Goal: Task Accomplishment & Management: Manage account settings

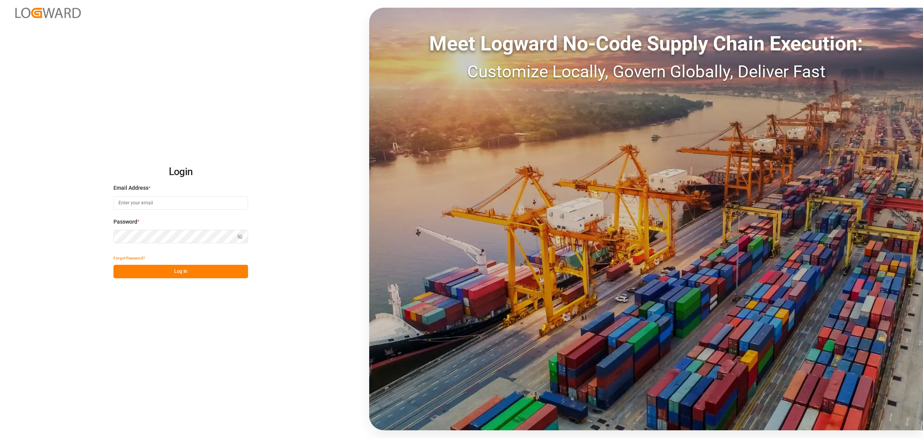
click at [176, 199] on input at bounding box center [180, 202] width 135 height 13
type input "elsie.sanchez@leschaco.com"
click at [180, 276] on button "Log In" at bounding box center [180, 271] width 135 height 13
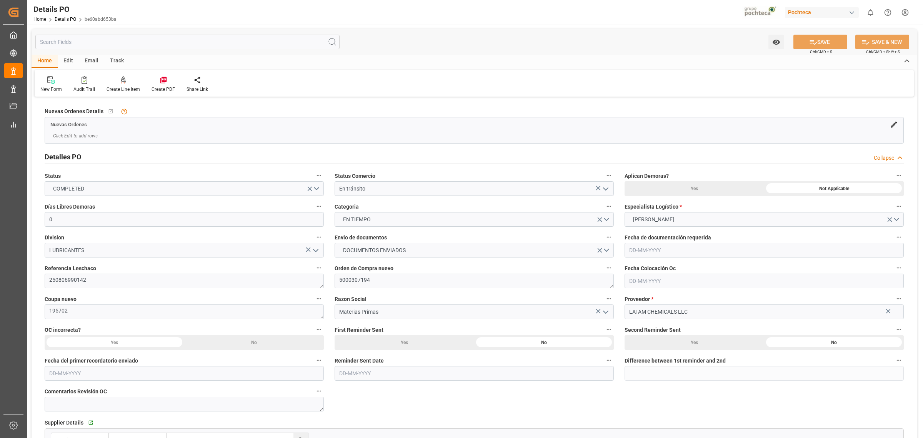
type input "0"
type input "11-08-2025"
click at [905, 14] on html "Created by potrace 1.15, written by Peter Selinger 2001-2017 Created by potrace…" at bounding box center [461, 219] width 923 height 438
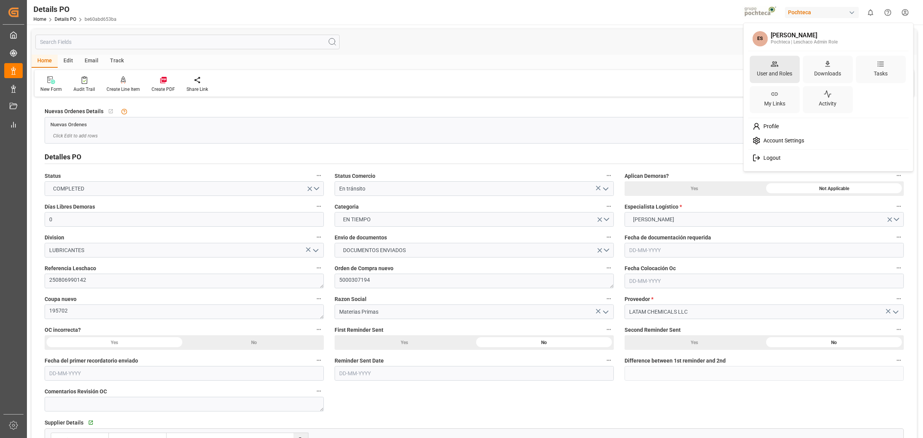
click at [782, 71] on div "User and Roles" at bounding box center [775, 73] width 38 height 11
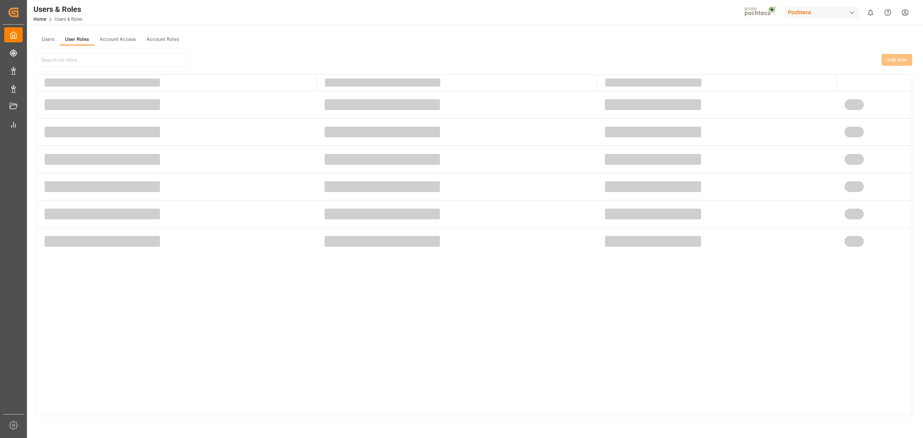
click at [83, 43] on button "User Roles" at bounding box center [77, 40] width 35 height 12
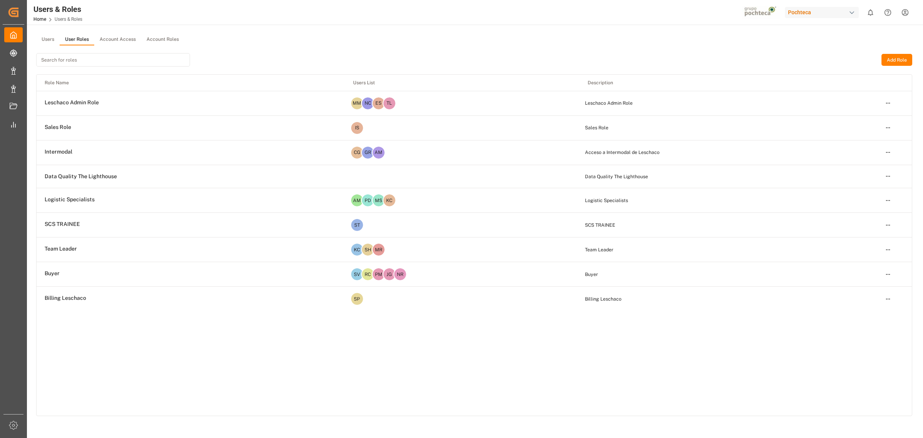
click at [737, 370] on div "Role Name Users List Description Leschaco Admin Role MM NC ES TL Leschaco Admin…" at bounding box center [475, 245] width 876 height 341
click at [883, 102] on html "Created by potrace 1.15, written by Peter Selinger 2001-2017 Created by potrace…" at bounding box center [461, 219] width 923 height 438
click at [822, 68] on html "Created by potrace 1.15, written by Peter Selinger 2001-2017 Created by potrace…" at bounding box center [461, 219] width 923 height 438
click at [852, 9] on div "button" at bounding box center [852, 13] width 8 height 8
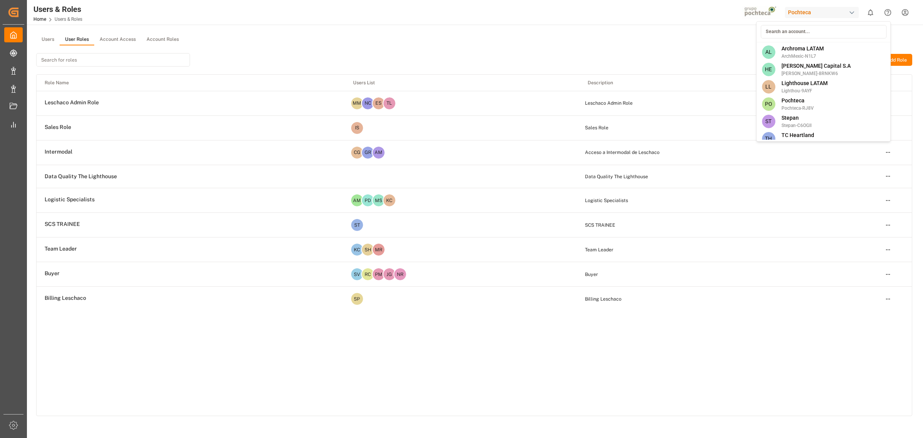
click at [853, 8] on html "Created by potrace 1.15, written by Peter Selinger 2001-2017 Created by potrace…" at bounding box center [461, 219] width 923 height 438
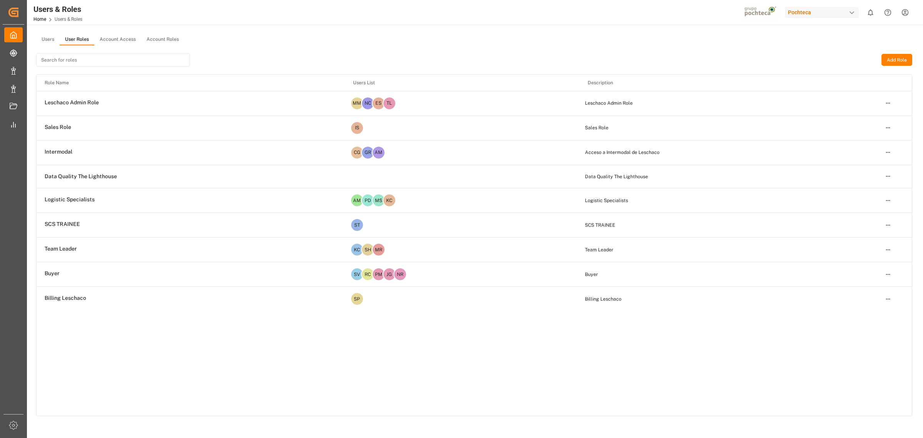
click at [905, 11] on html "Created by potrace 1.15, written by Peter Selinger 2001-2017 Created by potrace…" at bounding box center [461, 219] width 923 height 438
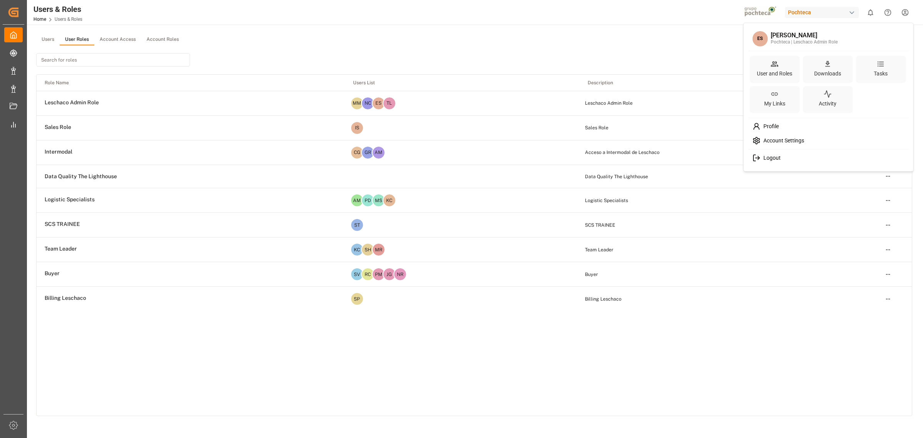
click at [497, 39] on html "Created by potrace 1.15, written by Peter Selinger 2001-2017 Created by potrace…" at bounding box center [461, 219] width 923 height 438
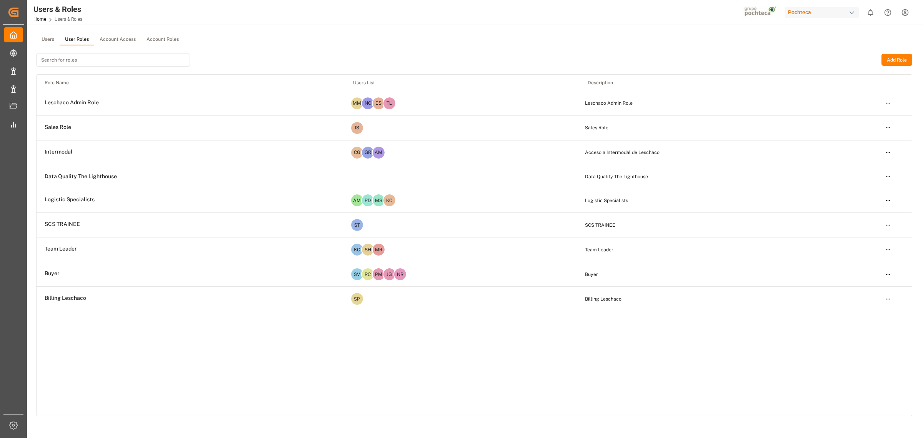
click at [741, 56] on div "Add Role" at bounding box center [474, 59] width 876 height 29
click at [320, 369] on div "Role Name Users List Description Leschaco Admin Role MM NC ES TL Leschaco Admin…" at bounding box center [475, 245] width 876 height 341
click at [804, 8] on div "Pochteca" at bounding box center [822, 12] width 74 height 11
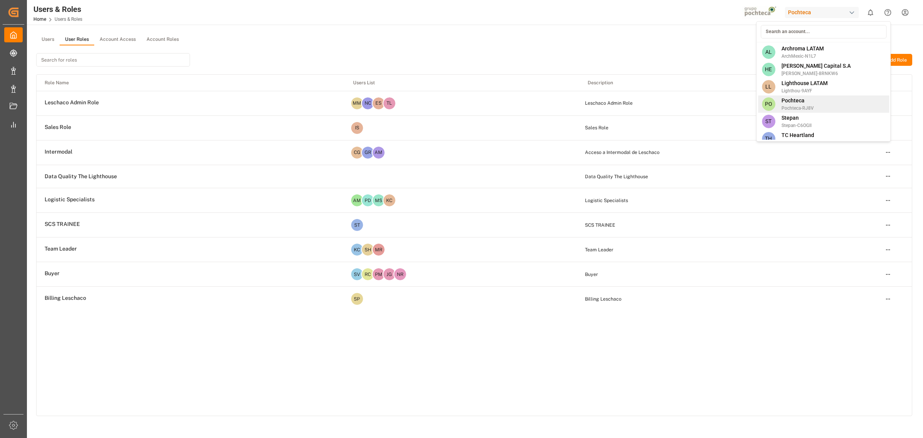
scroll to position [7, 0]
click at [634, 58] on html "Created by potrace 1.15, written by Peter Selinger 2001-2017 Created by potrace…" at bounding box center [461, 219] width 923 height 438
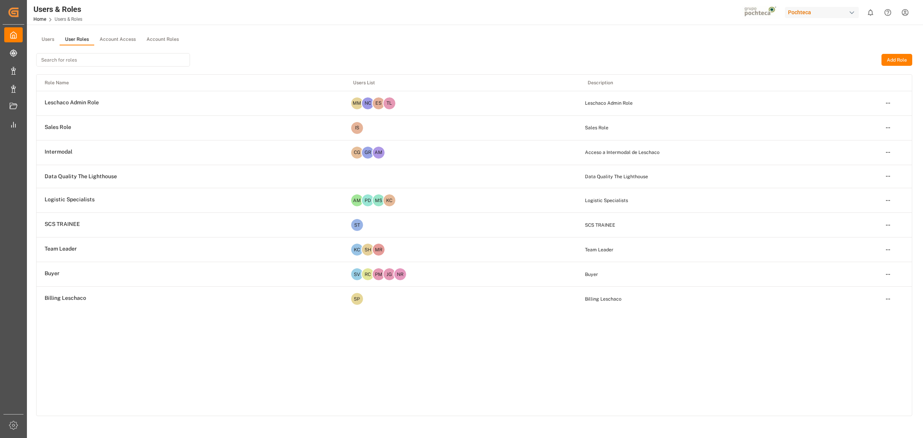
click at [220, 375] on div "Role Name Users List Description Leschaco Admin Role MM NC ES TL Leschaco Admin…" at bounding box center [475, 245] width 876 height 341
click at [54, 35] on button "Users" at bounding box center [47, 40] width 23 height 12
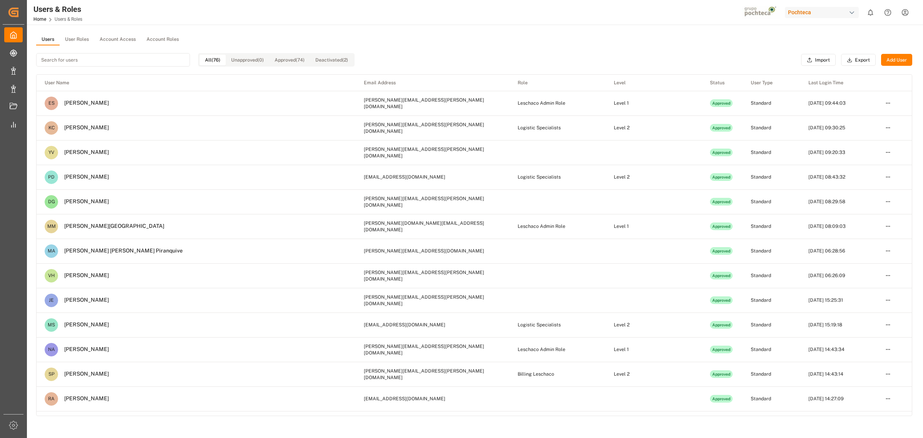
click at [853, 58] on button "Export" at bounding box center [858, 60] width 35 height 12
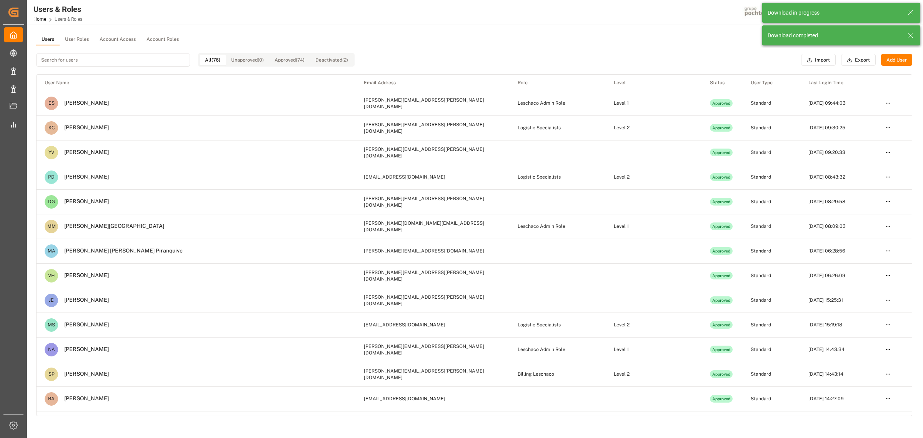
click at [722, 45] on div "All (76) Unapproved (0) Approved (74) Deactivated (2) Import Export Add User" at bounding box center [474, 59] width 876 height 29
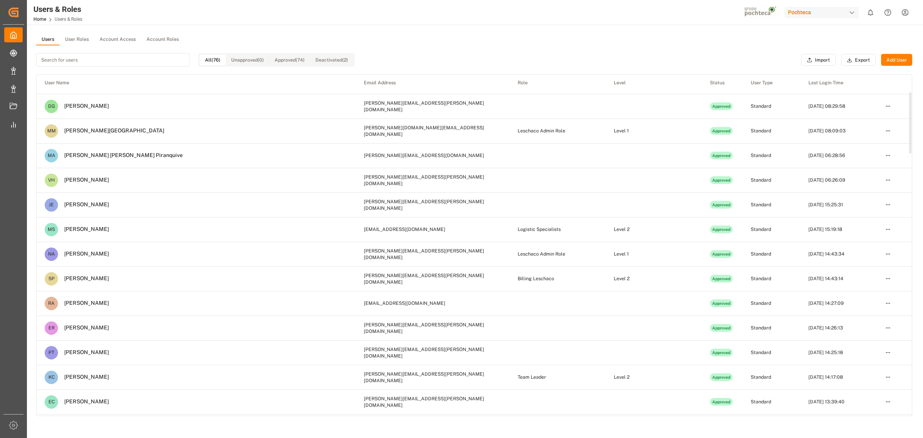
scroll to position [96, 0]
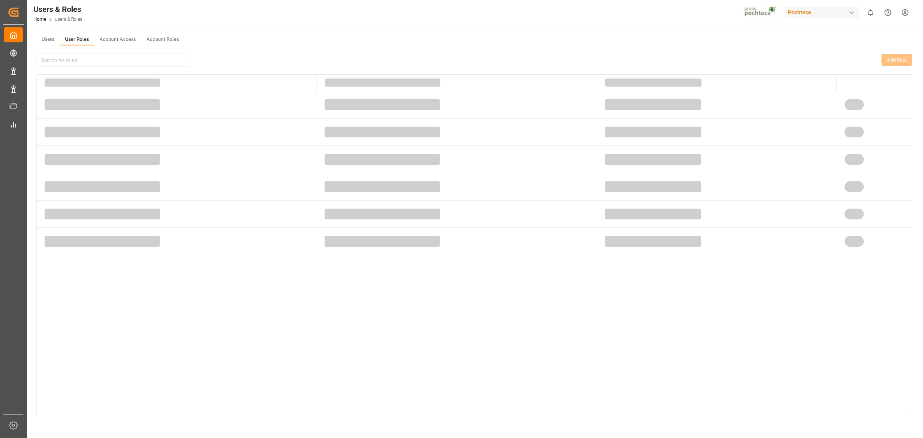
click at [90, 40] on button "User Roles" at bounding box center [77, 40] width 35 height 12
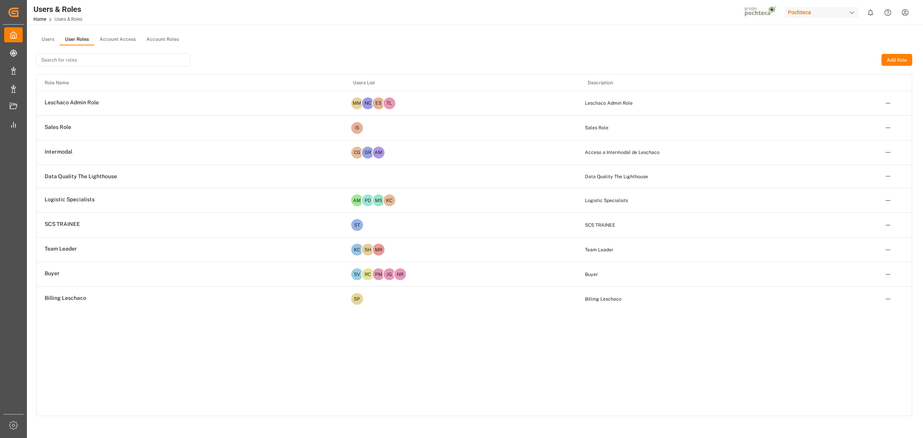
click at [53, 39] on button "Users" at bounding box center [47, 40] width 23 height 12
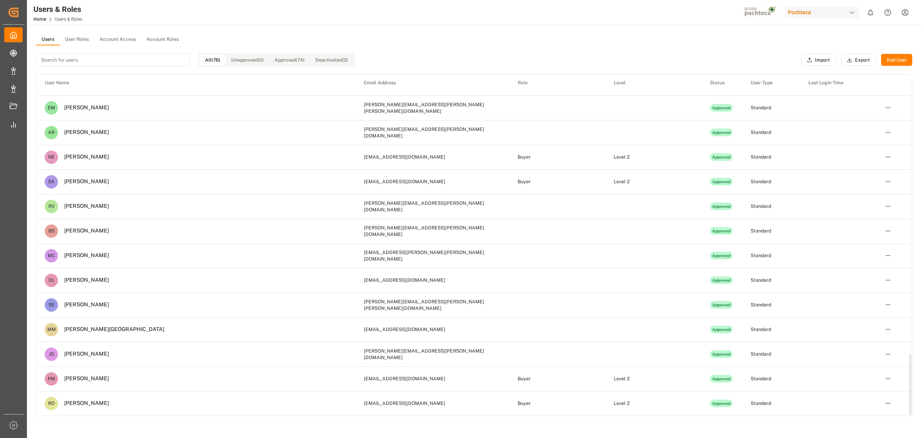
click at [315, 55] on button "Deactivated (2)" at bounding box center [331, 60] width 43 height 11
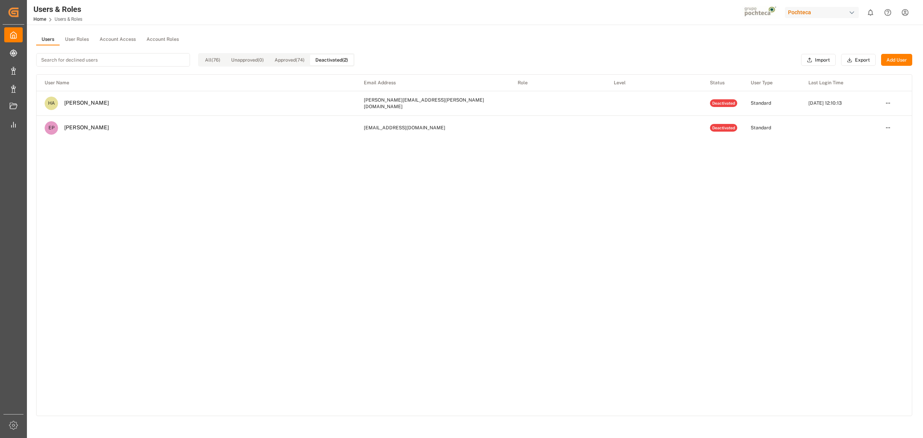
click at [272, 63] on button "Approved (74)" at bounding box center [289, 60] width 41 height 11
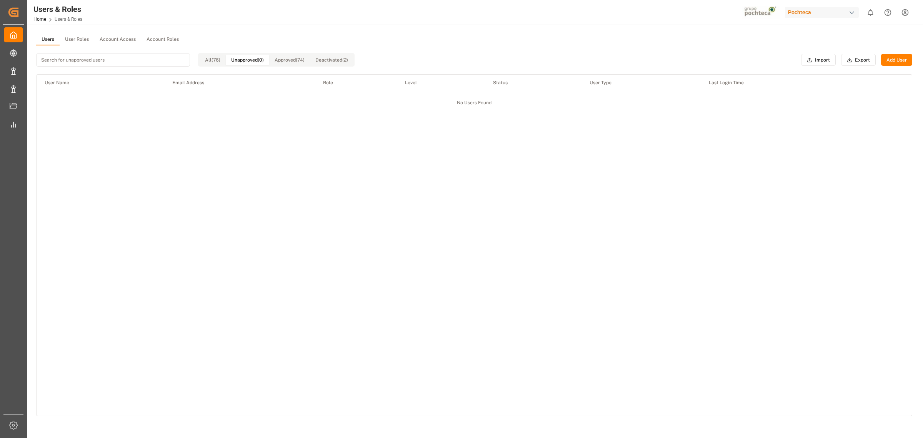
click at [245, 60] on button "Unapproved (0)" at bounding box center [247, 60] width 43 height 11
click at [214, 65] on div "All (76) Unapproved (0) Approved (74) Deactivated (2)" at bounding box center [276, 59] width 157 height 13
click at [217, 57] on button "All (76)" at bounding box center [213, 60] width 26 height 11
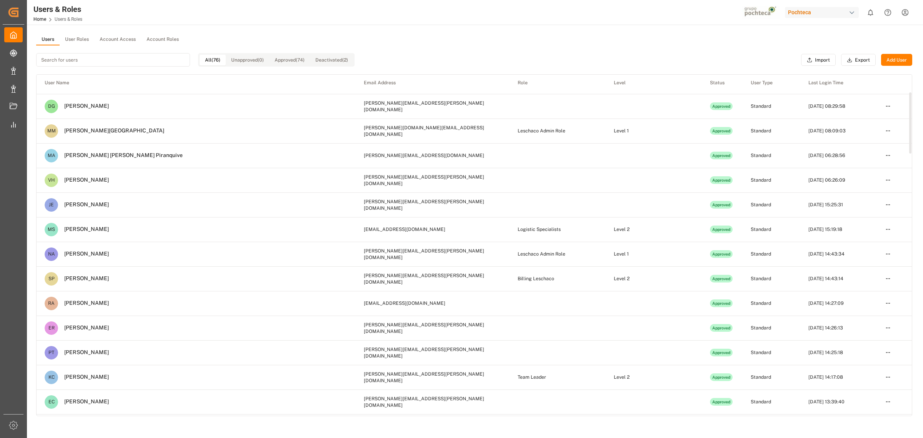
scroll to position [96, 0]
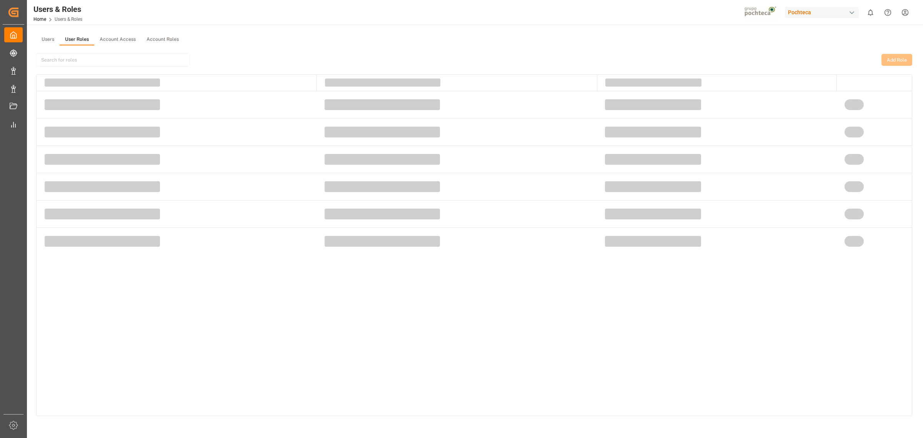
click at [74, 44] on button "User Roles" at bounding box center [77, 40] width 35 height 12
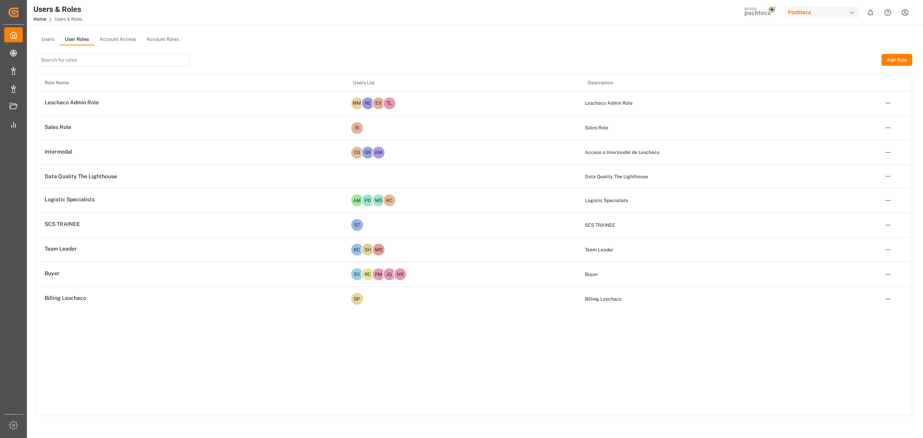
click at [333, 320] on div "Role Name Users List Description Leschaco Admin Role MM NC ES TL Leschaco Admin…" at bounding box center [475, 245] width 876 height 341
click at [332, 320] on div "Role Name Users List Description Leschaco Admin Role MM NC ES TL Leschaco Admin…" at bounding box center [475, 245] width 876 height 341
click at [245, 335] on div "Role Name Users List Description Leschaco Admin Role MM NC ES TL Leschaco Admin…" at bounding box center [475, 245] width 876 height 341
click at [318, 347] on div "Role Name Users List Description Leschaco Admin Role MM NC ES TL Leschaco Admin…" at bounding box center [475, 245] width 876 height 341
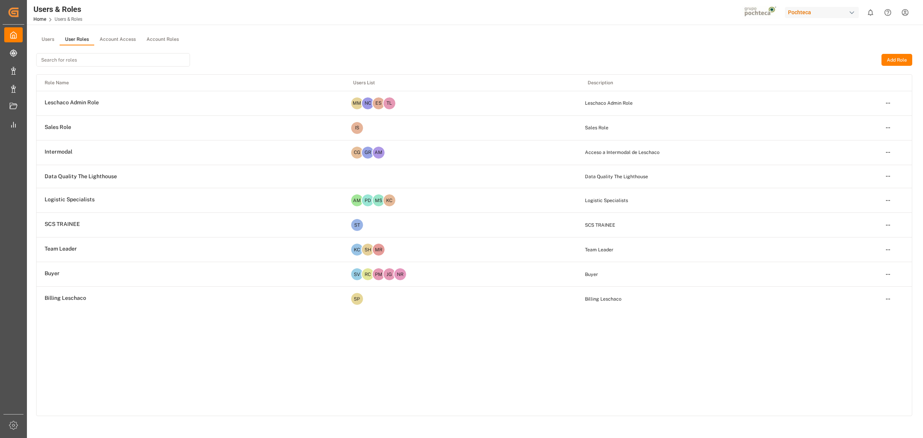
click at [886, 270] on html "Created by potrace 1.15, written by Peter Selinger 2001-2017 Created by potrace…" at bounding box center [461, 219] width 923 height 438
click at [865, 291] on div "Edit" at bounding box center [873, 288] width 40 height 11
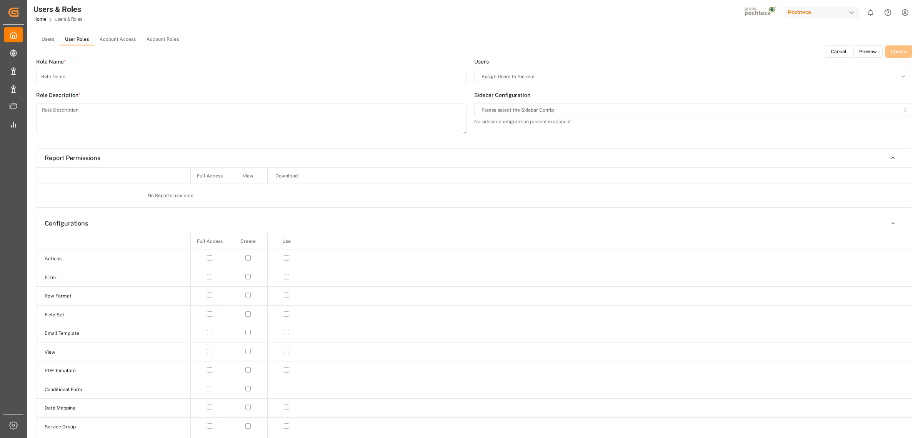
type input "Buyer"
type textarea "Buyer"
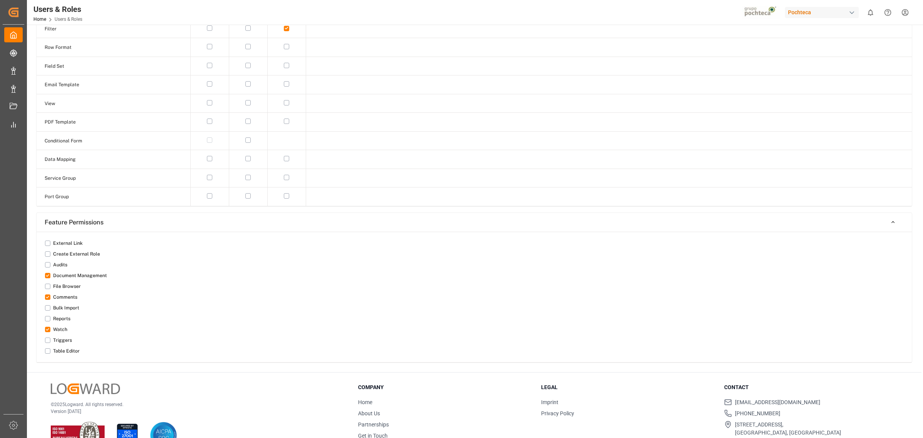
scroll to position [569, 0]
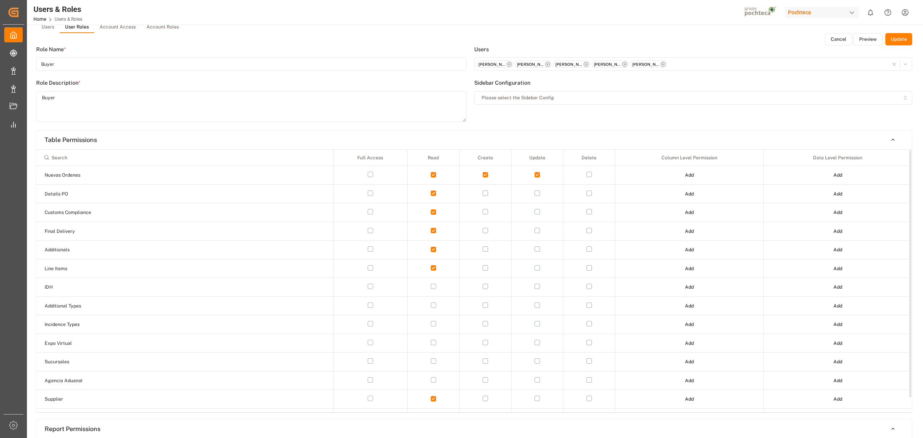
scroll to position [0, 0]
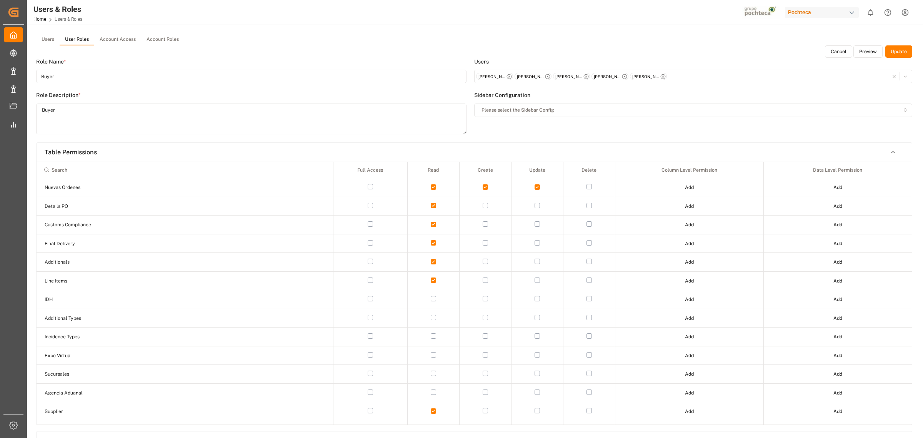
click at [843, 49] on button "Cancel" at bounding box center [838, 51] width 27 height 12
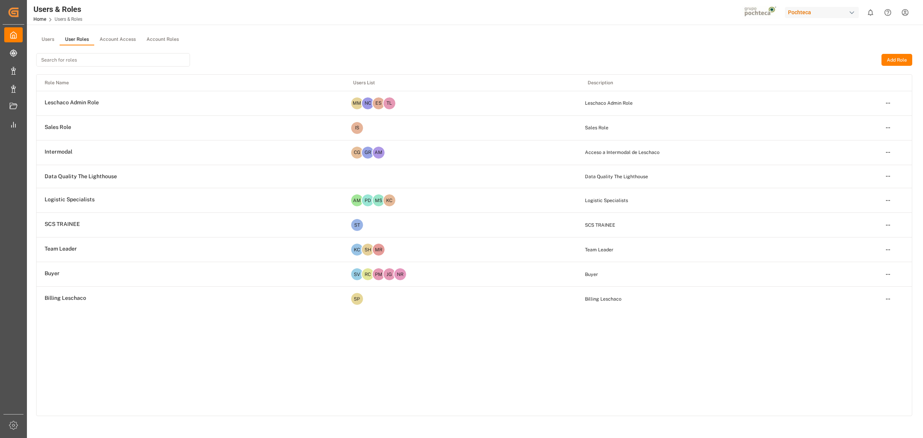
click at [48, 38] on button "Users" at bounding box center [47, 40] width 23 height 12
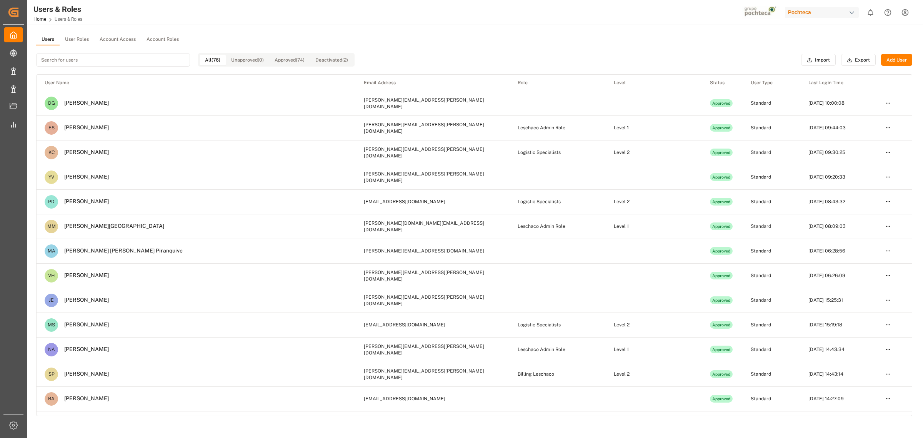
click at [905, 16] on html "Created by potrace 1.15, written by Peter Selinger 2001-2017 Created by potrace…" at bounding box center [461, 219] width 923 height 438
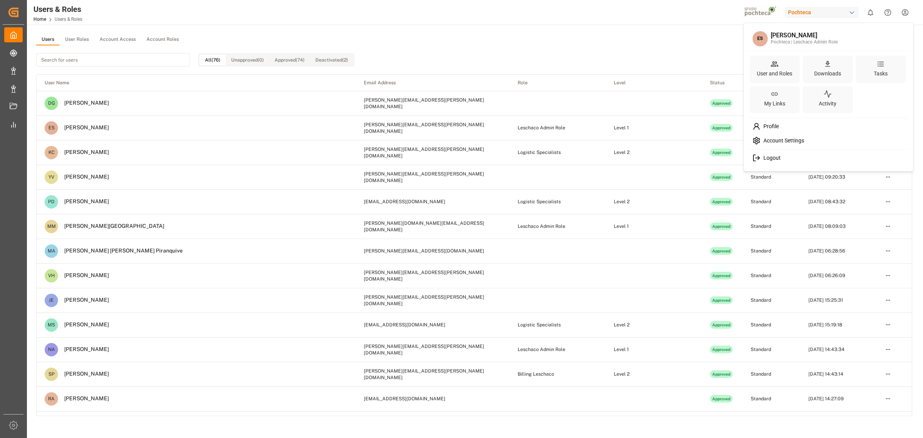
click at [808, 45] on div "Pochteca | Leschaco Admin Role" at bounding box center [804, 42] width 67 height 7
click at [445, 42] on html "Created by potrace 1.15, written by Peter Selinger 2001-2017 Created by potrace…" at bounding box center [461, 219] width 923 height 438
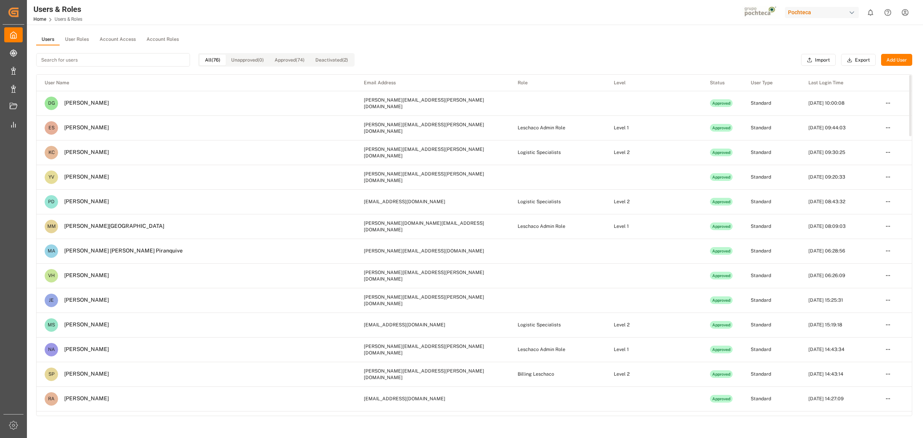
click at [434, 46] on div "All (76) Unapproved (0) Approved (74) Deactivated (2) Import Export Add User" at bounding box center [474, 59] width 876 height 29
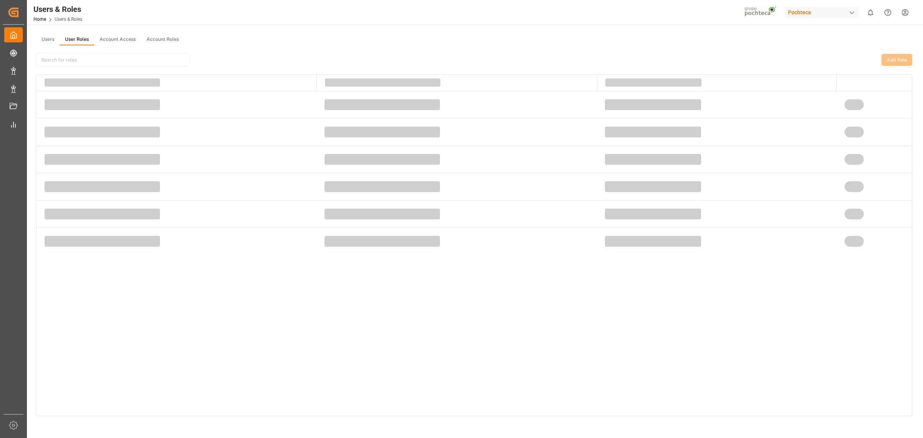
click at [77, 40] on button "User Roles" at bounding box center [77, 40] width 35 height 12
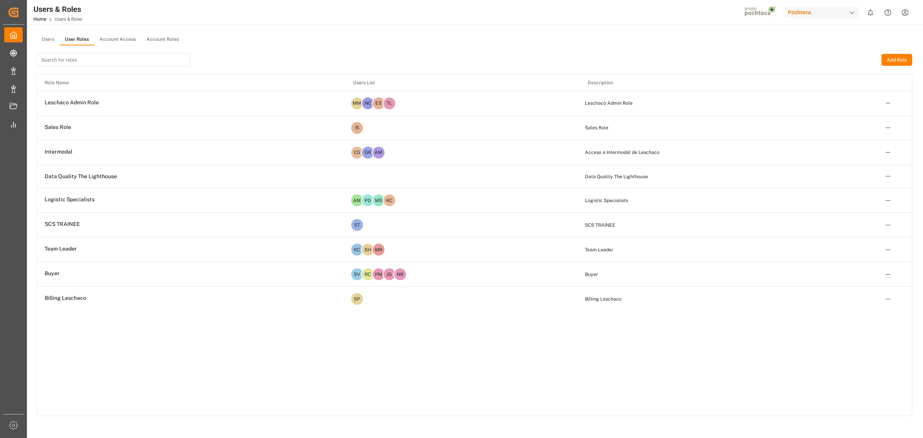
click at [258, 357] on div "Role Name Users List Description Leschaco Admin Role MM NC ES TL Leschaco Admin…" at bounding box center [475, 245] width 876 height 341
click at [239, 379] on div "Role Name Users List Description Leschaco Admin Role MM NC ES TL Leschaco Admin…" at bounding box center [475, 245] width 876 height 341
click at [812, 13] on div "Pochteca" at bounding box center [822, 12] width 74 height 11
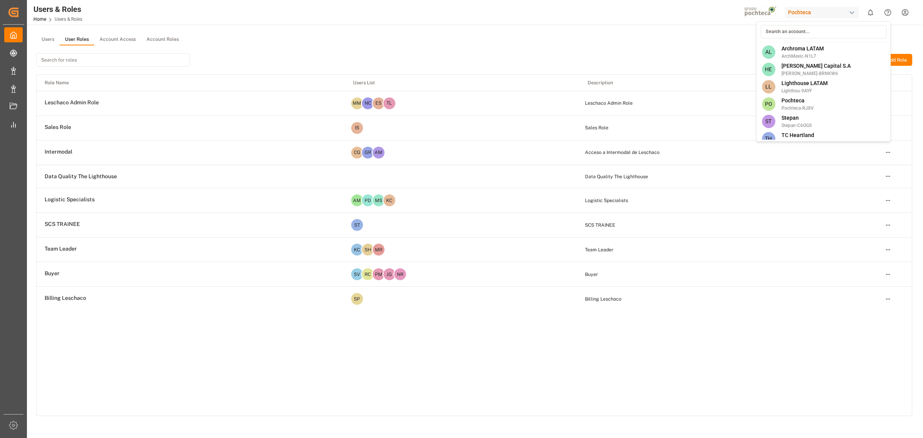
click at [610, 38] on html "Created by potrace 1.15, written by Peter Selinger 2001-2017 Created by potrace…" at bounding box center [461, 219] width 923 height 438
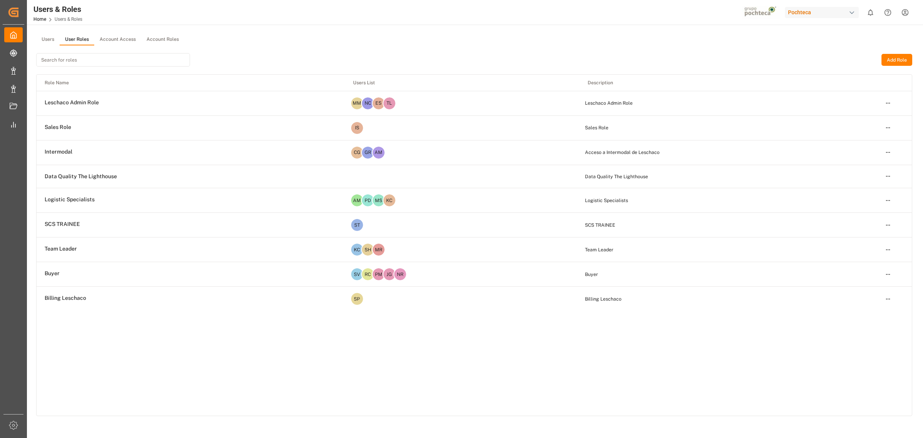
click at [453, 382] on div "Role Name Users List Description Leschaco Admin Role MM NC ES TL Leschaco Admin…" at bounding box center [475, 245] width 876 height 341
click at [205, 352] on div "Role Name Users List Description Leschaco Admin Role MM NC ES TL Leschaco Admin…" at bounding box center [475, 245] width 876 height 341
click at [809, 14] on div "Pochteca" at bounding box center [822, 12] width 74 height 11
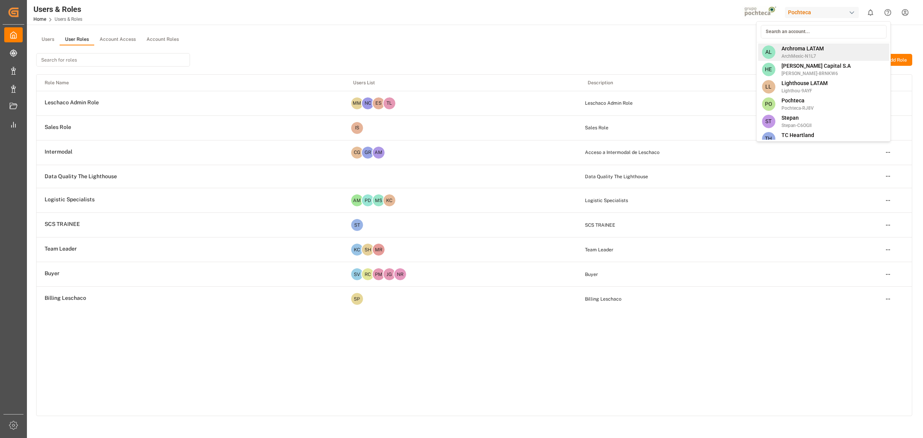
click at [819, 56] on span "ArchMexic-N1L7" at bounding box center [803, 56] width 42 height 7
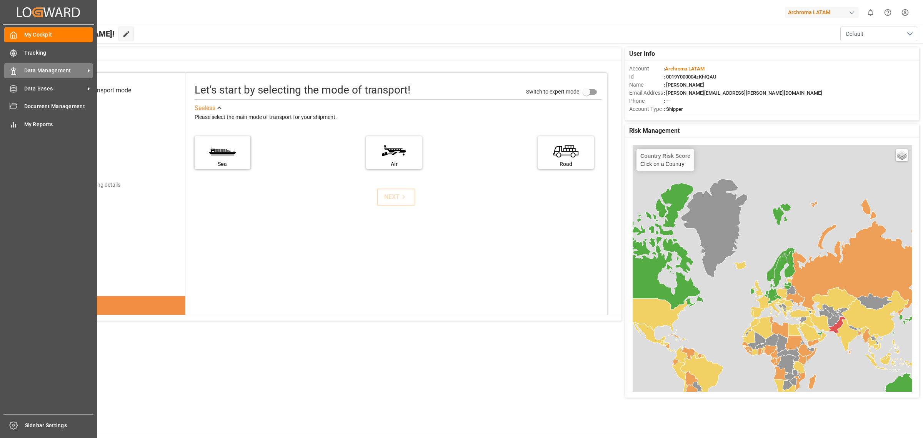
click at [48, 74] on span "Data Management" at bounding box center [54, 71] width 61 height 8
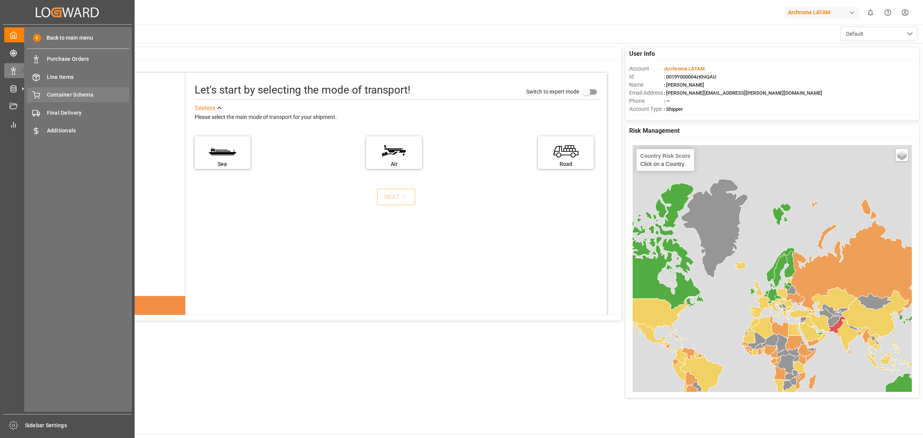
click at [58, 89] on div "Container Schema Container Schema" at bounding box center [78, 94] width 102 height 15
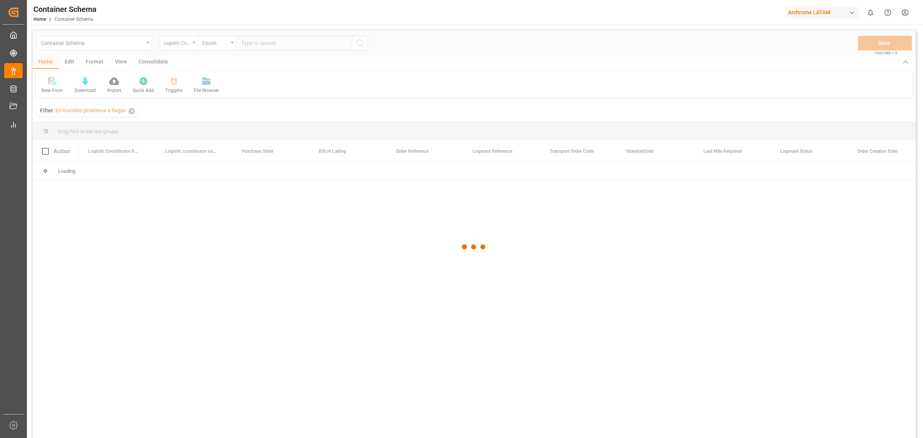
click at [70, 60] on div at bounding box center [474, 246] width 883 height 433
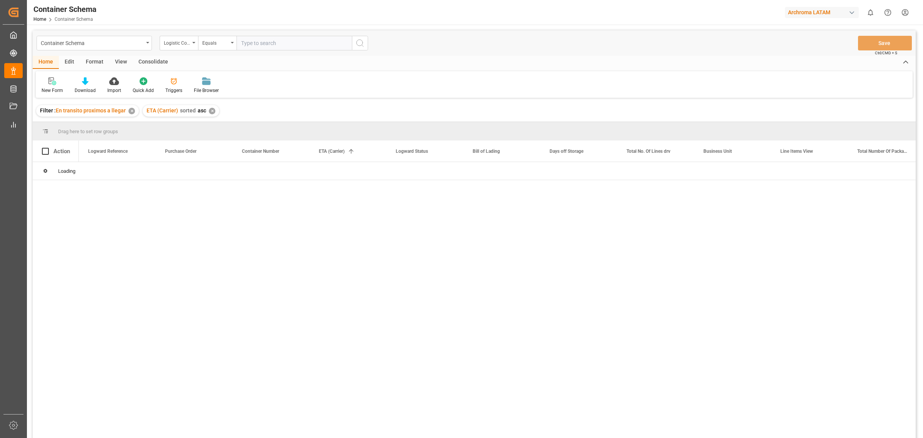
click at [70, 60] on div "Edit" at bounding box center [69, 62] width 21 height 13
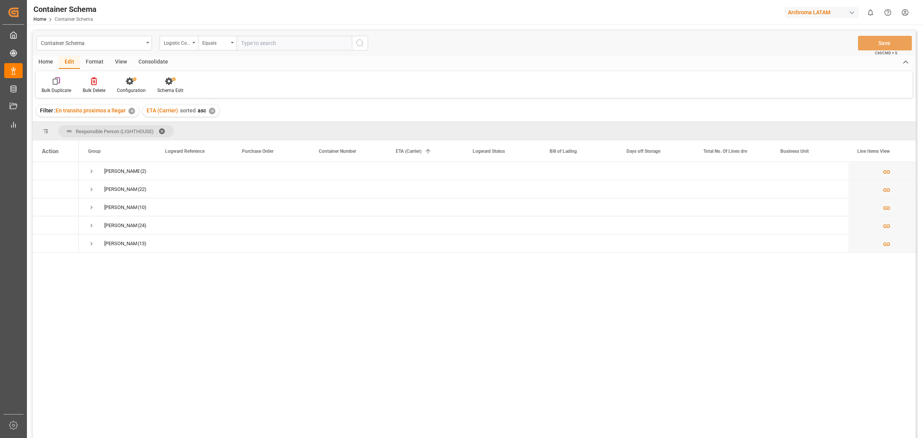
click at [130, 110] on div "✕" at bounding box center [131, 111] width 7 height 7
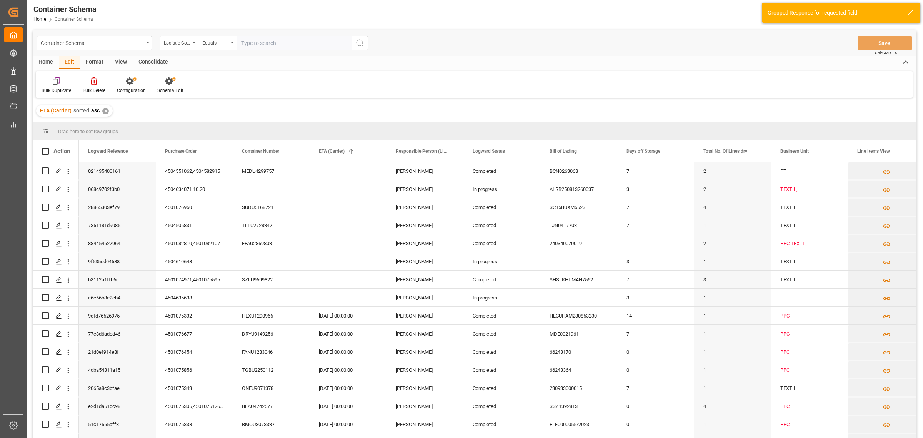
click at [105, 111] on div "✕" at bounding box center [105, 111] width 7 height 7
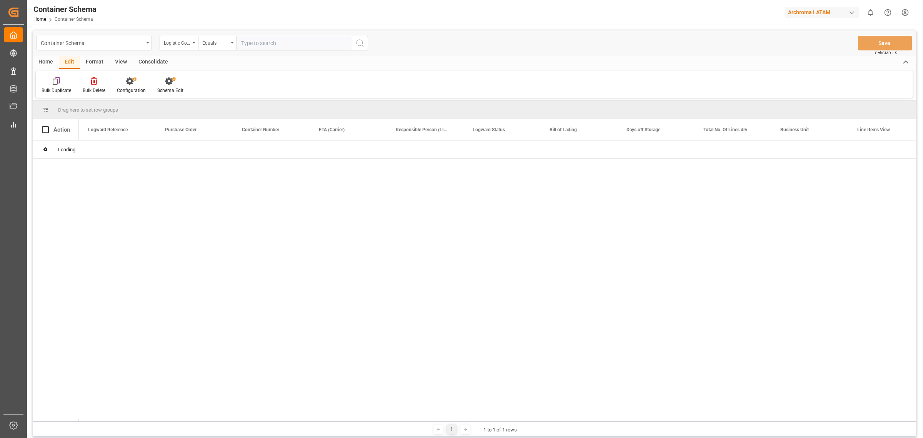
click at [170, 90] on div "Schema Edit" at bounding box center [170, 90] width 26 height 7
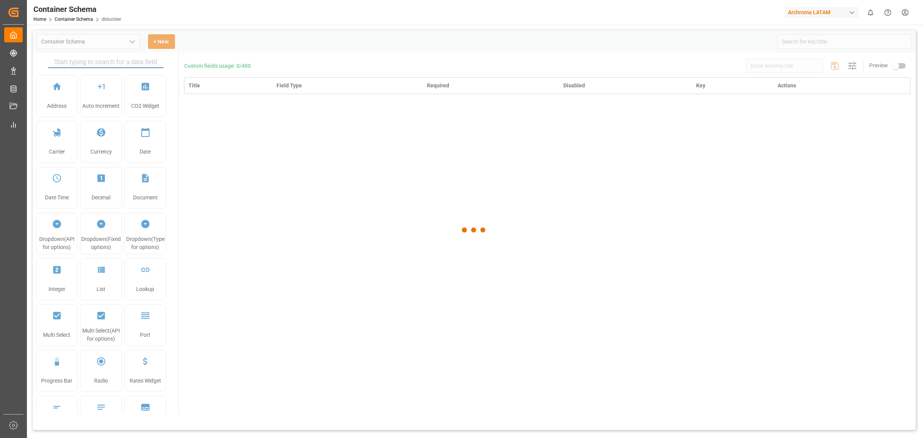
type input "Container Schema"
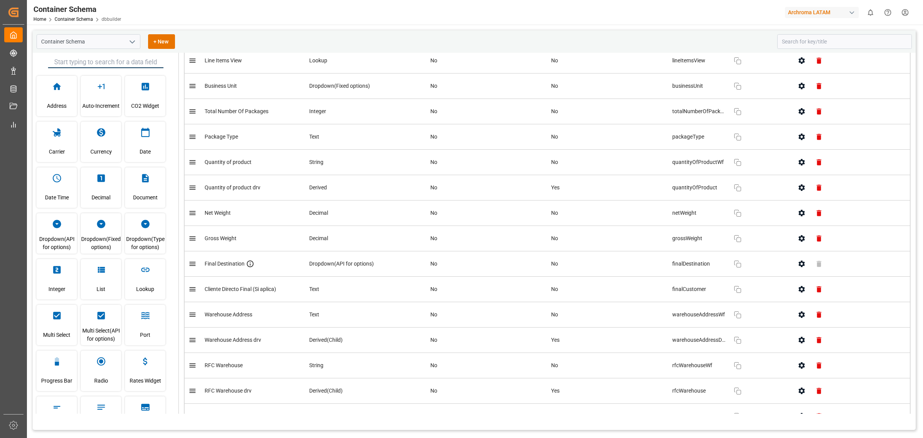
scroll to position [1058, 0]
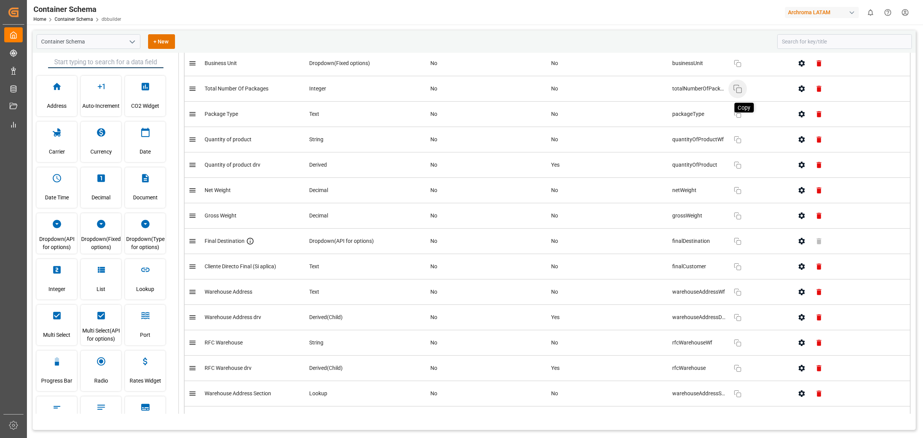
click at [736, 92] on icon "button" at bounding box center [737, 88] width 9 height 9
click at [737, 322] on icon "button" at bounding box center [737, 317] width 9 height 9
click at [733, 396] on icon "button" at bounding box center [737, 393] width 9 height 9
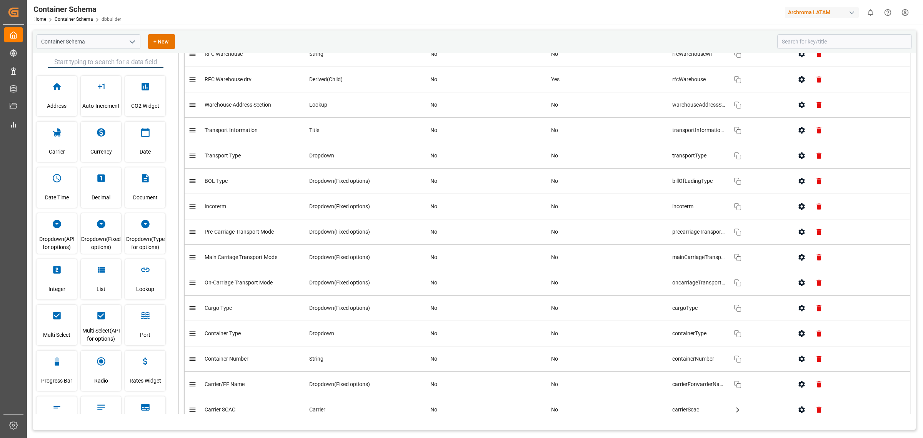
scroll to position [1395, 0]
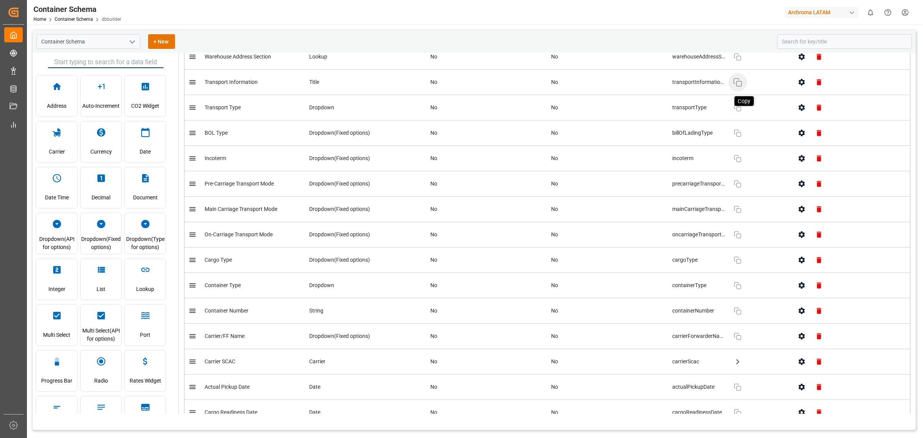
click at [736, 87] on icon "button" at bounding box center [737, 82] width 9 height 9
drag, startPoint x: 736, startPoint y: 189, endPoint x: 726, endPoint y: 189, distance: 10.4
click at [736, 188] on icon "button" at bounding box center [738, 184] width 8 height 8
click at [737, 213] on rect "button" at bounding box center [739, 210] width 5 height 5
click at [729, 244] on button "Copy" at bounding box center [738, 234] width 18 height 18
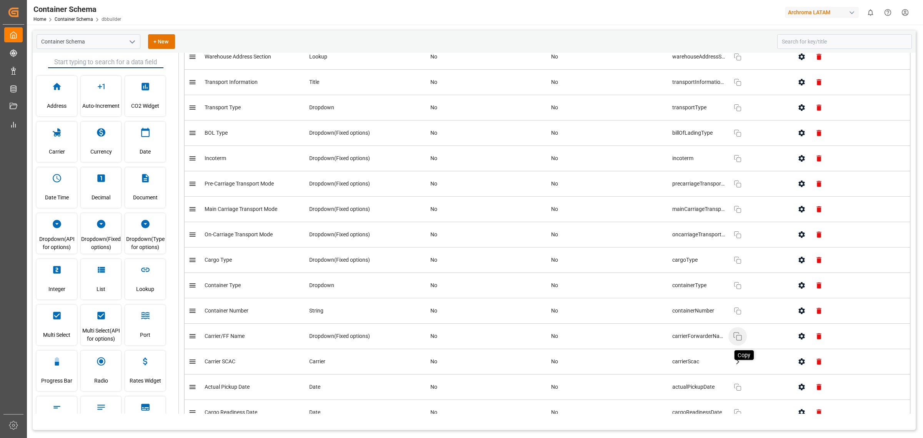
click at [739, 341] on icon "button" at bounding box center [737, 336] width 9 height 9
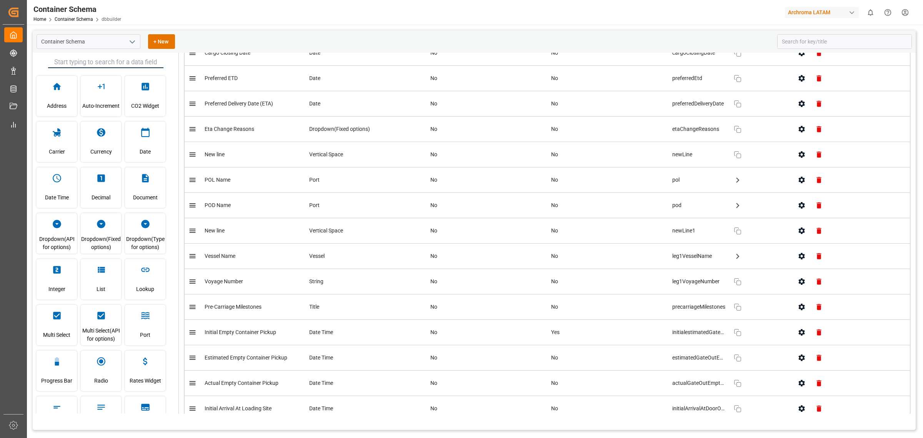
scroll to position [1731, 0]
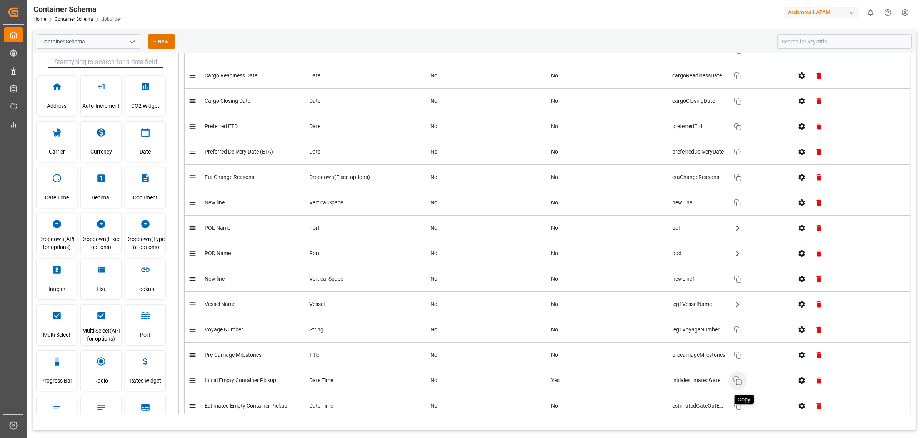
click at [736, 385] on icon "button" at bounding box center [737, 380] width 9 height 9
click at [742, 388] on button "Copy" at bounding box center [738, 380] width 18 height 18
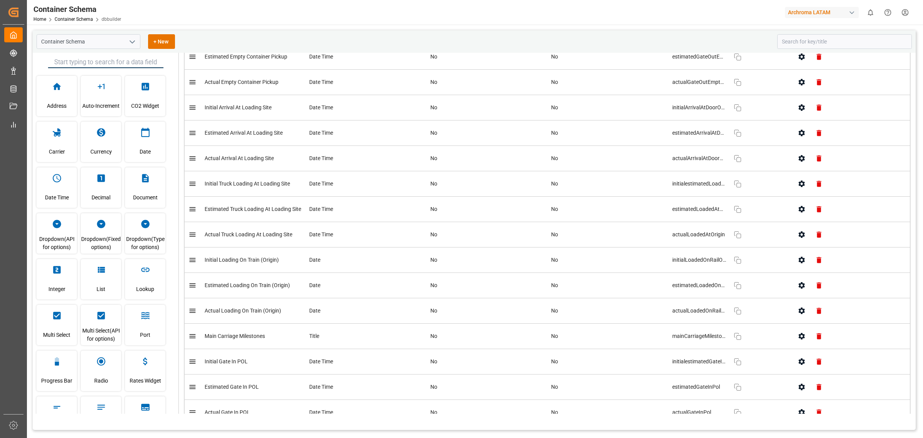
scroll to position [2081, 0]
click at [733, 61] on icon "button" at bounding box center [737, 56] width 9 height 9
click at [739, 91] on button "Copy" at bounding box center [738, 82] width 18 height 18
drag, startPoint x: 737, startPoint y: 116, endPoint x: 424, endPoint y: 142, distance: 314.6
click at [737, 111] on icon "button" at bounding box center [738, 107] width 8 height 8
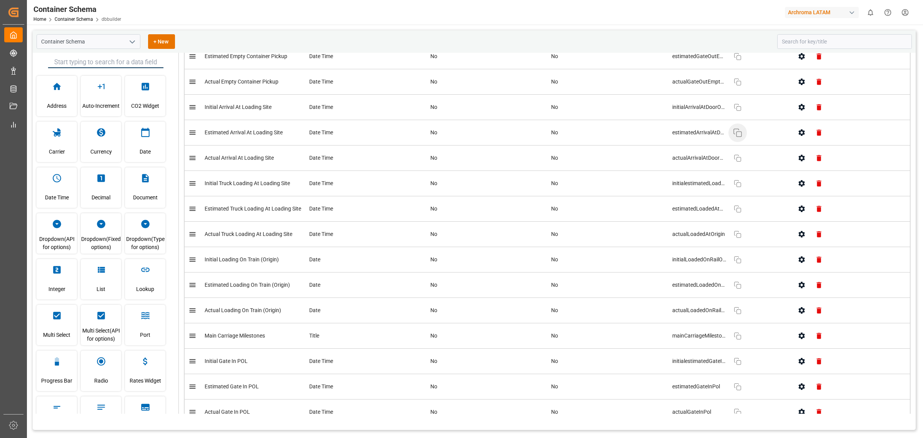
click at [737, 142] on button "Copy" at bounding box center [738, 132] width 18 height 18
drag, startPoint x: 735, startPoint y: 169, endPoint x: 725, endPoint y: 172, distance: 10.4
click at [735, 162] on icon "button" at bounding box center [738, 158] width 8 height 8
drag, startPoint x: 734, startPoint y: 190, endPoint x: 505, endPoint y: 203, distance: 228.9
click at [734, 187] on icon "button" at bounding box center [738, 184] width 8 height 8
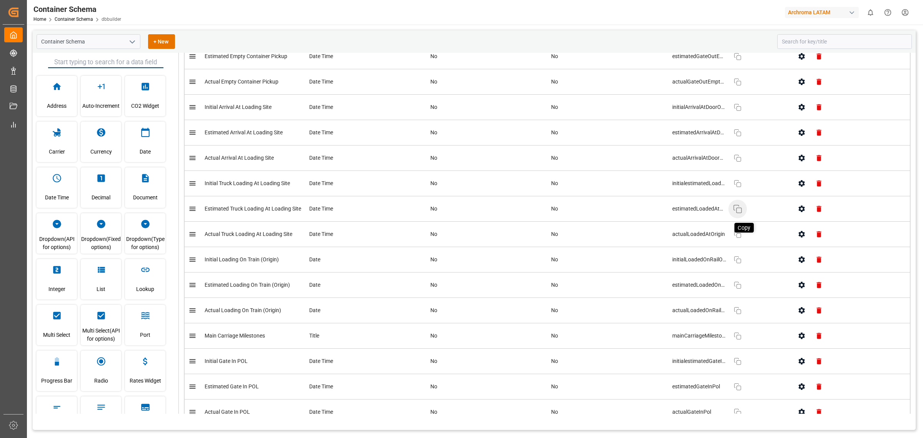
drag, startPoint x: 741, startPoint y: 224, endPoint x: 734, endPoint y: 214, distance: 11.6
click at [740, 222] on td "estimatedLoadedAtOrigin Copy" at bounding box center [729, 208] width 121 height 25
click at [734, 214] on icon "button" at bounding box center [737, 208] width 9 height 9
drag, startPoint x: 741, startPoint y: 272, endPoint x: 13, endPoint y: 258, distance: 727.6
click at [741, 269] on button "Copy" at bounding box center [738, 259] width 18 height 18
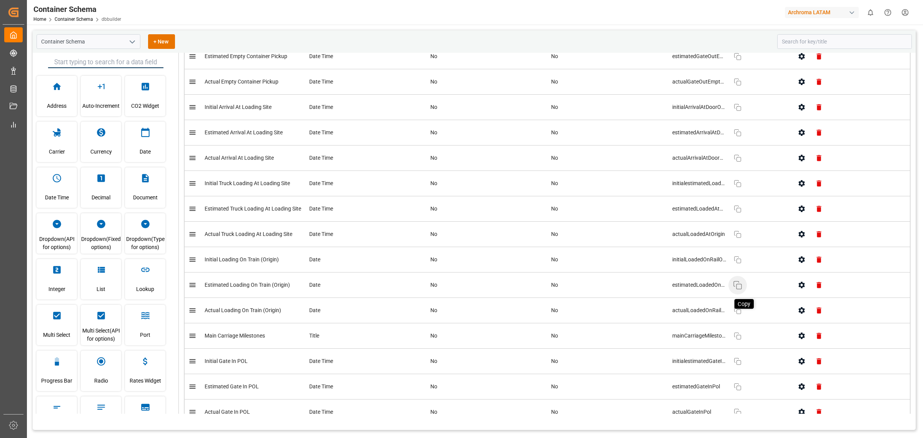
click at [735, 290] on icon "button" at bounding box center [737, 284] width 9 height 9
drag, startPoint x: 735, startPoint y: 322, endPoint x: 714, endPoint y: 322, distance: 20.8
click at [737, 314] on rect "button" at bounding box center [739, 311] width 4 height 4
drag, startPoint x: 736, startPoint y: 339, endPoint x: 300, endPoint y: 330, distance: 435.6
click at [736, 339] on icon "button" at bounding box center [738, 336] width 8 height 8
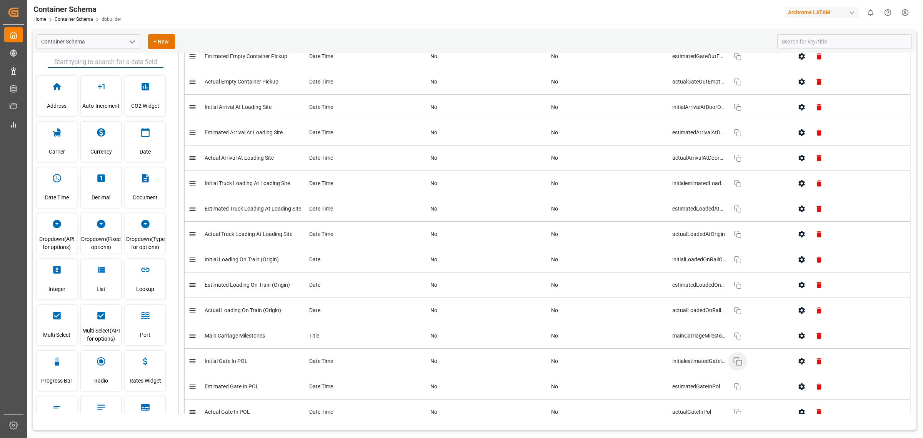
click at [743, 370] on button "Copy" at bounding box center [738, 361] width 18 height 18
click at [734, 391] on icon "button" at bounding box center [737, 386] width 9 height 9
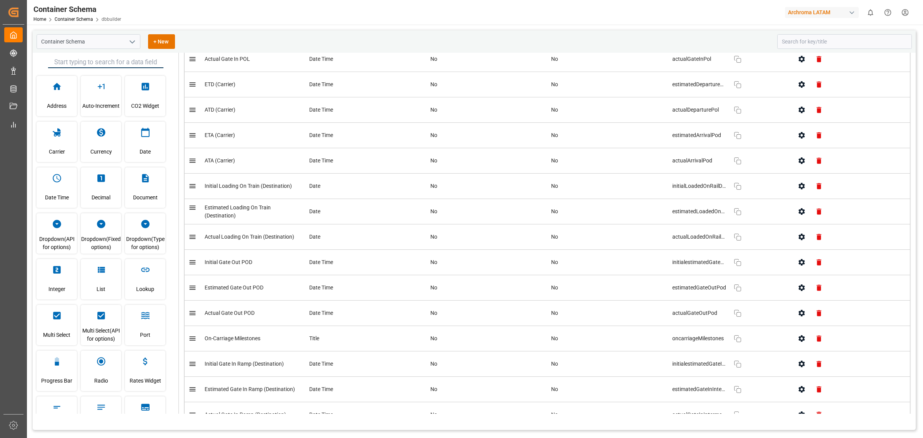
scroll to position [2417, 0]
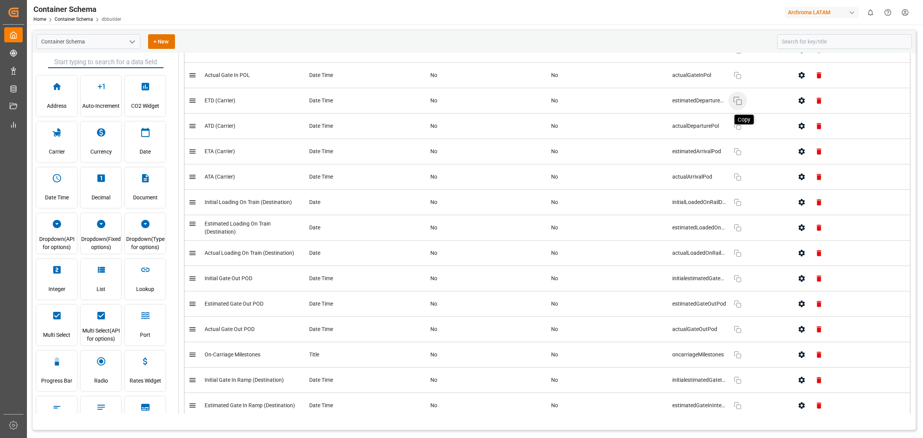
click at [737, 105] on icon "button" at bounding box center [737, 100] width 9 height 9
drag, startPoint x: 737, startPoint y: 209, endPoint x: 4, endPoint y: 155, distance: 734.5
click at [737, 206] on icon "button" at bounding box center [738, 203] width 8 height 8
click at [738, 237] on button "Copy" at bounding box center [738, 228] width 18 height 18
click at [737, 257] on rect "button" at bounding box center [739, 254] width 5 height 5
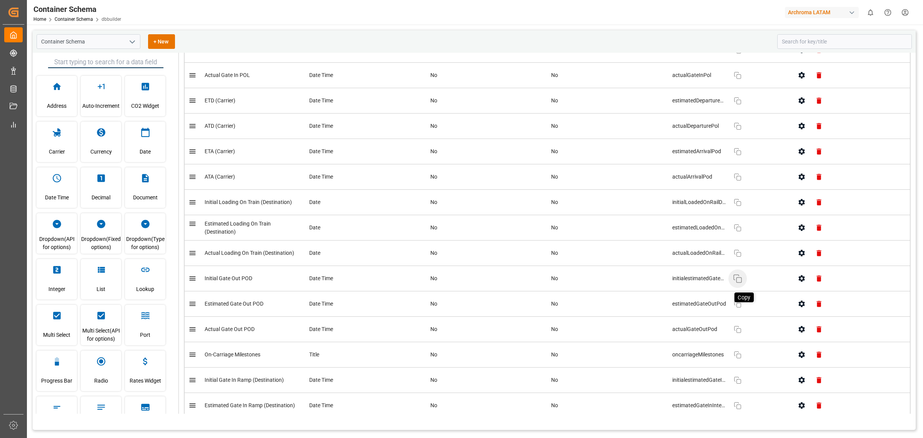
click at [737, 282] on rect "button" at bounding box center [739, 279] width 5 height 5
click at [736, 288] on button "Copy" at bounding box center [738, 278] width 18 height 18
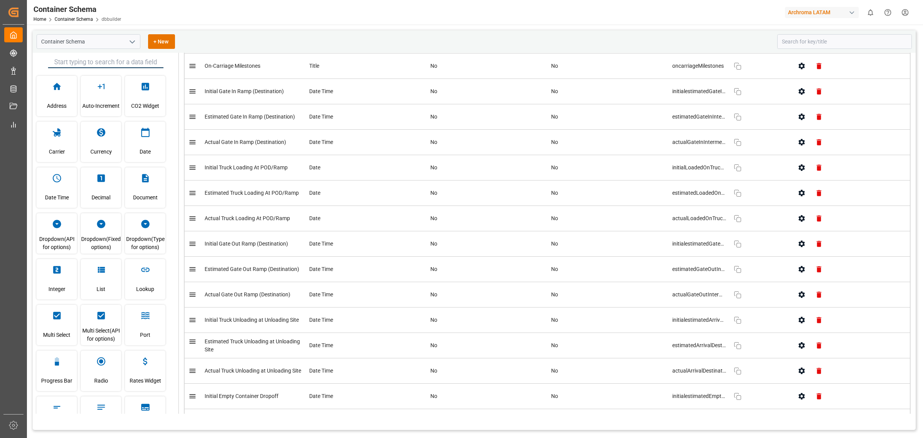
scroll to position [2754, 0]
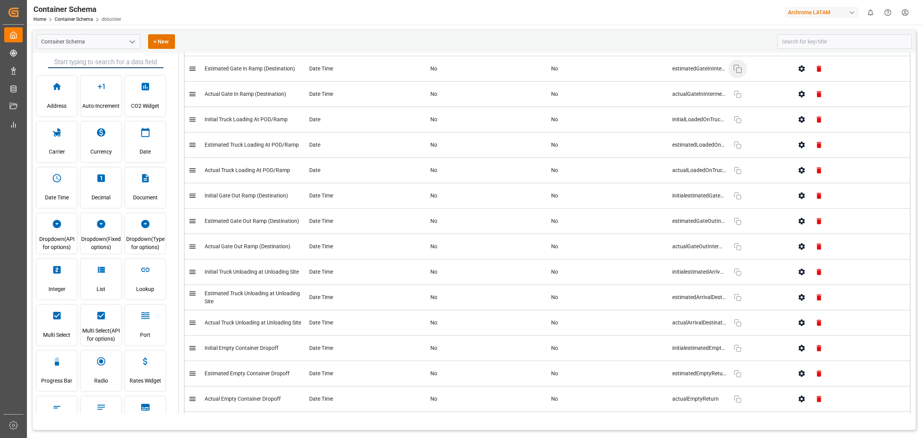
click at [729, 77] on button "Copy" at bounding box center [738, 69] width 18 height 18
click at [734, 95] on icon "button" at bounding box center [736, 92] width 5 height 5
drag, startPoint x: 734, startPoint y: 125, endPoint x: 6, endPoint y: 185, distance: 730.7
click at [734, 123] on icon "button" at bounding box center [738, 120] width 8 height 8
click at [738, 150] on icon "button" at bounding box center [737, 144] width 9 height 9
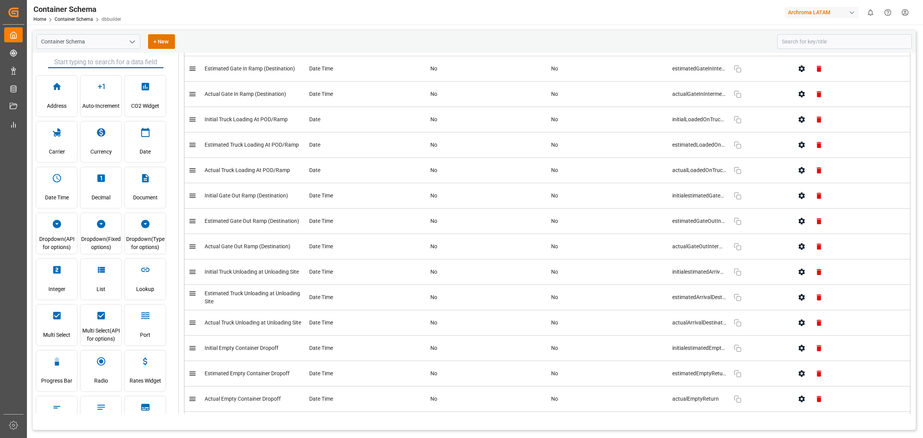
drag, startPoint x: 737, startPoint y: 180, endPoint x: 293, endPoint y: 192, distance: 444.5
click at [737, 174] on icon "button" at bounding box center [738, 171] width 8 height 8
click at [740, 200] on icon "button" at bounding box center [737, 195] width 9 height 9
click at [735, 226] on icon "button" at bounding box center [737, 221] width 9 height 9
click at [741, 256] on button "Copy" at bounding box center [738, 246] width 18 height 18
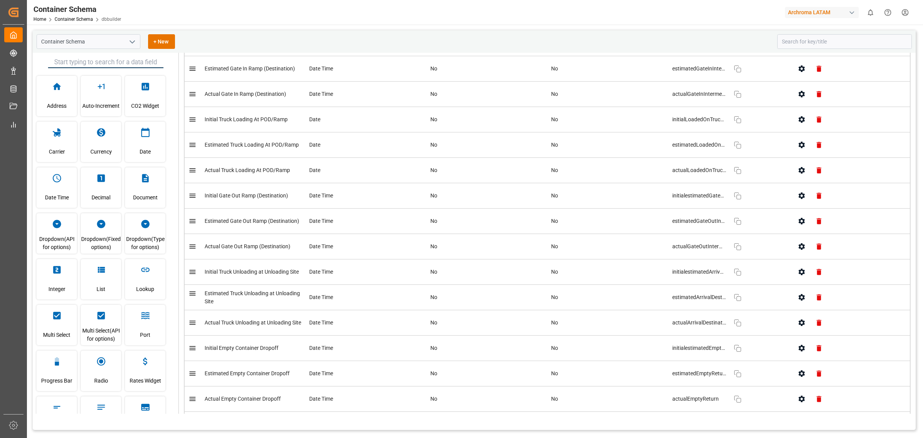
click at [741, 285] on td "initialestimatedArrivalDestination Copy" at bounding box center [729, 271] width 121 height 25
click at [739, 277] on icon "button" at bounding box center [737, 271] width 9 height 9
click at [736, 302] on icon "button" at bounding box center [737, 297] width 9 height 9
click at [738, 327] on icon "button" at bounding box center [737, 322] width 9 height 9
click at [736, 353] on icon "button" at bounding box center [737, 348] width 9 height 9
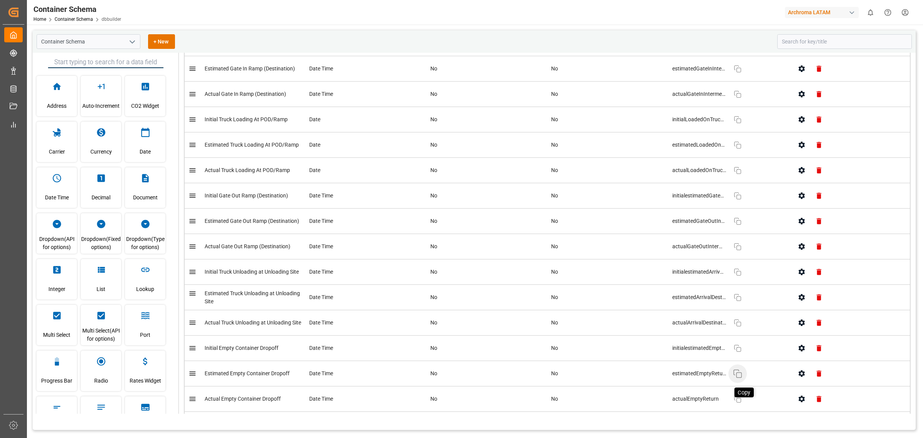
click at [739, 378] on icon "button" at bounding box center [737, 373] width 9 height 9
drag, startPoint x: 732, startPoint y: 406, endPoint x: 355, endPoint y: 398, distance: 377.1
click at [734, 400] on icon "button" at bounding box center [736, 397] width 4 height 4
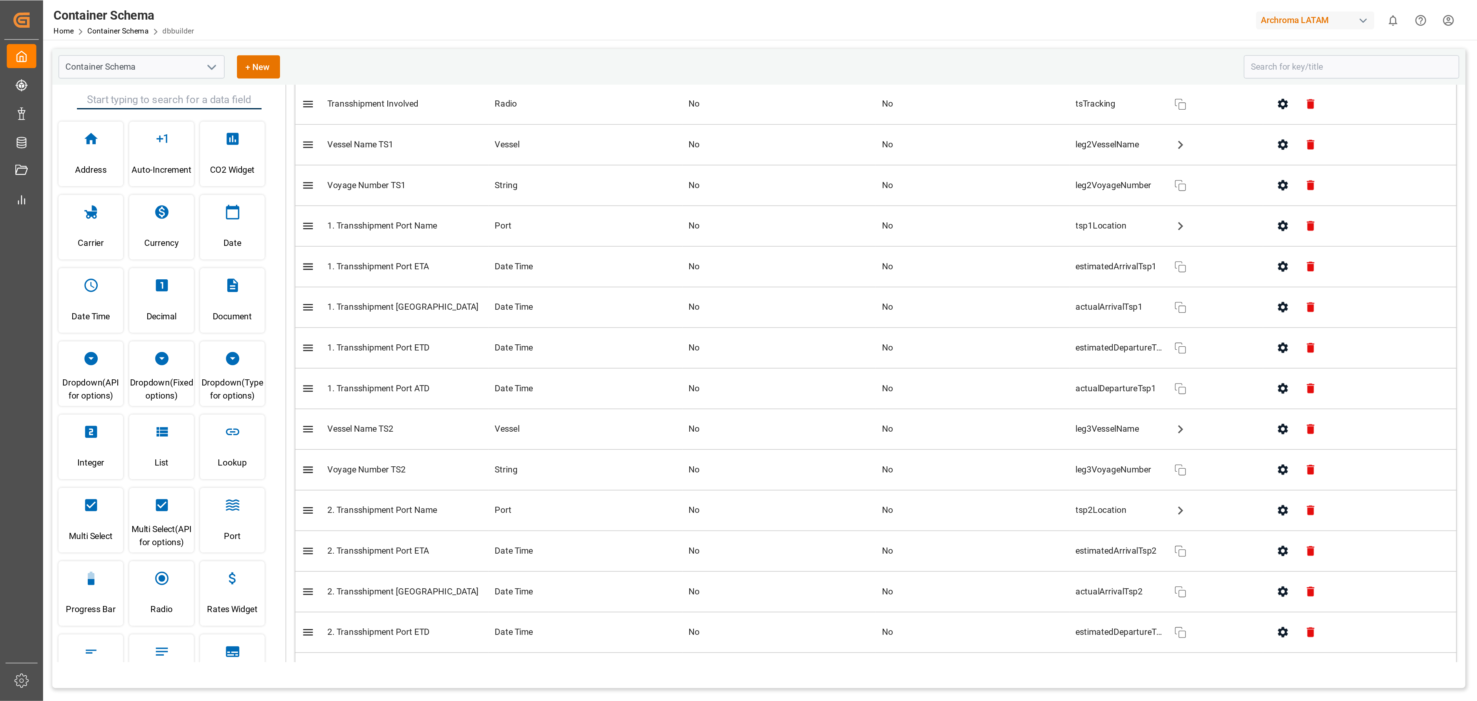
scroll to position [3090, 0]
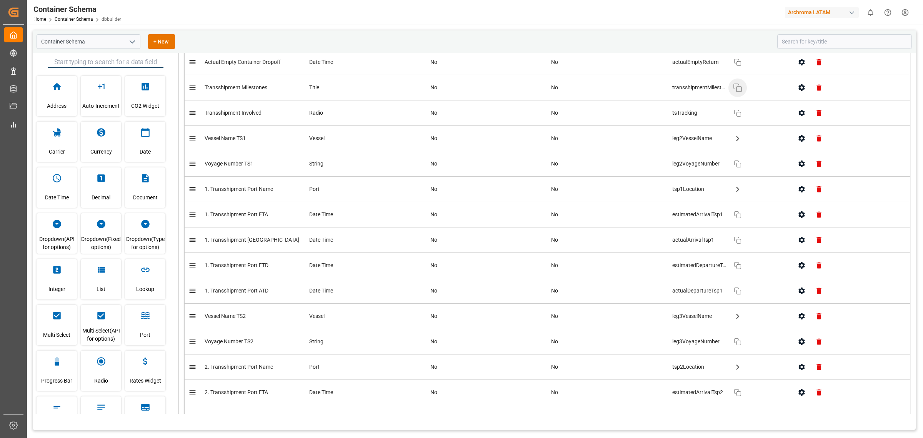
click at [729, 97] on button "Copy" at bounding box center [738, 87] width 18 height 18
click at [734, 270] on icon "button" at bounding box center [737, 265] width 9 height 9
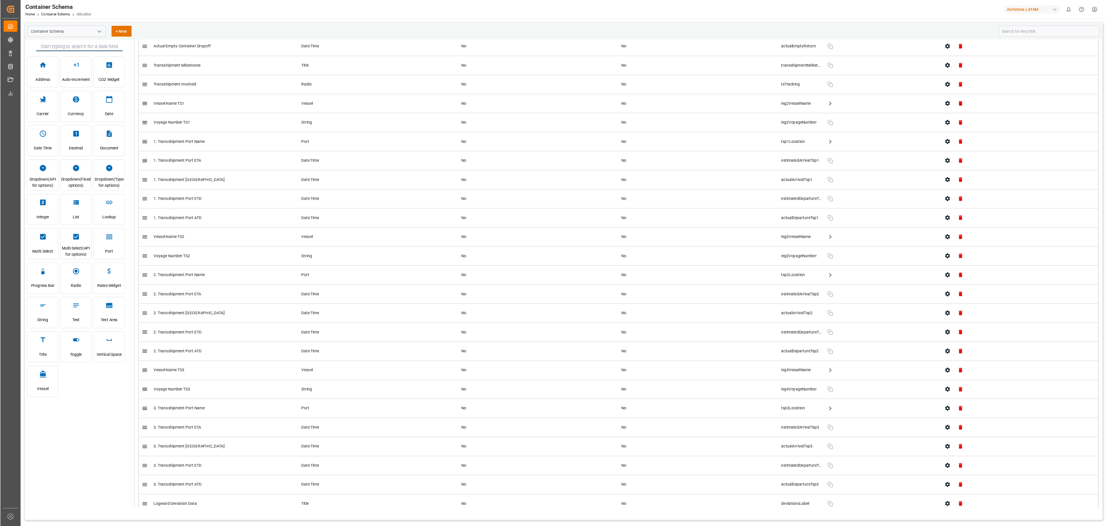
scroll to position [3091, 0]
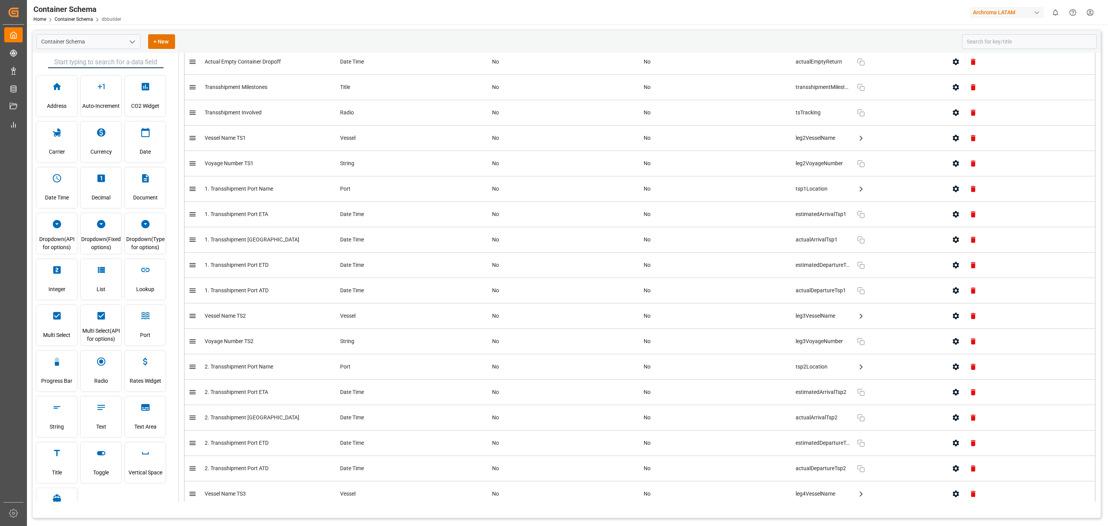
drag, startPoint x: 793, startPoint y: 1, endPoint x: 758, endPoint y: 29, distance: 44.0
click at [758, 29] on div "Container Schema + New Address Auto-Increment CO2 Widget Carrier Currency Date …" at bounding box center [567, 320] width 1080 height 590
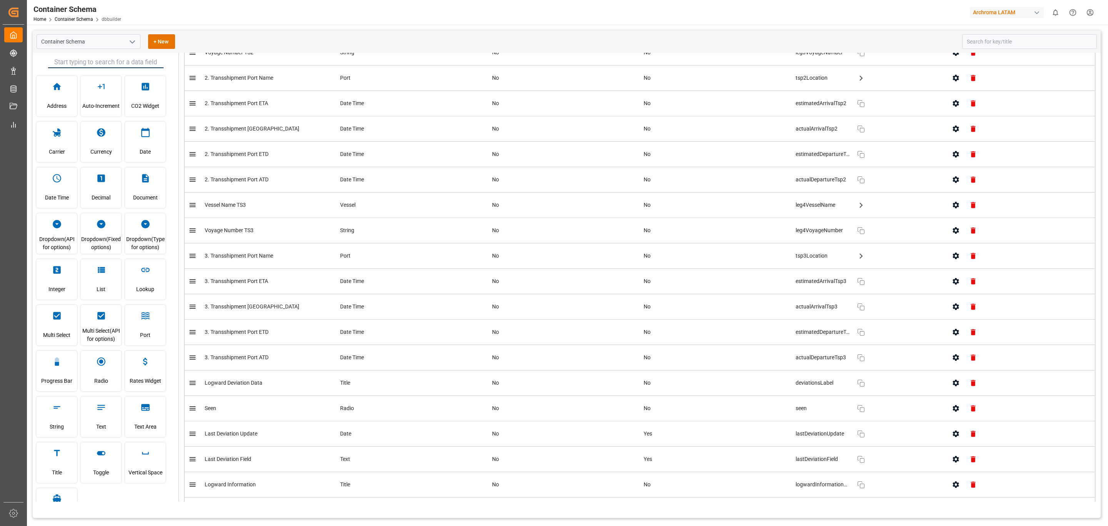
scroll to position [3437, 0]
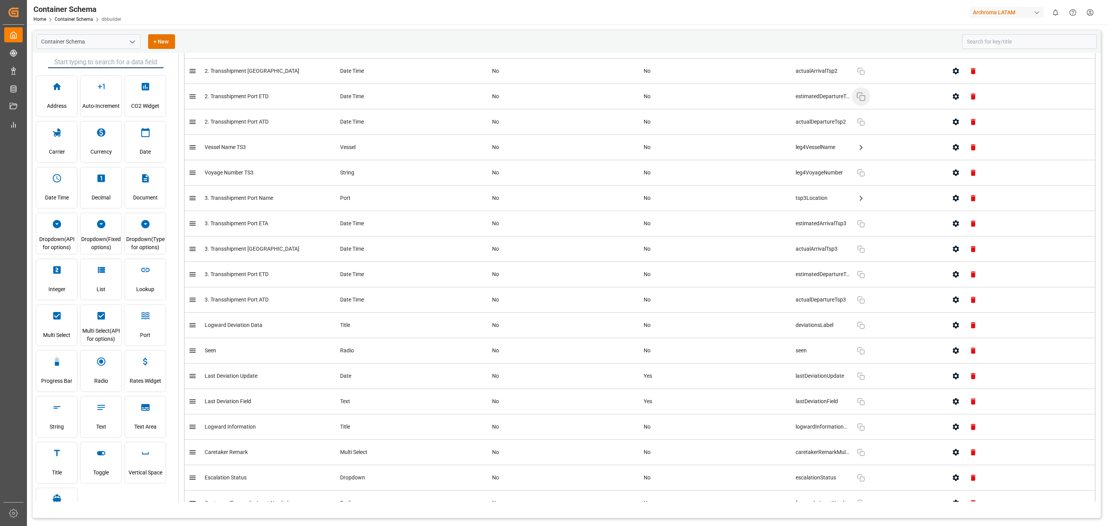
click at [862, 106] on button "Copy" at bounding box center [861, 96] width 18 height 18
click at [858, 284] on button "Copy" at bounding box center [861, 274] width 18 height 18
click at [864, 436] on button "Copy" at bounding box center [861, 426] width 18 height 18
click at [860, 437] on rect "button" at bounding box center [862, 453] width 5 height 5
click at [824, 155] on div "leg4VesselName View Subkeys" at bounding box center [868, 147] width 144 height 15
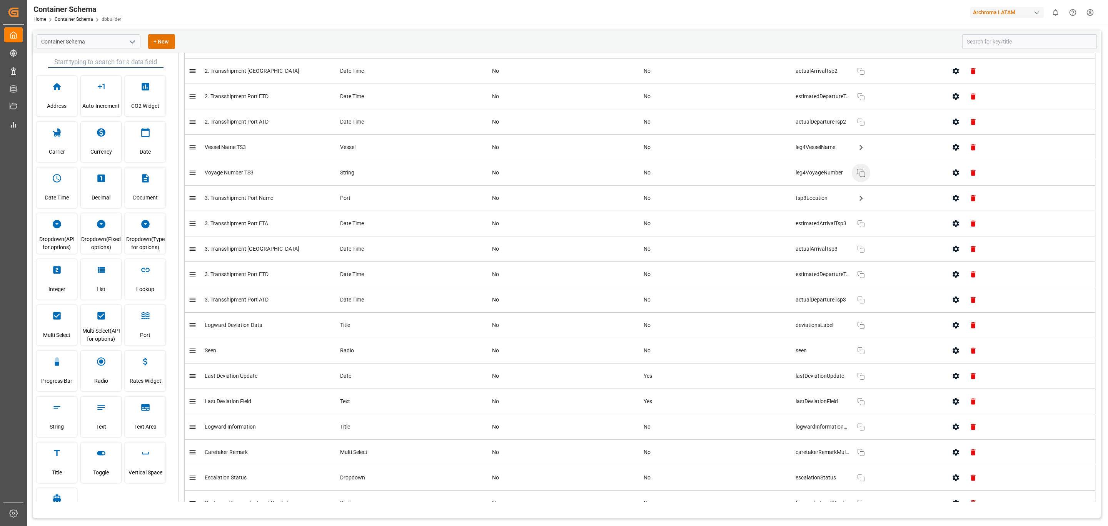
click at [852, 182] on button "Copy" at bounding box center [861, 173] width 18 height 18
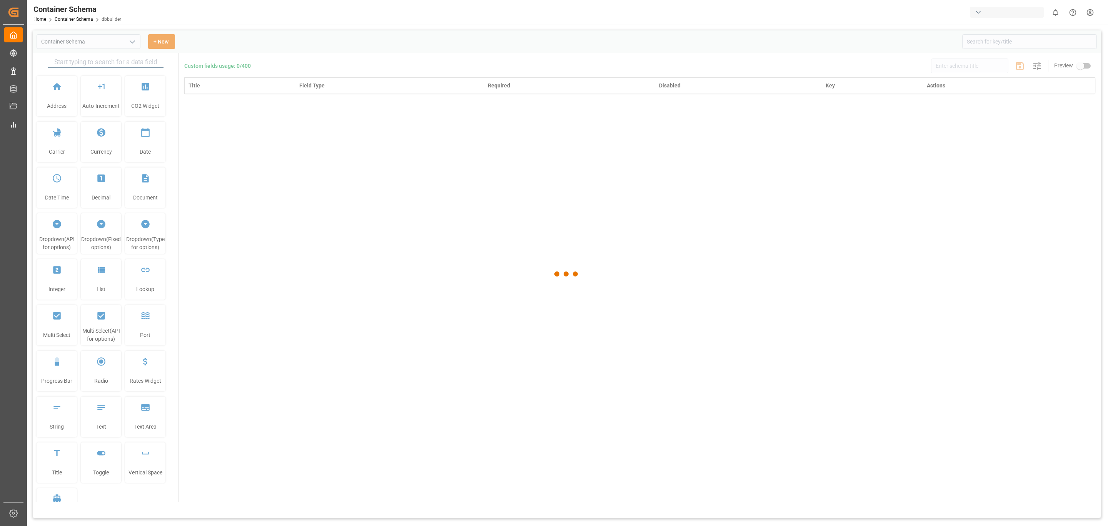
type input "Container Schema"
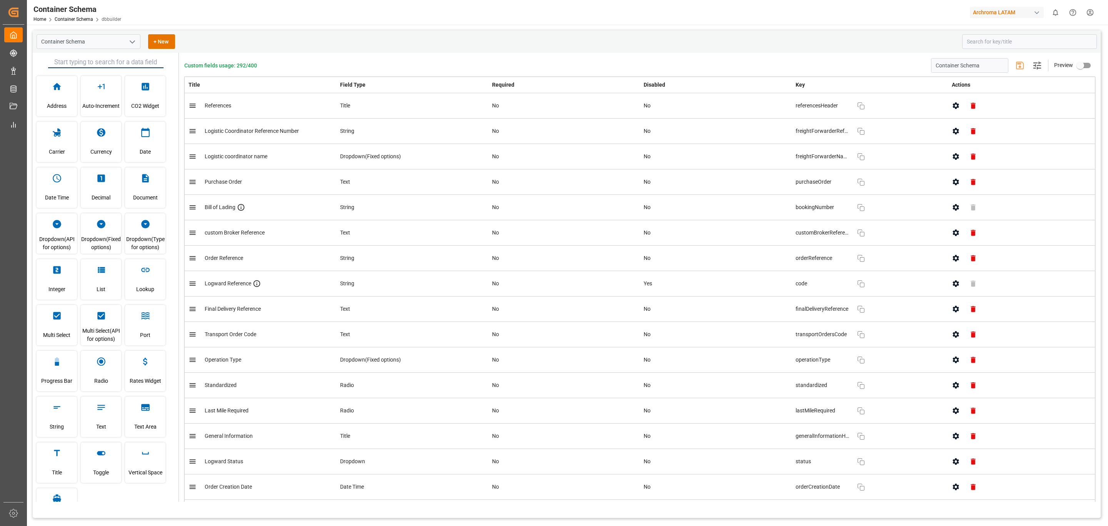
click at [410, 27] on div "Container Schema + New Address Auto-Increment CO2 Widget Carrier Currency Date …" at bounding box center [567, 320] width 1080 height 590
click at [397, 37] on div "Container Schema + New" at bounding box center [497, 41] width 920 height 15
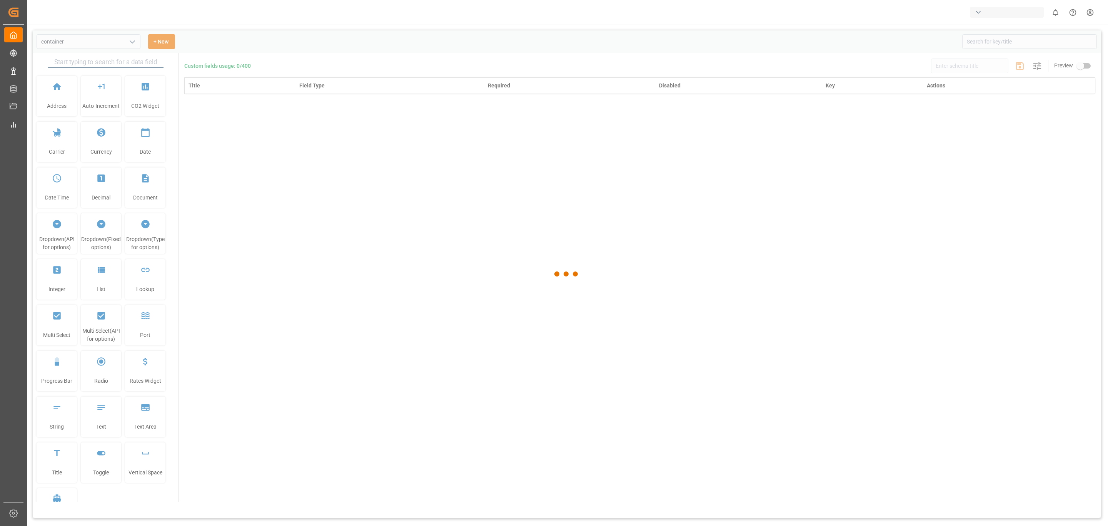
type input "Container Schema"
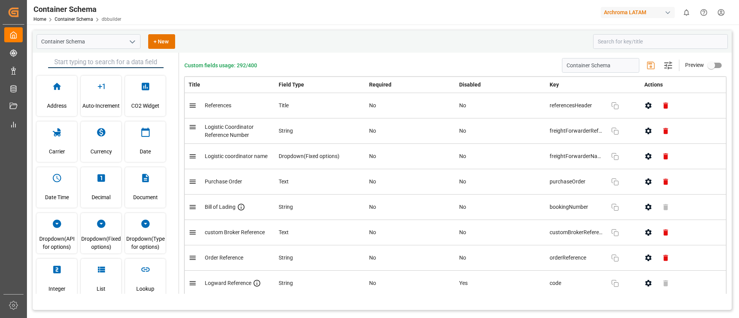
click at [534, 9] on div at bounding box center [563, 12] width 65 height 13
click at [297, 35] on div "Container Schema + New" at bounding box center [312, 41] width 551 height 15
click at [436, 31] on div "Container Schema + New" at bounding box center [382, 41] width 699 height 22
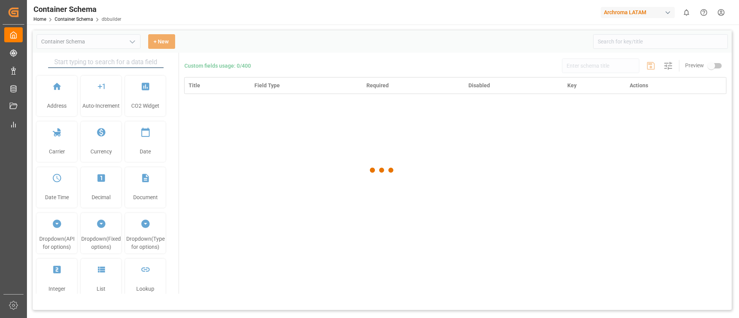
type input "Container Schema"
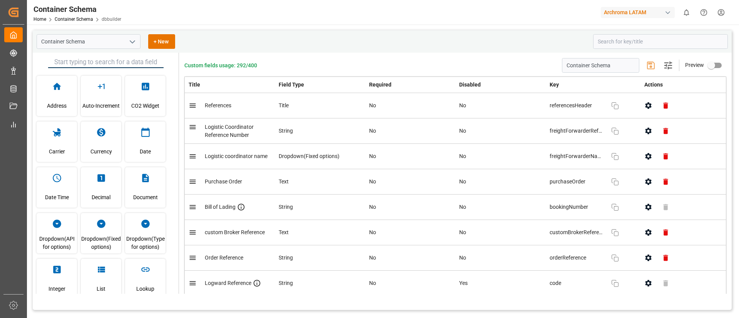
click at [718, 14] on html "Created by potrace 1.15, written by [PERSON_NAME] [DATE]-[DATE] Created by potr…" at bounding box center [369, 159] width 739 height 318
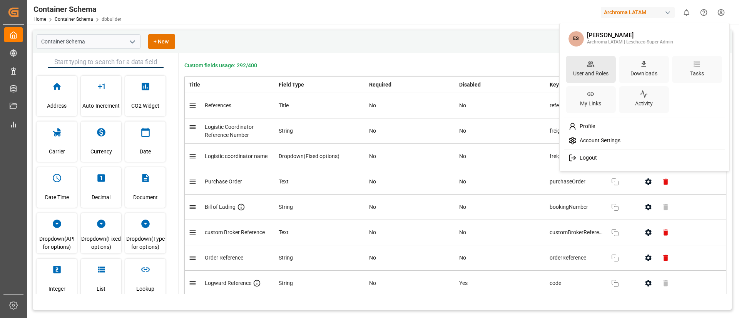
click at [593, 68] on div "User and Roles" at bounding box center [590, 73] width 38 height 11
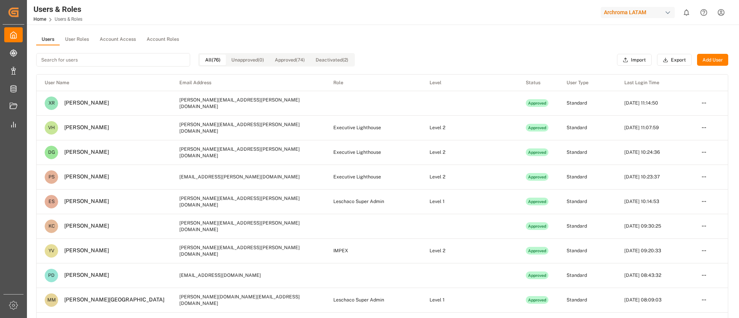
click at [78, 37] on button "User Roles" at bounding box center [77, 40] width 35 height 12
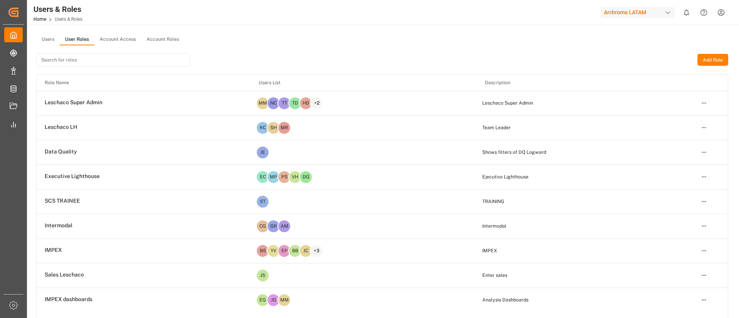
click at [726, 10] on html "Created by potrace 1.15, written by Peter Selinger 2001-2017 Created by potrace…" at bounding box center [369, 159] width 739 height 318
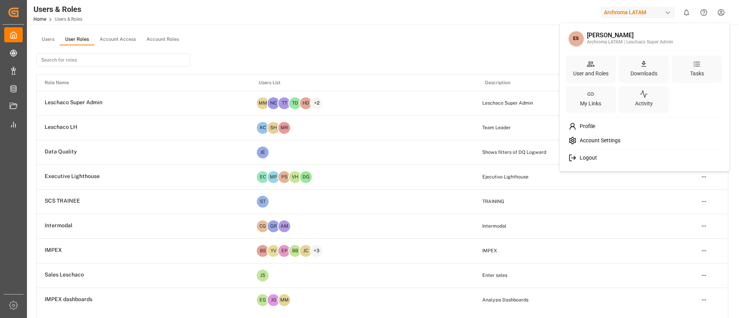
click at [530, 30] on html "Created by potrace 1.15, written by Peter Selinger 2001-2017 Created by potrace…" at bounding box center [369, 159] width 739 height 318
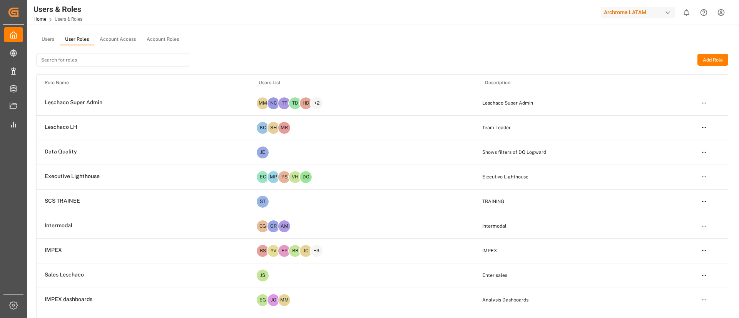
click at [454, 60] on div "Add Role" at bounding box center [382, 59] width 692 height 29
click at [354, 42] on div "Users User Roles Account Access Account Roles" at bounding box center [382, 40] width 692 height 12
click at [419, 67] on div "Add Role" at bounding box center [382, 59] width 692 height 29
click at [278, 14] on div "Users & Roles Home Users & Roles Archroma LATAM 0 Notifications Only show unrea…" at bounding box center [380, 12] width 717 height 25
click at [279, 2] on div "Users & Roles Home Users & Roles Archroma LATAM 0 Notifications Only show unrea…" at bounding box center [380, 12] width 717 height 25
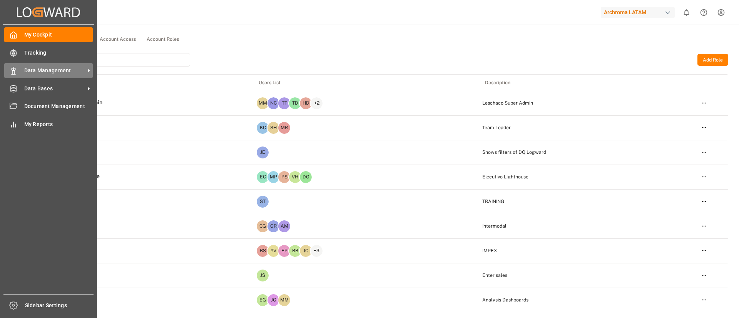
click at [56, 70] on span "Data Management" at bounding box center [54, 71] width 61 height 8
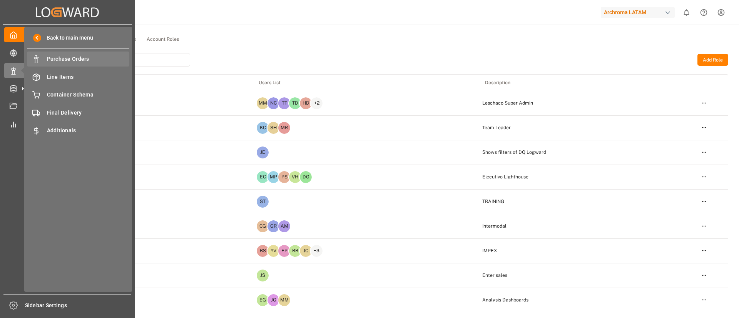
click at [96, 57] on span "Purchase Orders" at bounding box center [88, 59] width 83 height 8
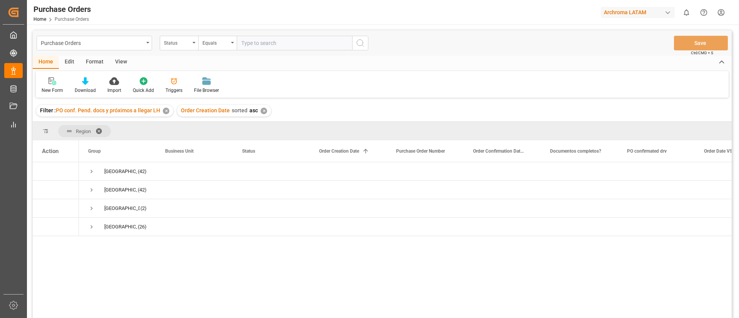
click at [167, 112] on div "✕" at bounding box center [166, 111] width 7 height 7
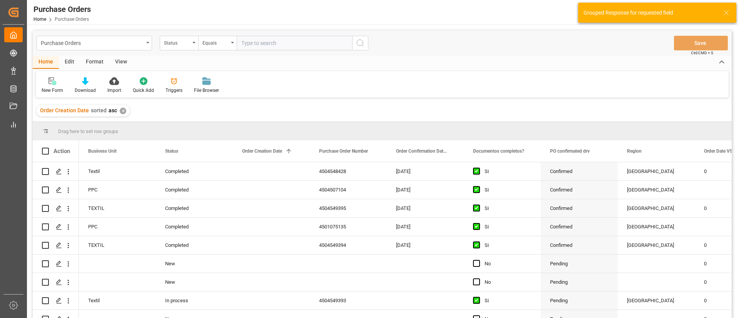
click at [122, 110] on div "✕" at bounding box center [123, 111] width 7 height 7
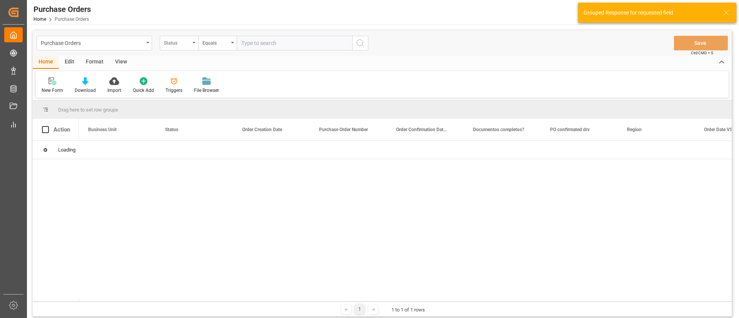
click at [194, 45] on div "Status" at bounding box center [179, 43] width 38 height 15
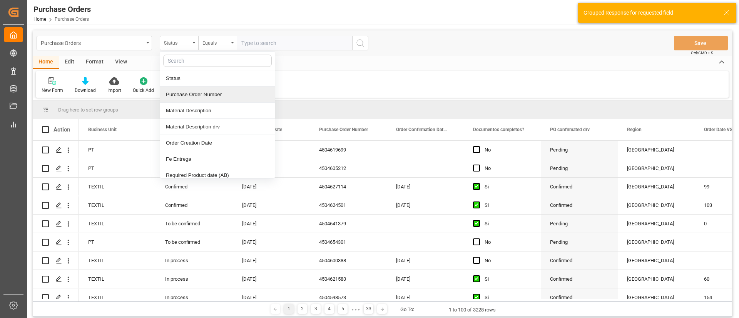
click at [215, 98] on div "Purchase Order Number" at bounding box center [217, 95] width 115 height 16
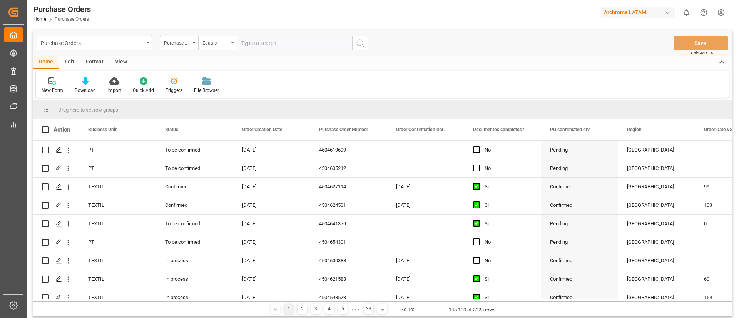
click at [244, 43] on input "text" at bounding box center [294, 43] width 115 height 15
paste input "4504653036"
type input "4504653036"
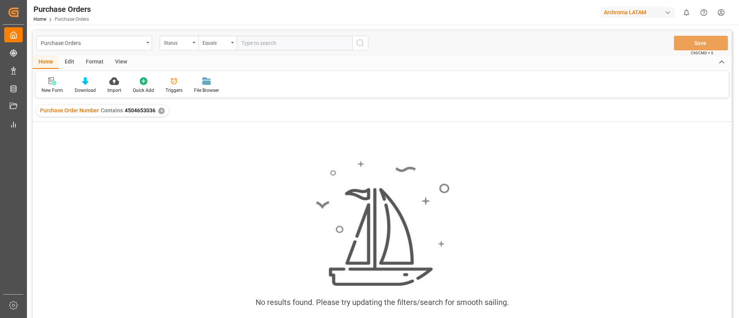
click at [244, 199] on div "No results found. Please try updating the filters/search for smooth sailing." at bounding box center [382, 238] width 699 height 168
click at [207, 190] on div "No results found. Please try updating the filters/search for smooth sailing." at bounding box center [382, 238] width 699 height 168
click at [378, 127] on div "No results found. Please try updating the filters/search for smooth sailing." at bounding box center [382, 230] width 699 height 217
click at [162, 110] on div "✕" at bounding box center [161, 111] width 7 height 7
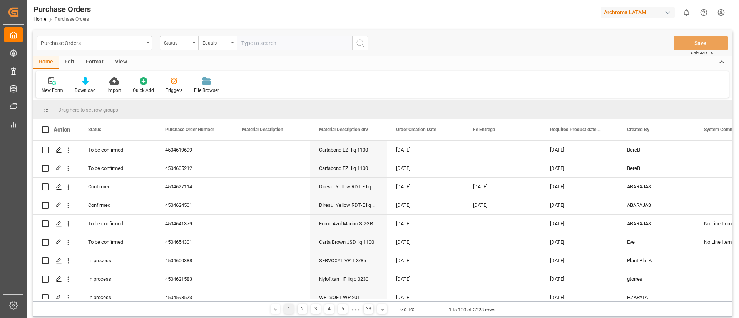
click at [358, 89] on div "New Form Download Import Quick Add Triggers File Browser" at bounding box center [382, 84] width 692 height 27
click at [280, 46] on input "text" at bounding box center [294, 43] width 115 height 15
click at [194, 42] on icon "open menu" at bounding box center [193, 43] width 3 height 2
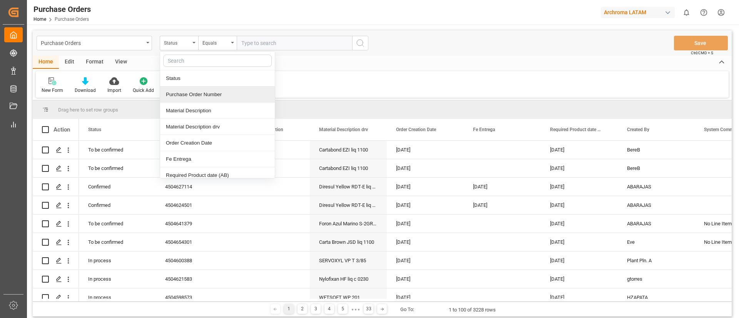
click at [219, 96] on div "Purchase Order Number" at bounding box center [217, 95] width 115 height 16
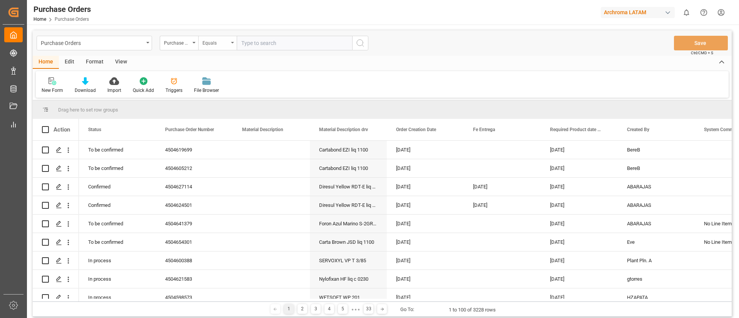
click at [228, 38] on div "Equals" at bounding box center [215, 42] width 26 height 9
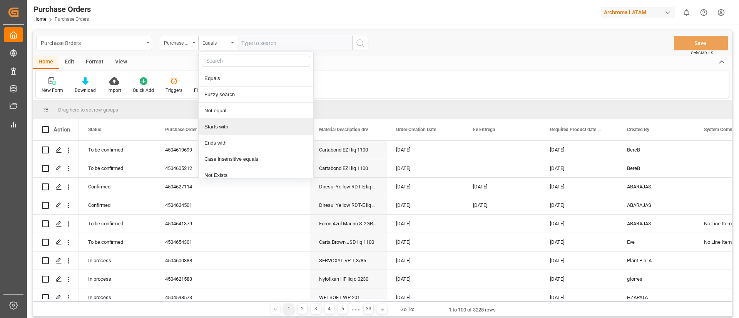
scroll to position [22, 0]
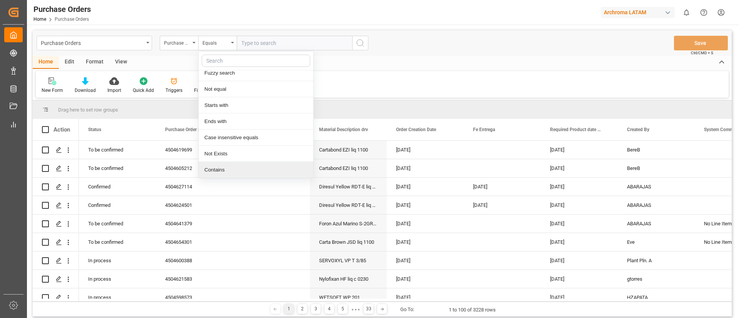
click at [241, 173] on div "Contains" at bounding box center [256, 170] width 115 height 16
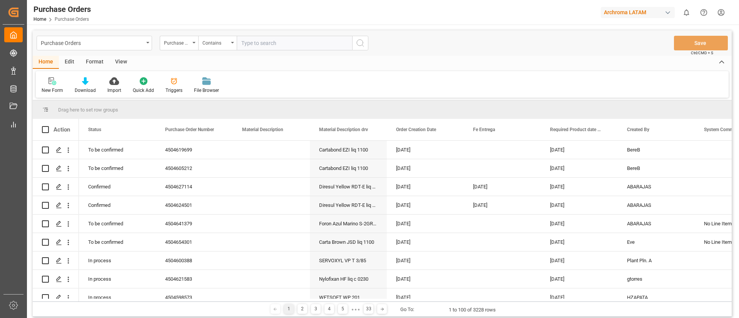
paste input "4504653036"
type input "4504653036"
click at [360, 49] on button "search button" at bounding box center [360, 43] width 16 height 15
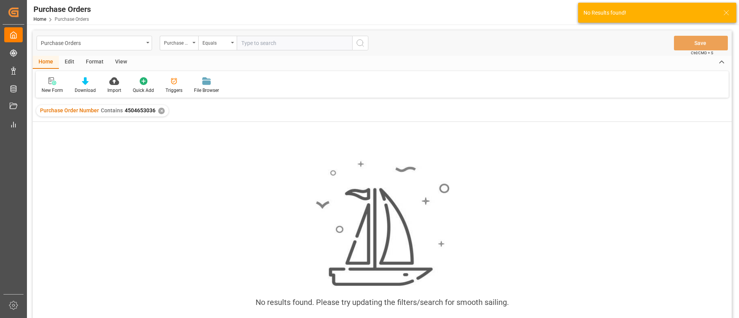
click at [160, 108] on div "✕" at bounding box center [161, 111] width 7 height 7
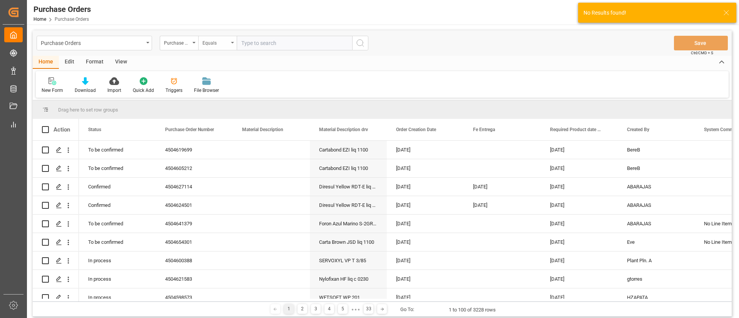
click at [223, 46] on div "Equals" at bounding box center [215, 42] width 26 height 9
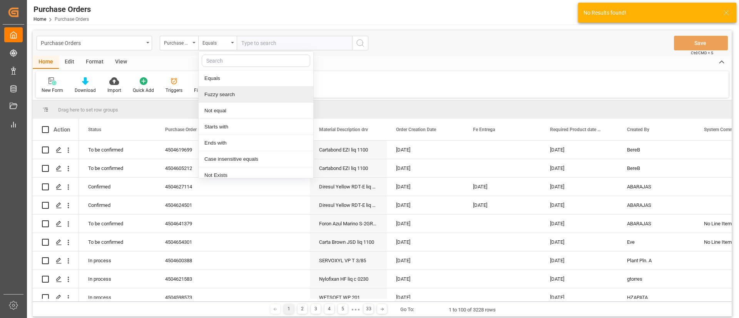
click at [219, 91] on div "Fuzzy search" at bounding box center [256, 95] width 115 height 16
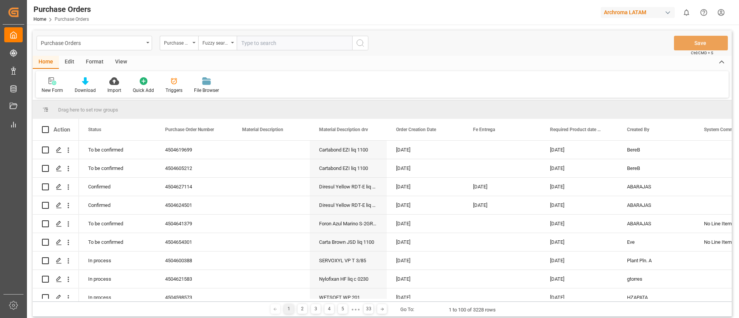
paste input "4504653036"
type input "4504653036"
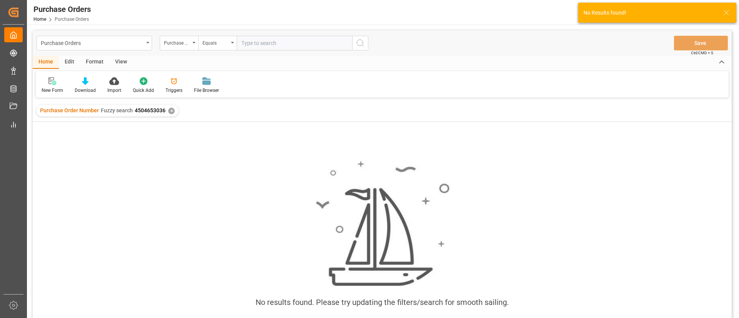
click at [172, 113] on div "✕" at bounding box center [171, 111] width 7 height 7
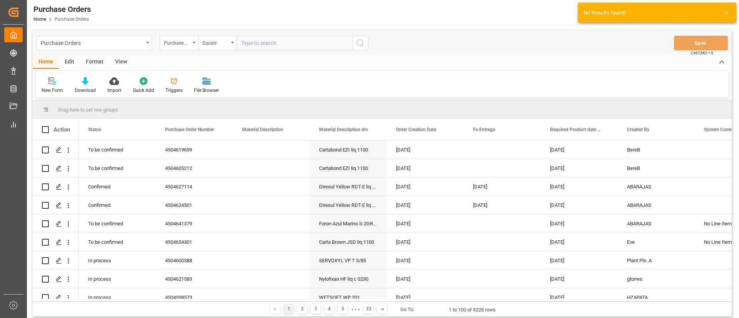
click at [727, 7] on div "No Results found!" at bounding box center [657, 13] width 158 height 20
click at [726, 11] on icon at bounding box center [725, 12] width 9 height 9
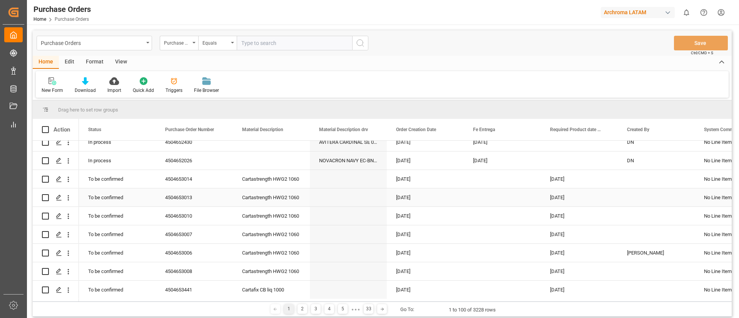
scroll to position [1241, 0]
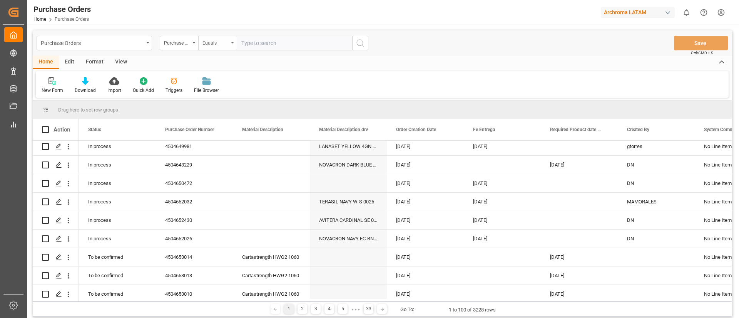
click at [224, 38] on div "Equals" at bounding box center [215, 42] width 26 height 9
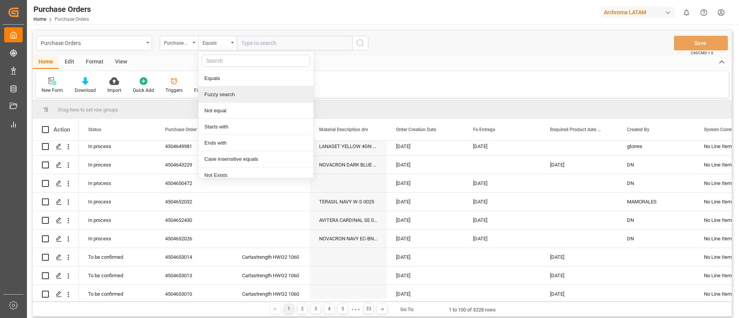
click at [235, 92] on div "Fuzzy search" at bounding box center [256, 95] width 115 height 16
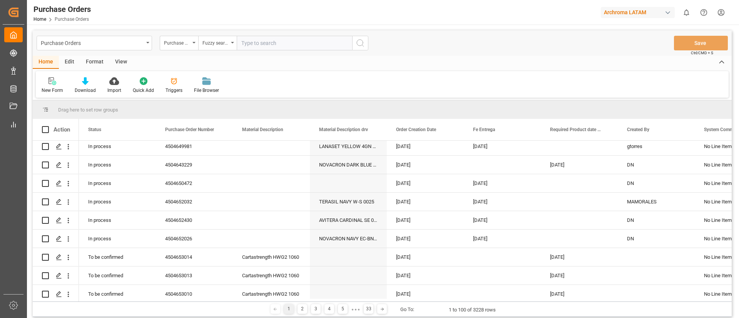
paste input "4504649440"
type input "4504649440"
click at [357, 46] on icon "search button" at bounding box center [359, 42] width 9 height 9
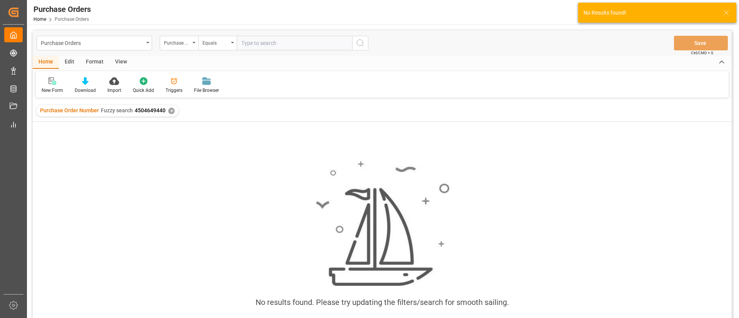
click at [168, 110] on div "✕" at bounding box center [171, 111] width 7 height 7
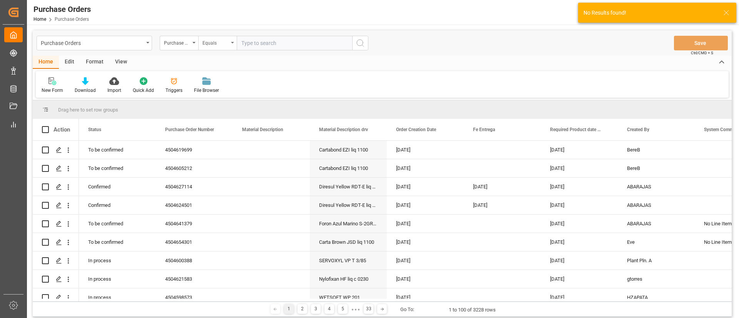
click at [222, 46] on div "Equals" at bounding box center [215, 42] width 26 height 9
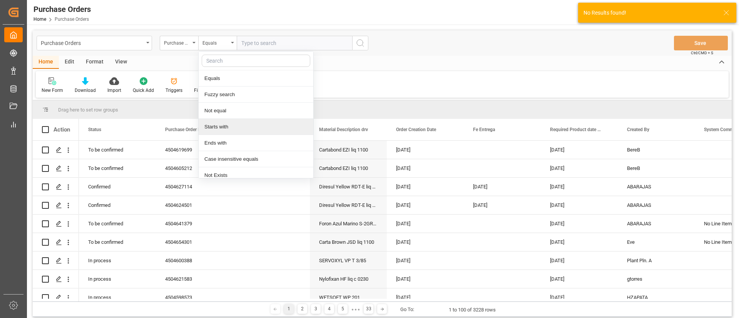
scroll to position [22, 0]
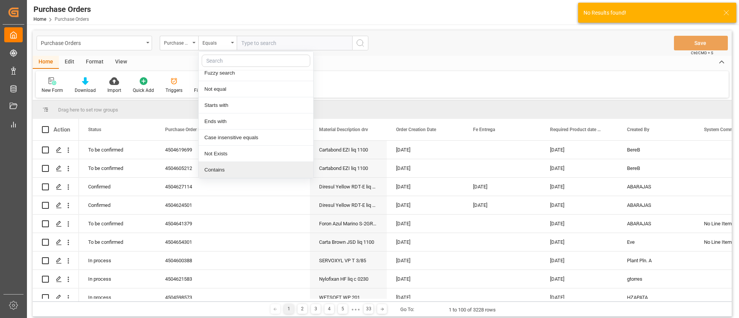
click at [240, 172] on div "Contains" at bounding box center [256, 170] width 115 height 16
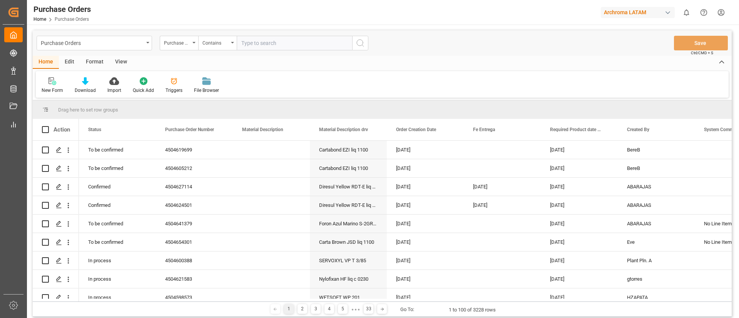
paste input "4504649440"
type input "4504649440"
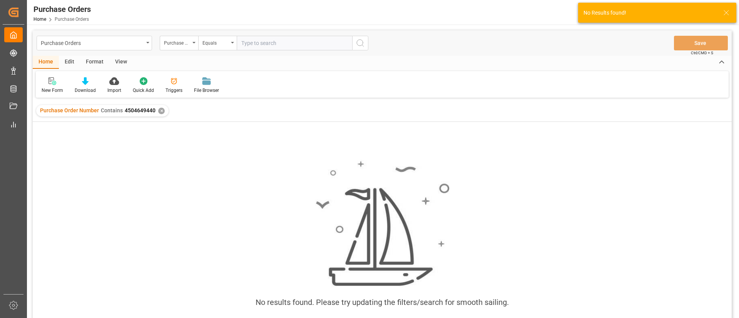
click at [158, 110] on div "✕" at bounding box center [161, 111] width 7 height 7
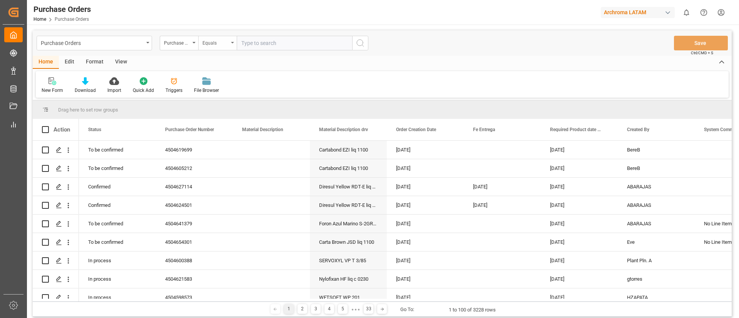
click at [223, 41] on div "Equals" at bounding box center [215, 42] width 26 height 9
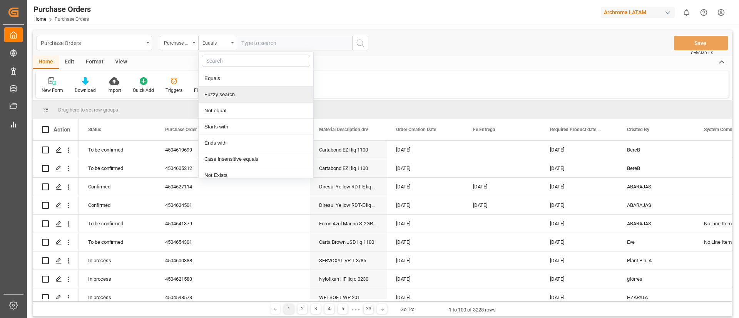
click at [230, 87] on div "Fuzzy search" at bounding box center [256, 95] width 115 height 16
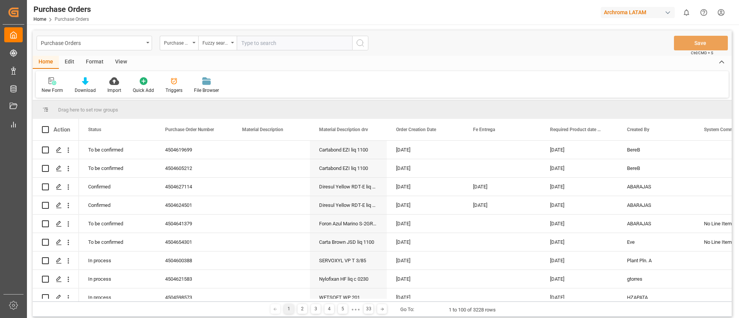
paste input "4504649440"
type input "4504649440"
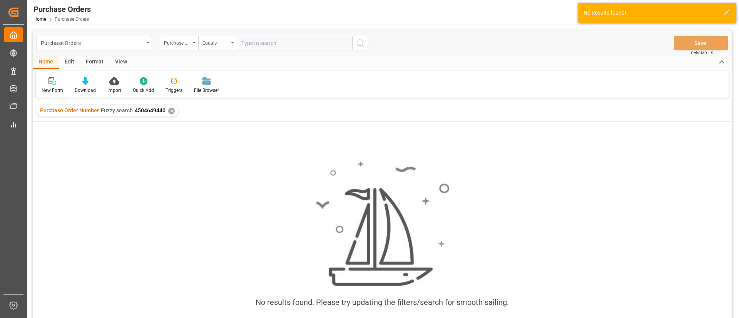
click at [173, 111] on div "✕" at bounding box center [171, 111] width 7 height 7
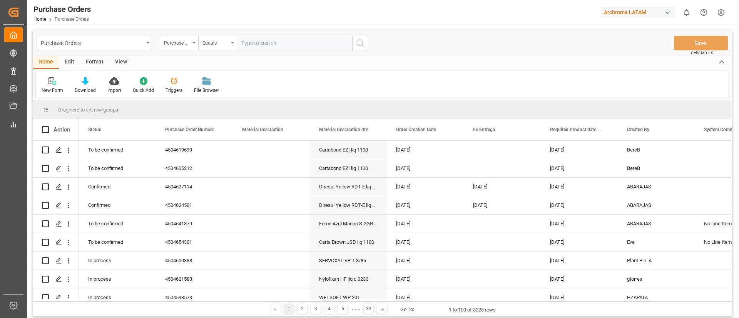
click at [404, 40] on div "Purchase Orders Purchase Order Number Equals Save Ctrl/CMD + S" at bounding box center [382, 42] width 699 height 25
click at [452, 71] on div "New Form Download Import Quick Add Triggers File Browser" at bounding box center [382, 84] width 692 height 27
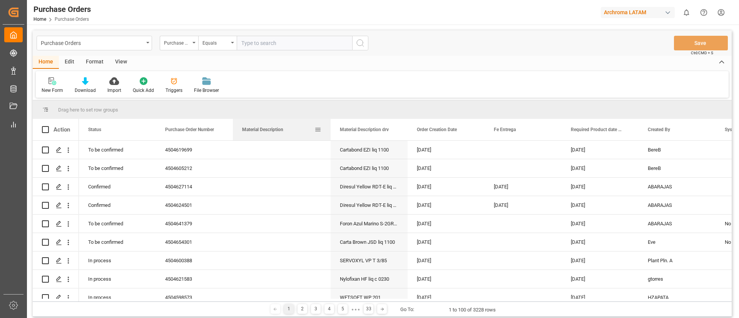
drag, startPoint x: 308, startPoint y: 137, endPoint x: 325, endPoint y: 125, distance: 20.9
click at [329, 125] on div at bounding box center [330, 130] width 3 height 22
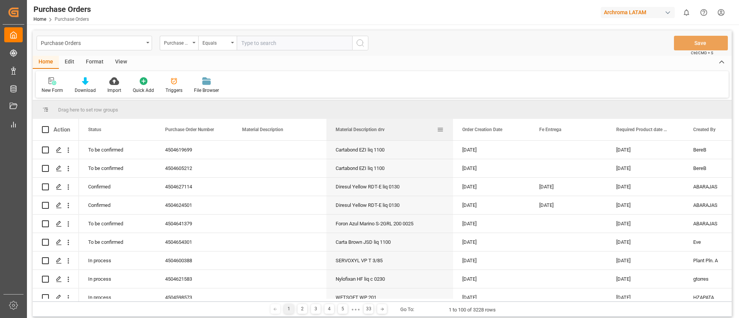
drag, startPoint x: 402, startPoint y: 130, endPoint x: 452, endPoint y: 135, distance: 50.3
click at [452, 135] on div at bounding box center [452, 130] width 3 height 22
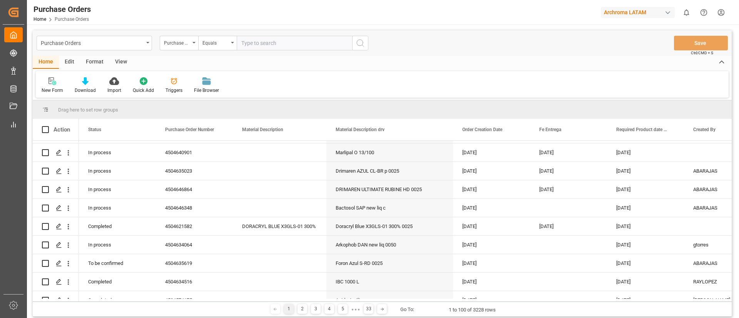
scroll to position [995, 0]
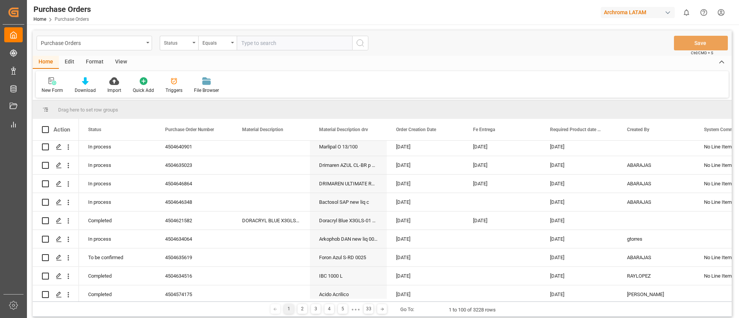
scroll to position [990, 0]
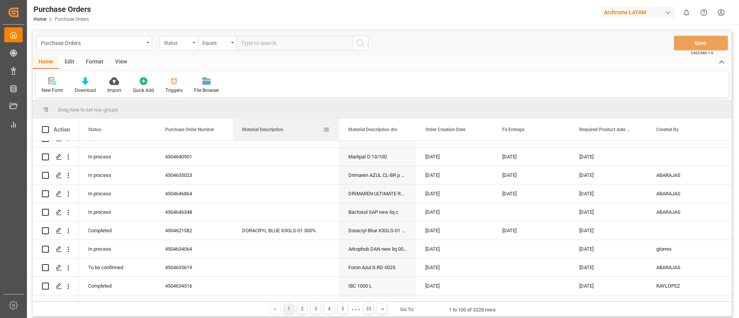
drag, startPoint x: 309, startPoint y: 135, endPoint x: 335, endPoint y: 133, distance: 27.0
click at [337, 133] on div at bounding box center [338, 130] width 3 height 22
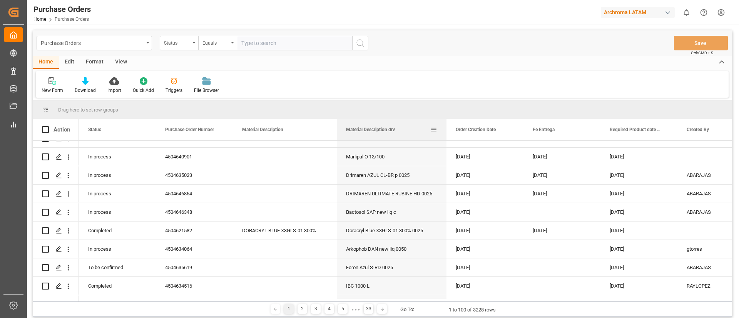
drag, startPoint x: 413, startPoint y: 127, endPoint x: 446, endPoint y: 132, distance: 33.0
click at [446, 132] on div at bounding box center [446, 130] width 3 height 22
click at [410, 79] on div "New Form Download Import Quick Add Triggers File Browser" at bounding box center [382, 84] width 692 height 27
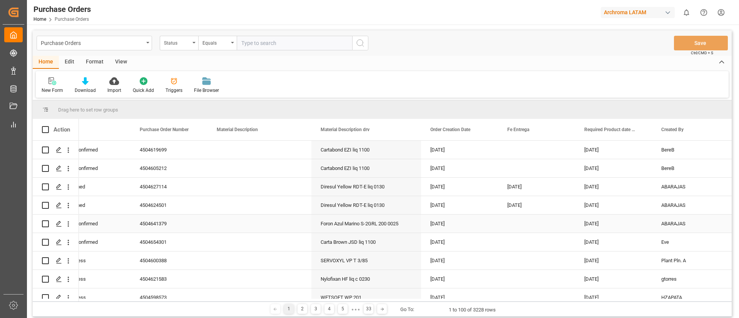
scroll to position [0, 25]
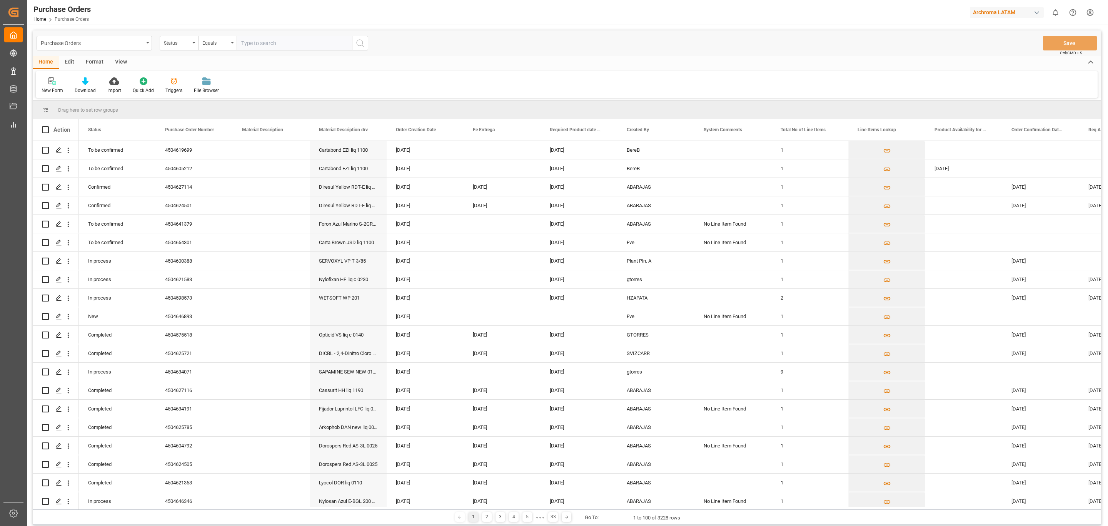
click at [738, 15] on html "Created by potrace 1.15, written by [PERSON_NAME] [DATE]-[DATE] Created by potr…" at bounding box center [554, 263] width 1108 height 526
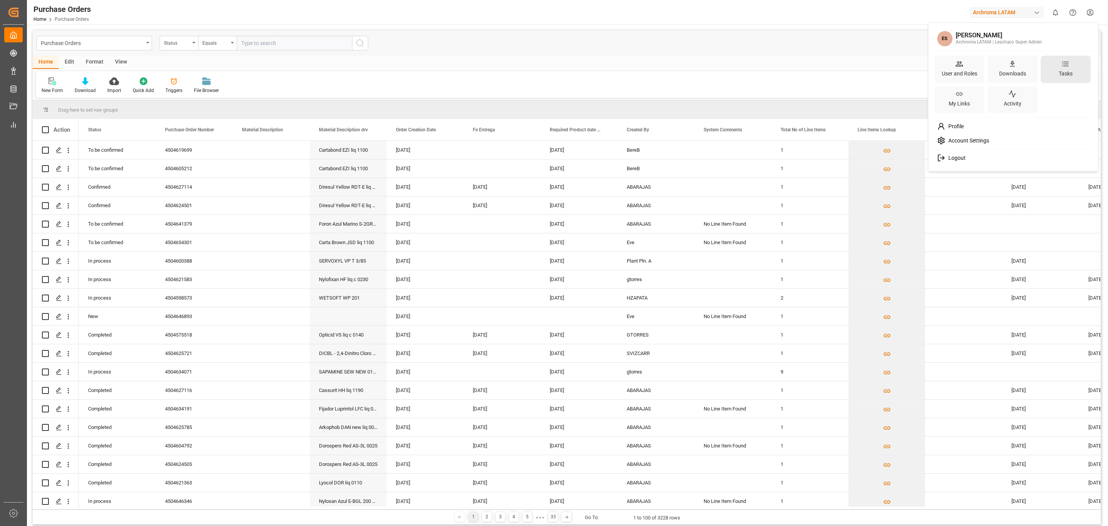
click at [738, 72] on div "Tasks" at bounding box center [1066, 68] width 50 height 27
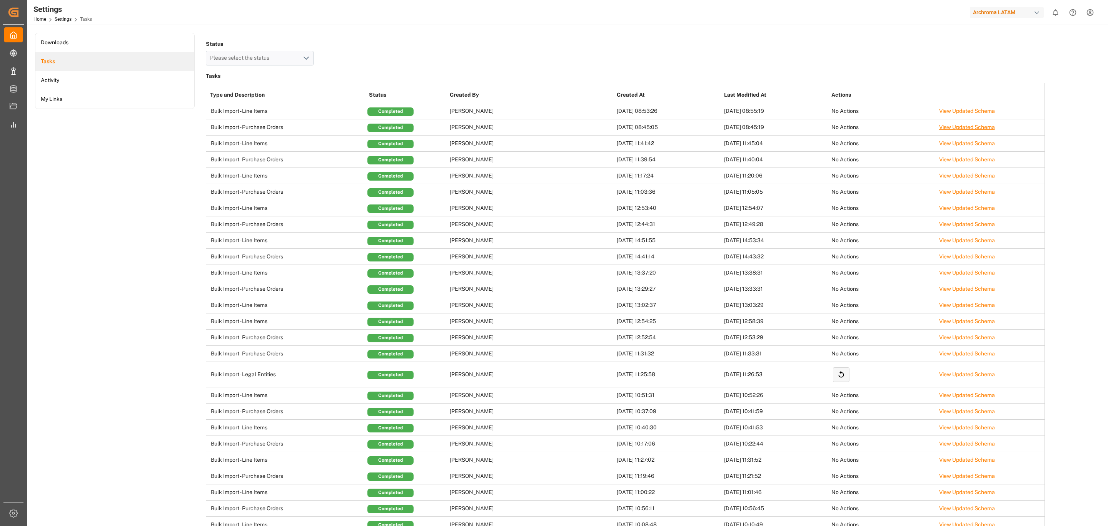
click at [738, 127] on link "View Updated Schema" at bounding box center [967, 127] width 56 height 6
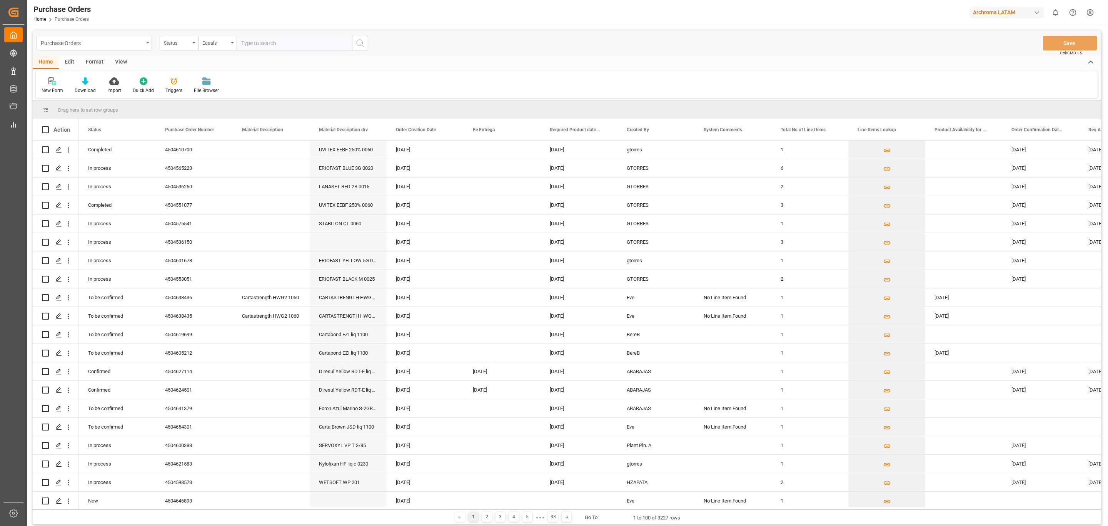
click at [127, 40] on div "Purchase Orders" at bounding box center [92, 43] width 103 height 10
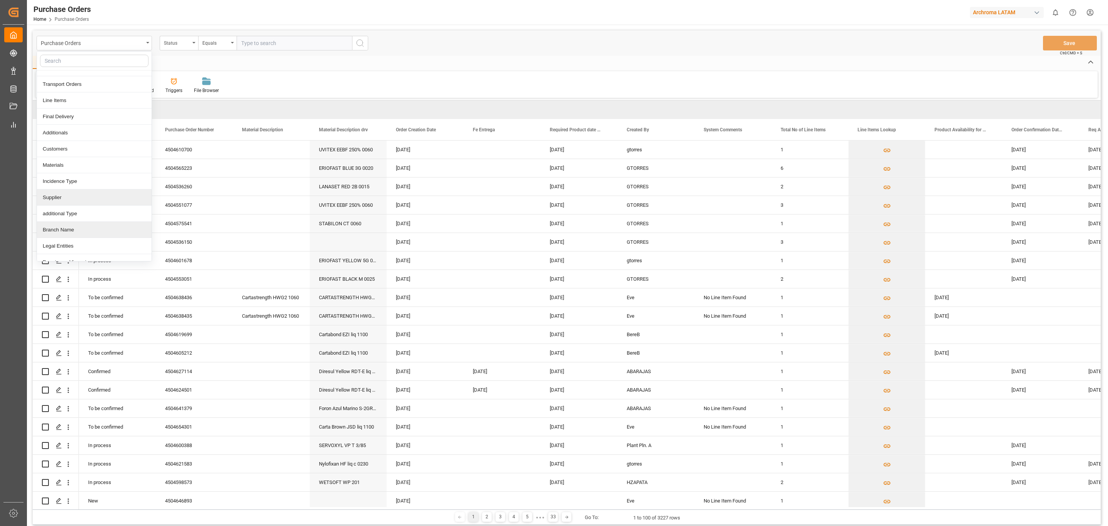
scroll to position [38, 0]
click at [77, 229] on div "Legal Entities" at bounding box center [94, 237] width 115 height 16
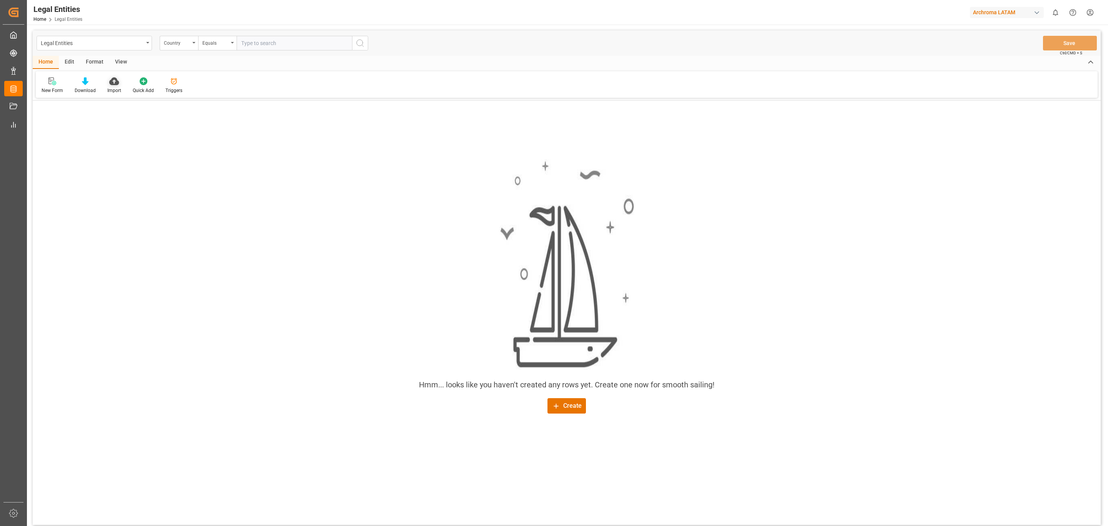
click at [109, 81] on icon at bounding box center [114, 81] width 10 height 8
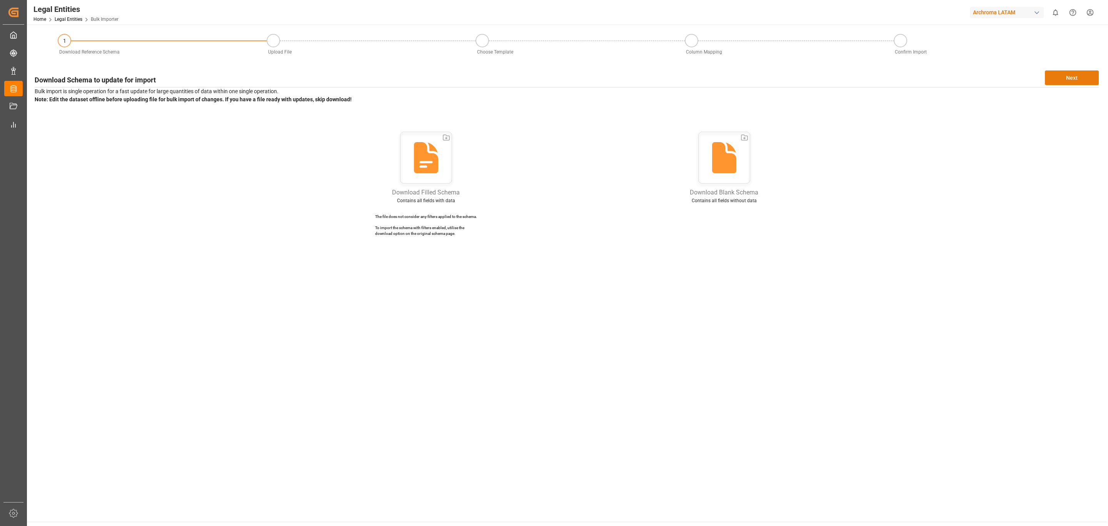
click at [1064, 73] on button "Next" at bounding box center [1072, 77] width 54 height 15
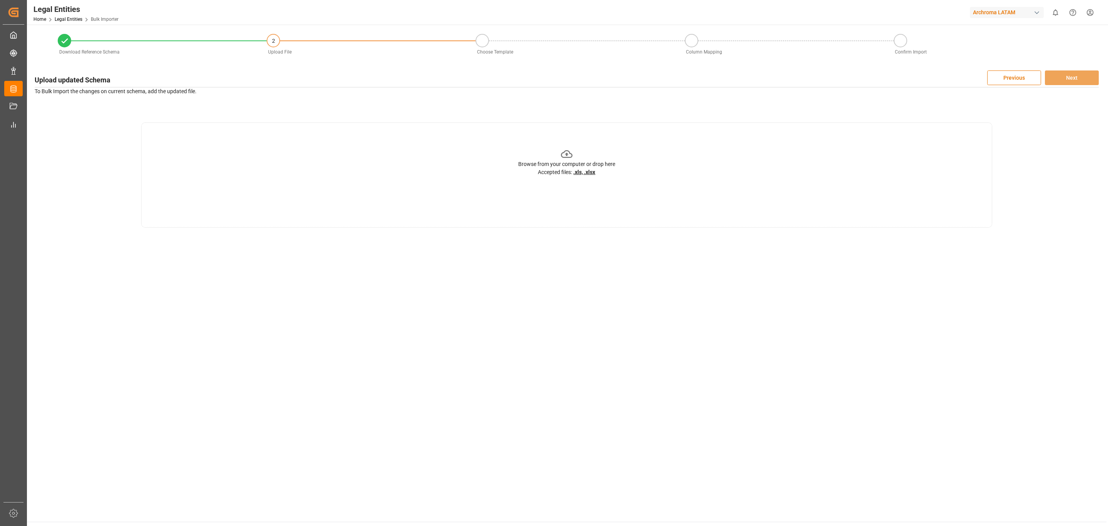
click at [554, 143] on div "Browse from your computer or drop here Accepted files: .xls, .xlsx" at bounding box center [566, 174] width 851 height 105
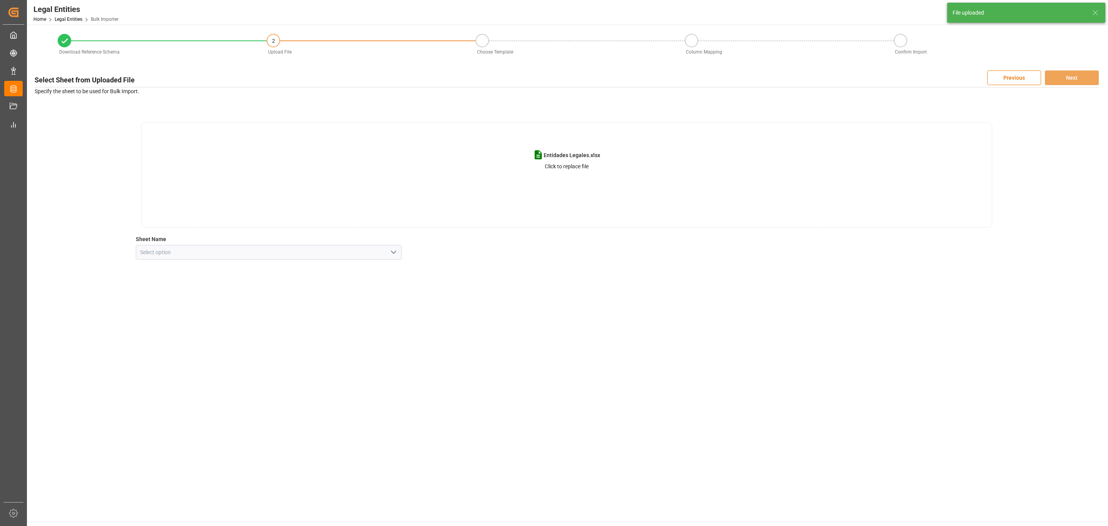
click at [389, 255] on icon "open menu" at bounding box center [393, 251] width 9 height 9
click at [264, 305] on div "Base de datos Logward" at bounding box center [268, 303] width 265 height 17
type input "Base de datos Logward"
click at [1068, 80] on button "Next" at bounding box center [1072, 77] width 54 height 15
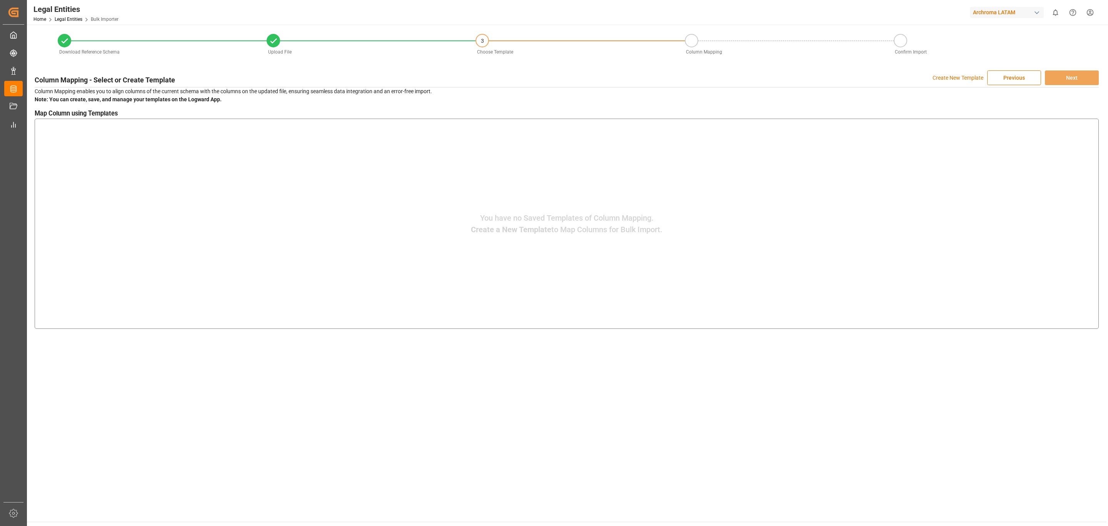
click at [963, 80] on p "Create New Template" at bounding box center [958, 77] width 51 height 15
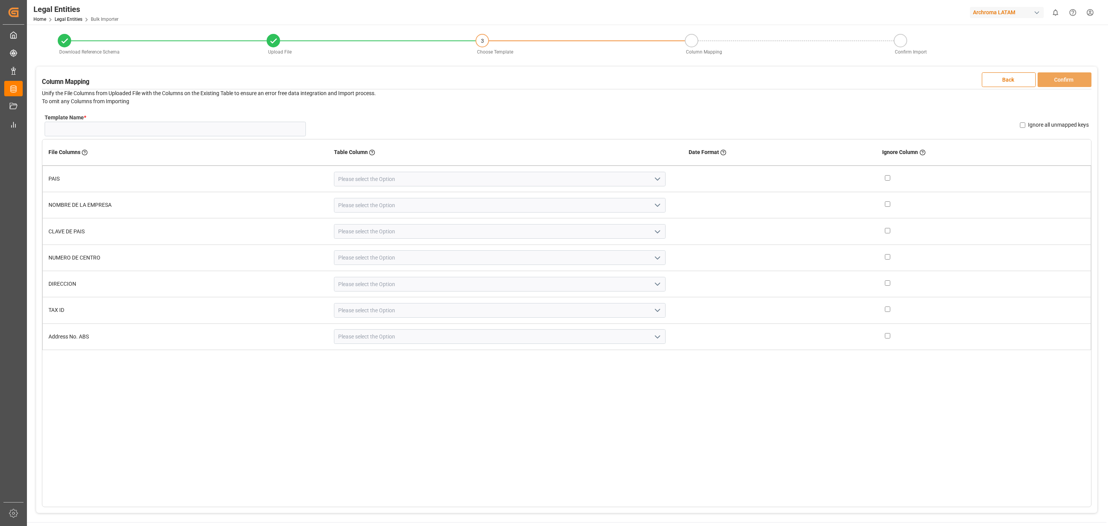
click at [653, 179] on icon "open menu" at bounding box center [657, 178] width 9 height 9
click at [472, 196] on div "Country" at bounding box center [499, 195] width 331 height 17
type input "Country"
click at [669, 205] on icon "open menu" at bounding box center [672, 204] width 9 height 9
click at [581, 224] on div "Legal Entity" at bounding box center [502, 222] width 357 height 17
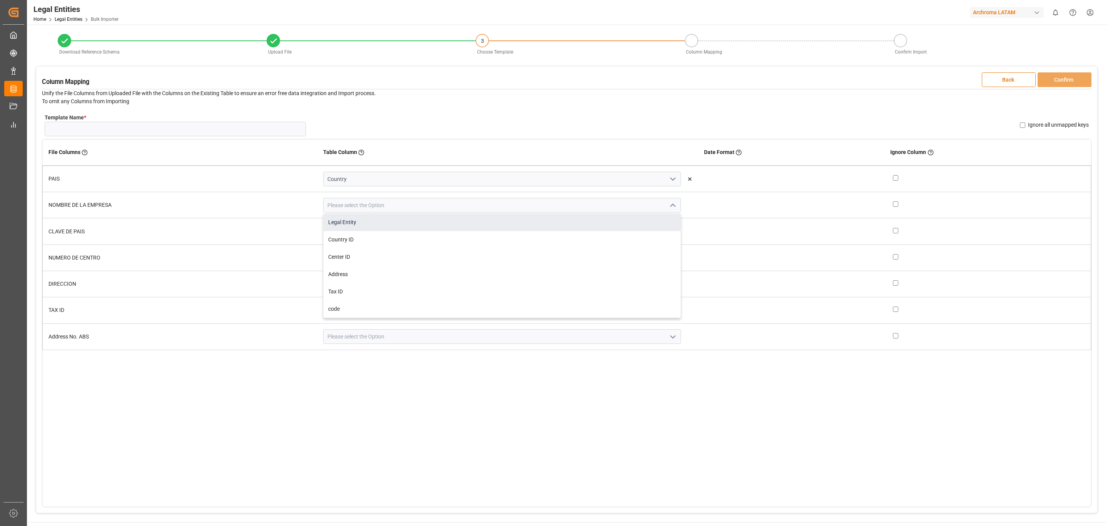
type input "Legal Entity"
click at [668, 229] on icon "open menu" at bounding box center [672, 231] width 9 height 9
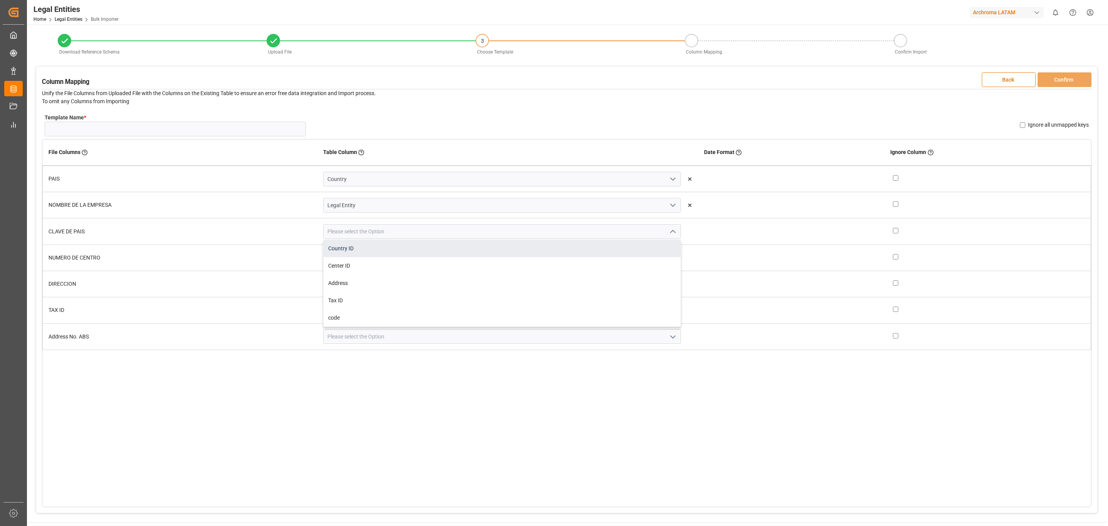
click at [629, 240] on div "Country ID" at bounding box center [502, 248] width 357 height 17
type input "Country ID"
click at [668, 257] on icon "open menu" at bounding box center [672, 257] width 9 height 9
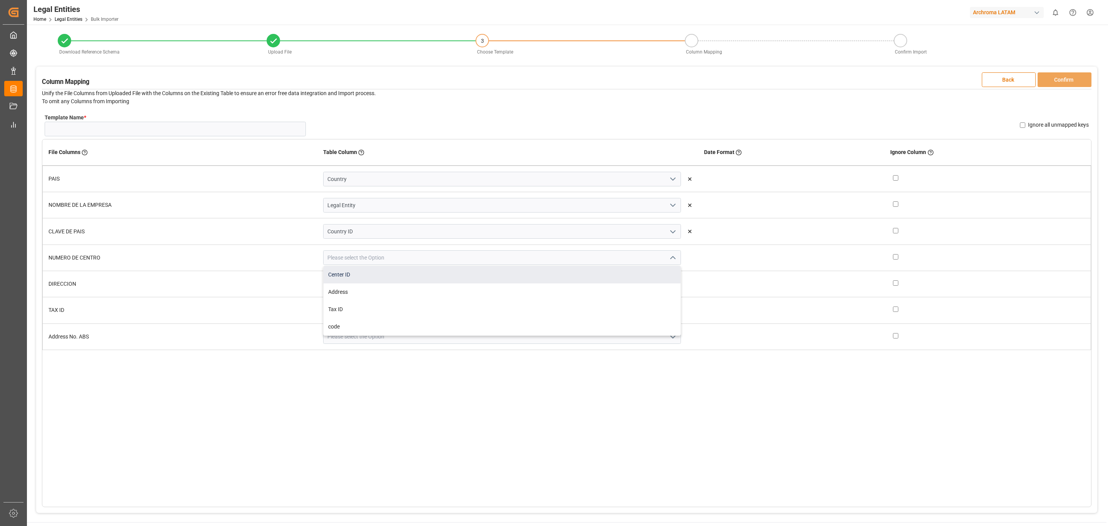
click at [606, 275] on div "Center ID" at bounding box center [502, 274] width 357 height 17
type input "Center ID"
click at [669, 286] on icon "open menu" at bounding box center [672, 283] width 9 height 9
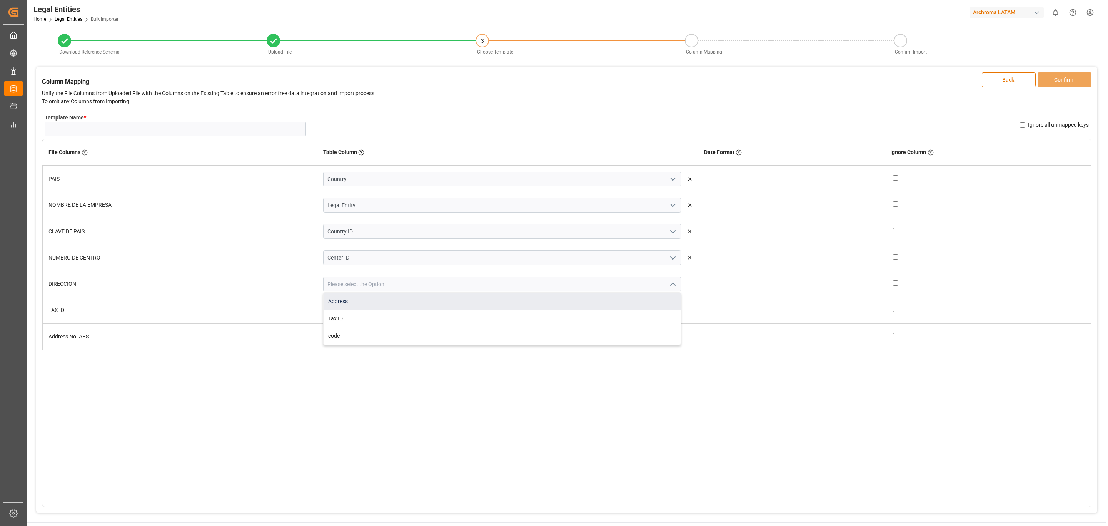
click at [641, 306] on div "Address" at bounding box center [502, 300] width 357 height 17
type input "Address"
click at [668, 313] on icon "open menu" at bounding box center [672, 309] width 9 height 9
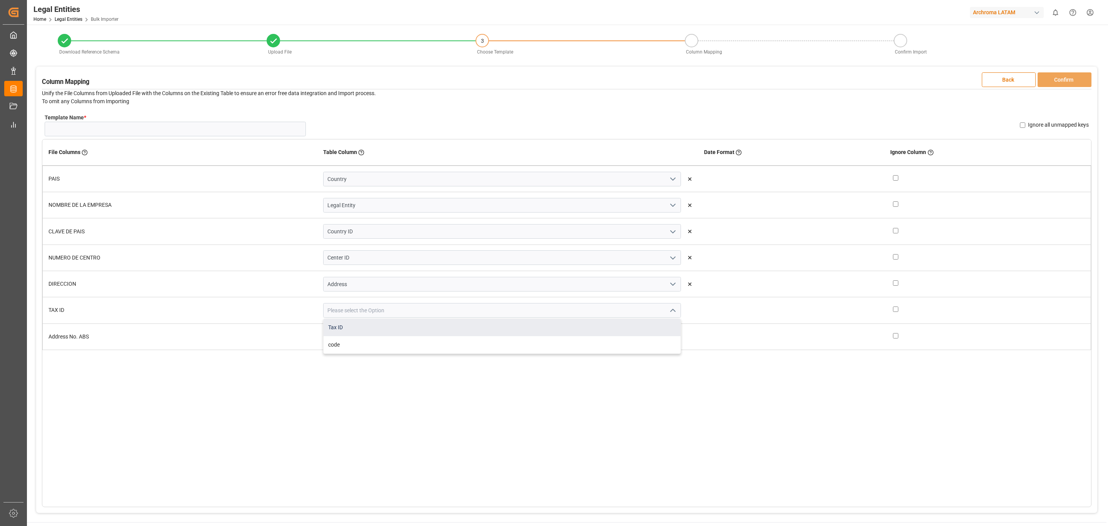
click at [633, 321] on div "Tax ID" at bounding box center [502, 327] width 357 height 17
type input "Tax ID"
click at [886, 338] on td at bounding box center [987, 336] width 206 height 26
click at [893, 336] on input "checkbox" at bounding box center [895, 335] width 5 height 5
checkbox input "true"
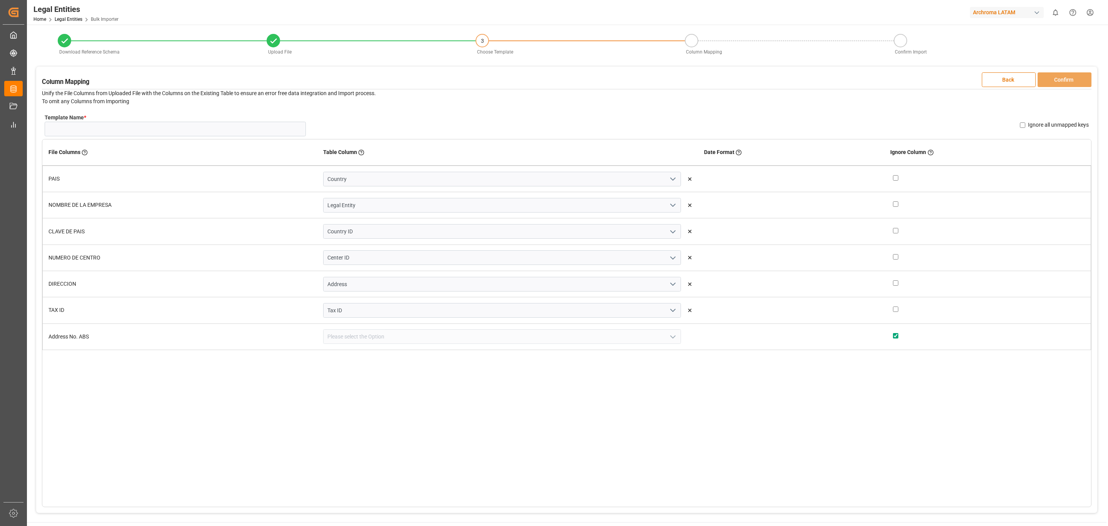
click at [1023, 125] on input "Ignore all unmapped keys" at bounding box center [1022, 124] width 5 height 5
checkbox input "true"
click at [123, 126] on input "Template Name *" at bounding box center [175, 129] width 261 height 15
click at [127, 127] on input "Template Name *" at bounding box center [175, 129] width 261 height 15
type input "E"
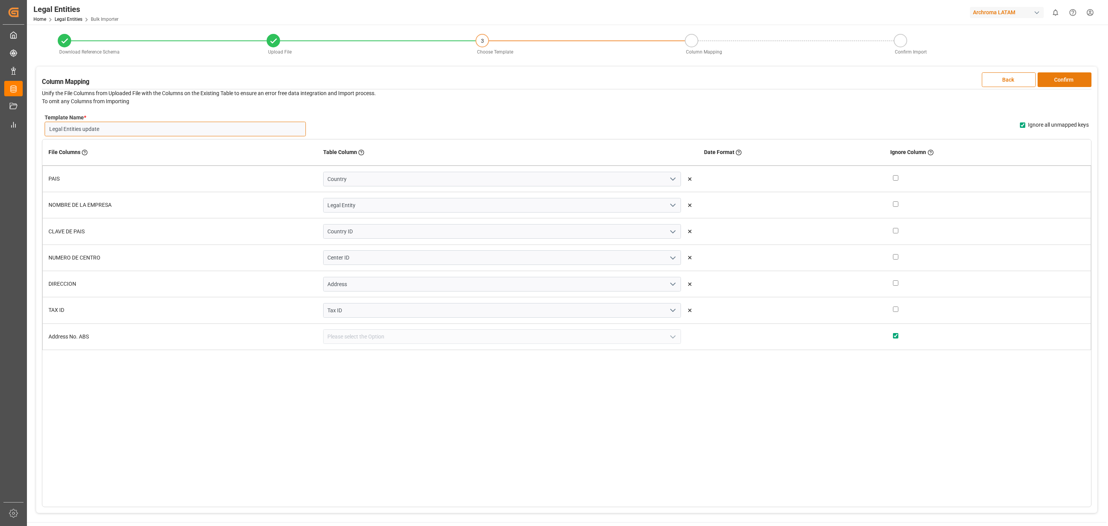
type input "Legal Entities update"
click at [1057, 82] on button "Confirm" at bounding box center [1065, 79] width 54 height 15
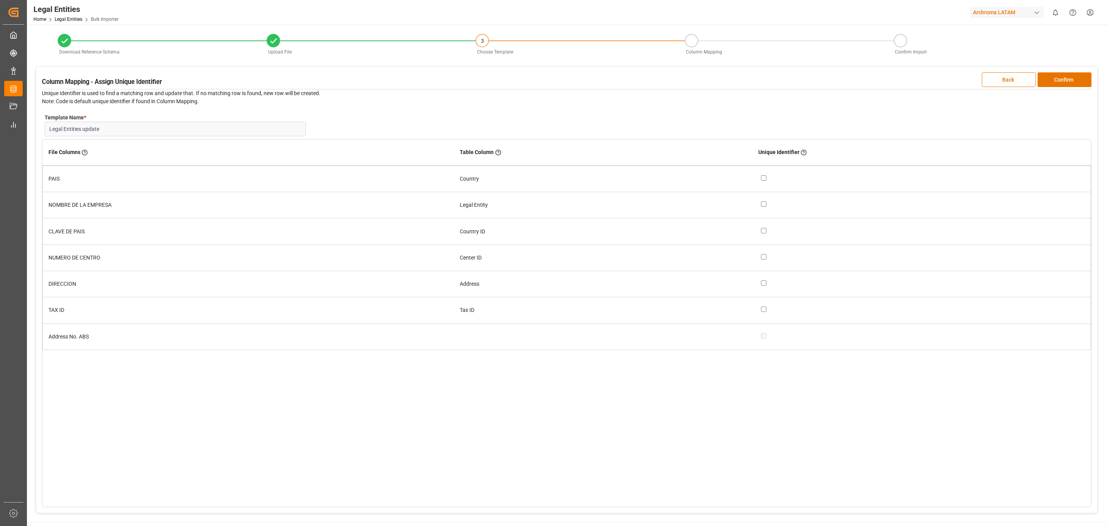
click at [762, 255] on input "checkbox" at bounding box center [763, 256] width 5 height 5
checkbox input "true"
click at [1058, 80] on button "Confirm" at bounding box center [1065, 79] width 54 height 15
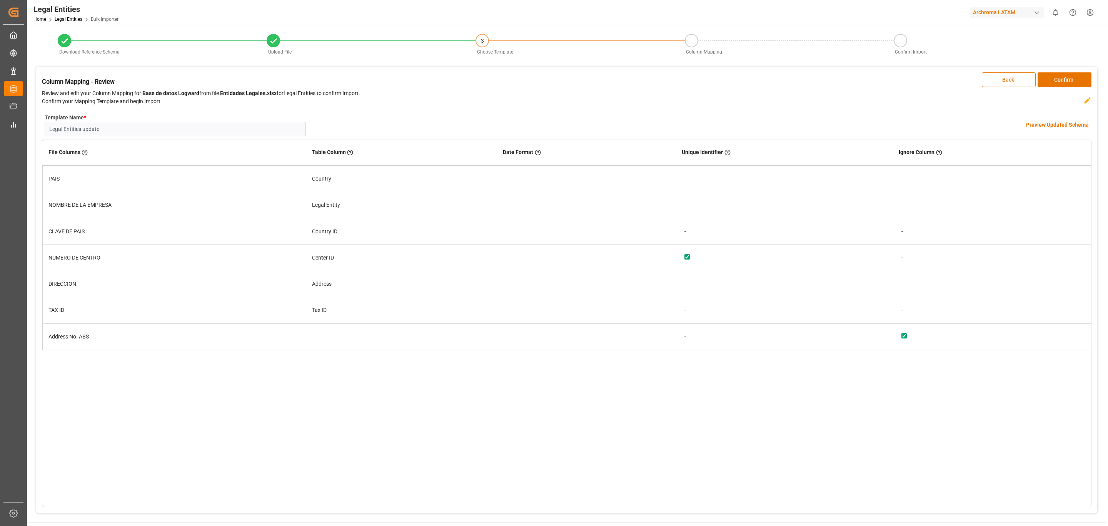
click at [1050, 128] on h4 "Preview Updated Schema" at bounding box center [1057, 125] width 63 height 8
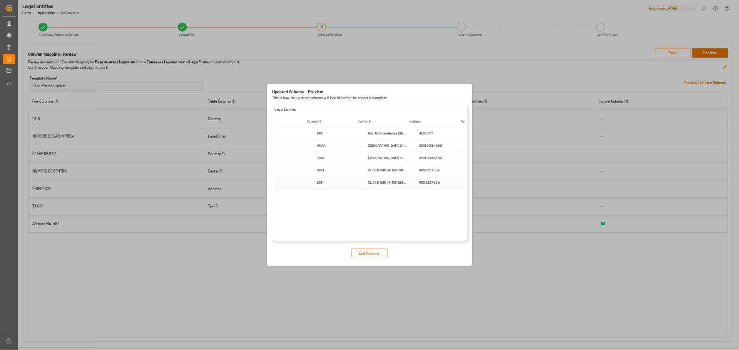
scroll to position [0, 254]
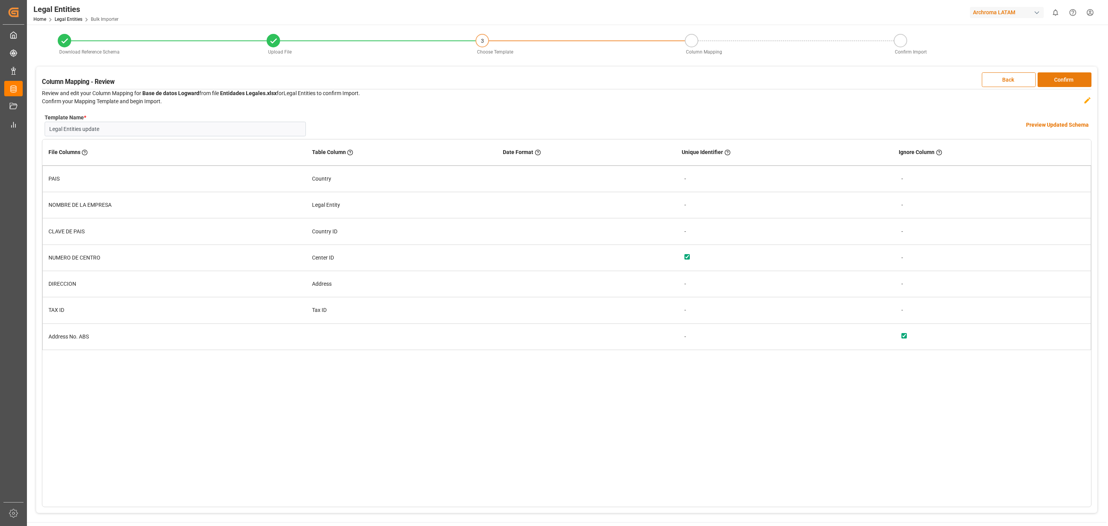
click at [1070, 82] on button "Confirm" at bounding box center [1065, 79] width 54 height 15
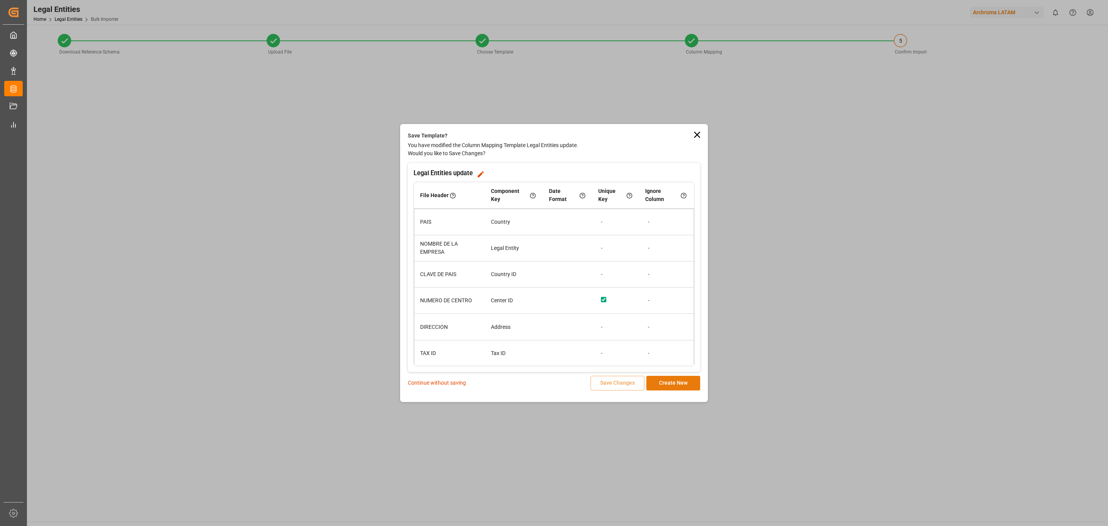
click at [675, 382] on button "Create New" at bounding box center [673, 382] width 54 height 15
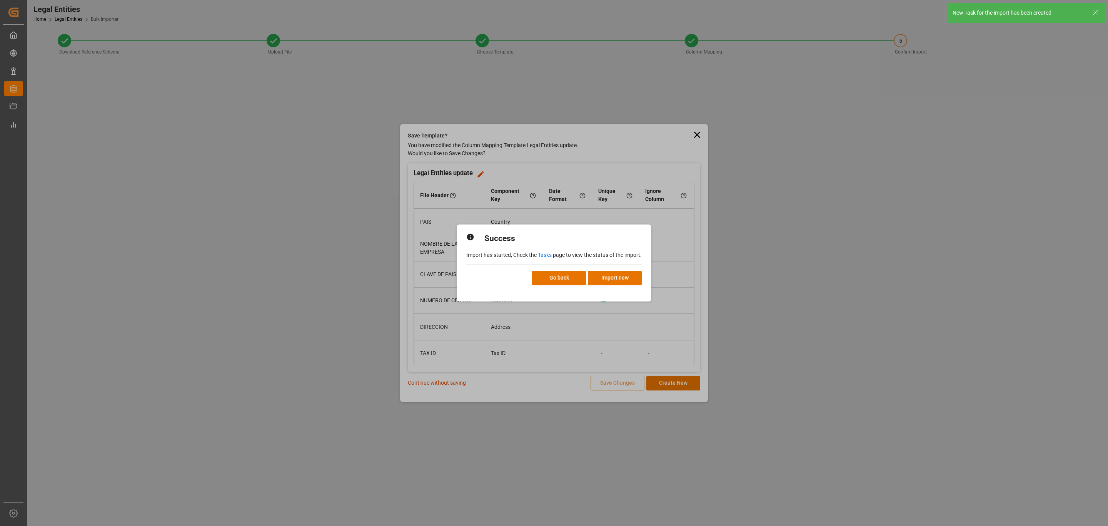
click at [550, 255] on link "Tasks" at bounding box center [545, 255] width 14 height 6
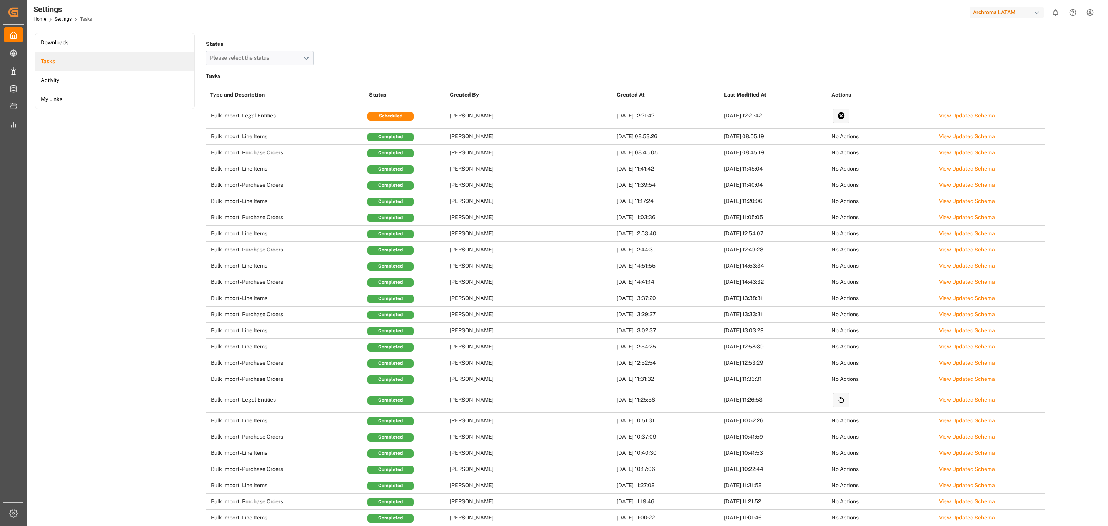
click at [423, 55] on div "Status Please select the status" at bounding box center [625, 51] width 839 height 27
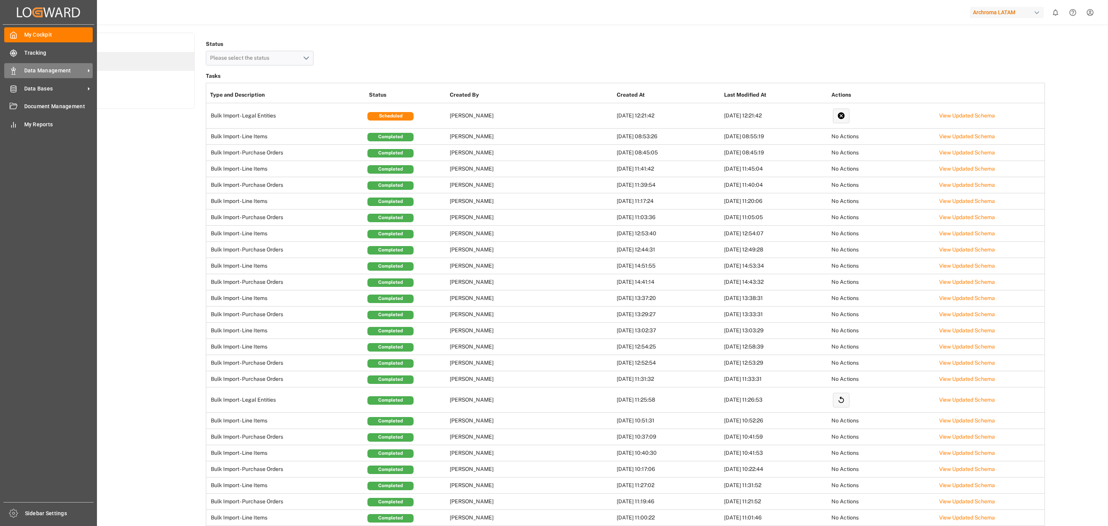
click at [24, 67] on span "Data Management" at bounding box center [54, 71] width 61 height 8
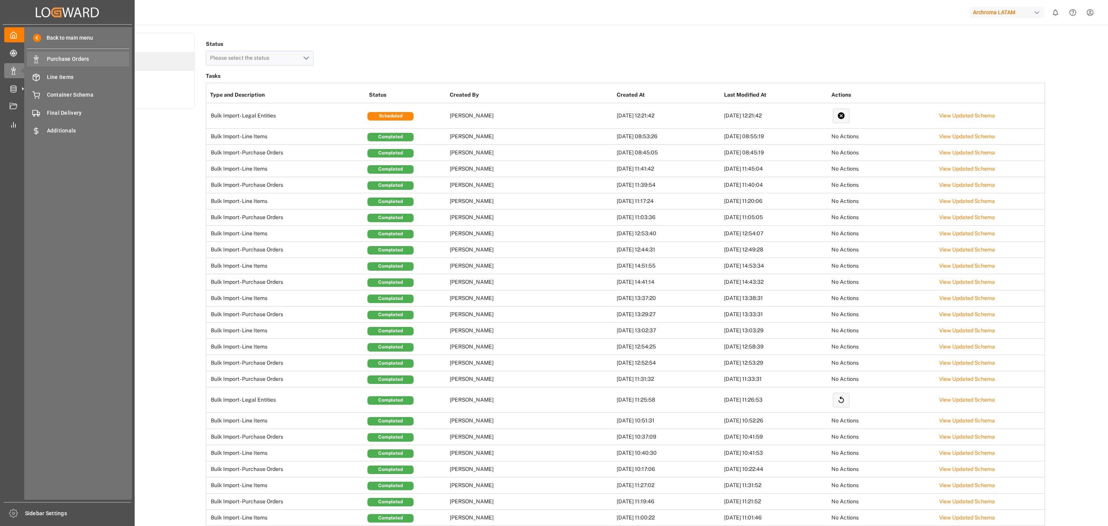
click at [83, 60] on span "Purchase Orders" at bounding box center [88, 59] width 83 height 8
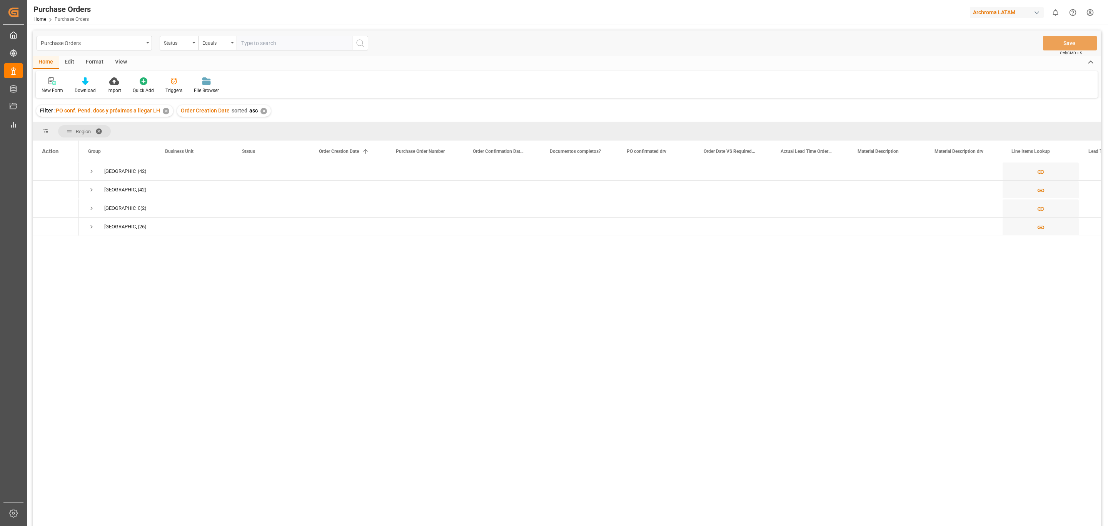
click at [72, 63] on div "Edit" at bounding box center [69, 62] width 21 height 13
click at [162, 78] on div at bounding box center [170, 81] width 26 height 8
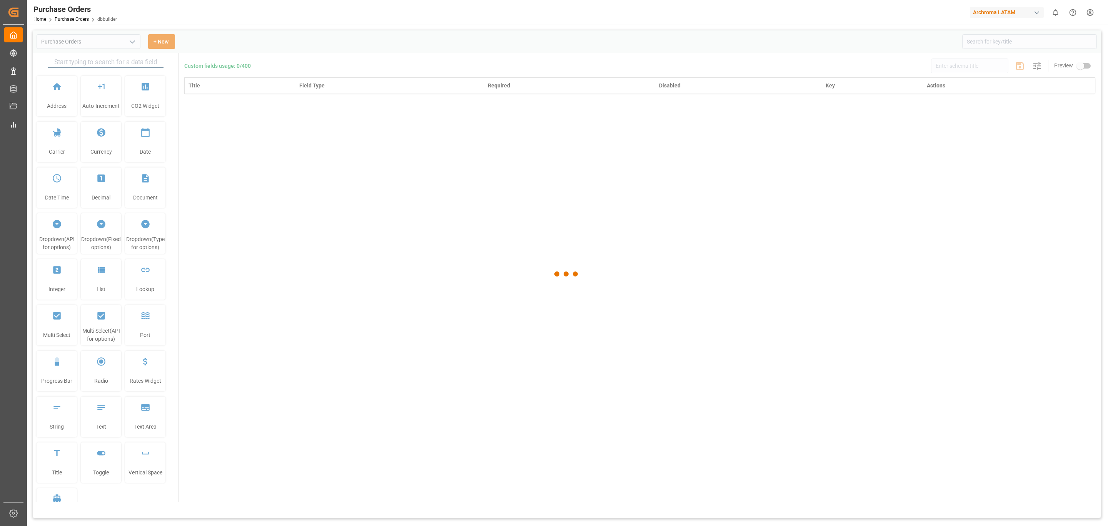
type input "Purchase Orders"
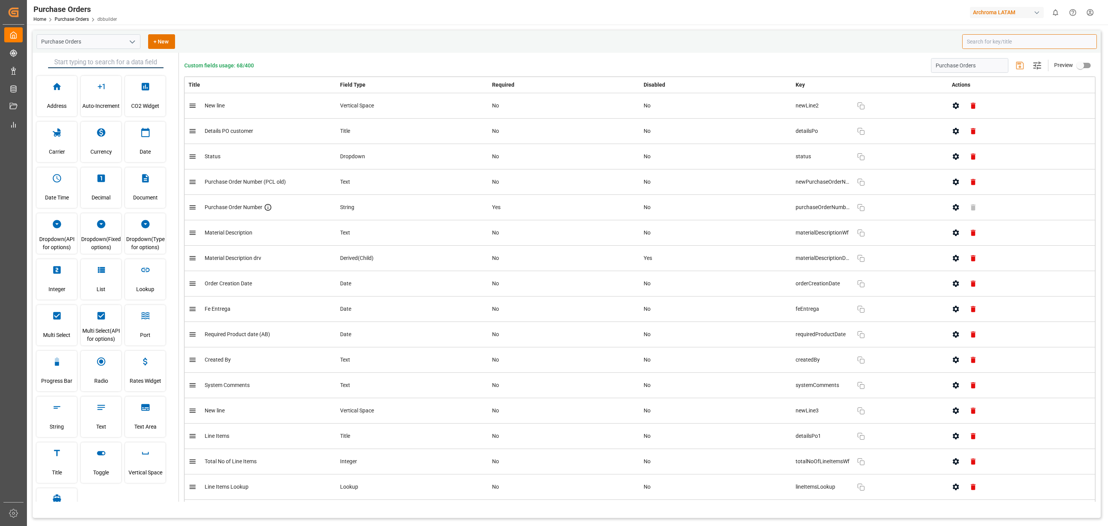
click at [991, 37] on input at bounding box center [1029, 41] width 135 height 15
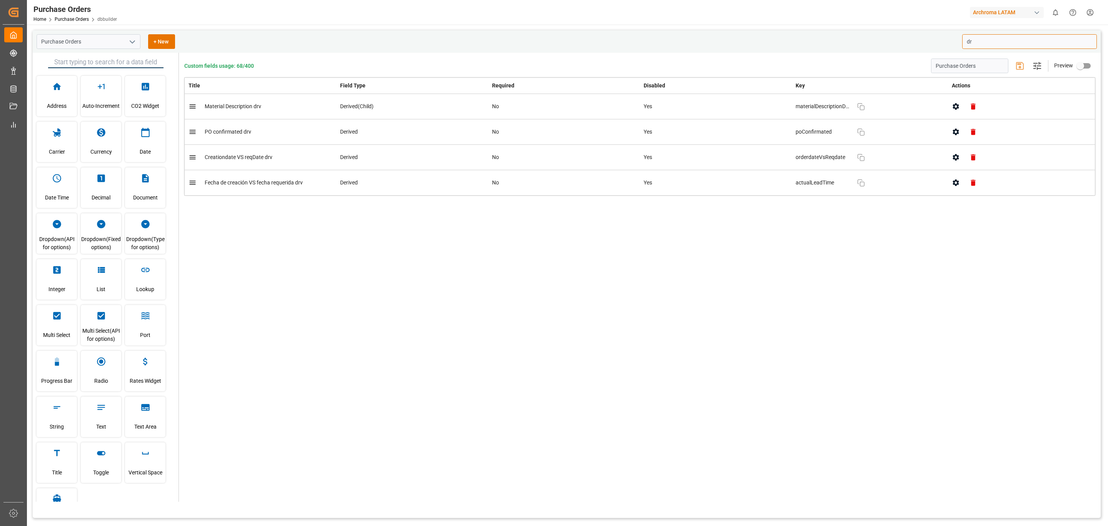
type input "d"
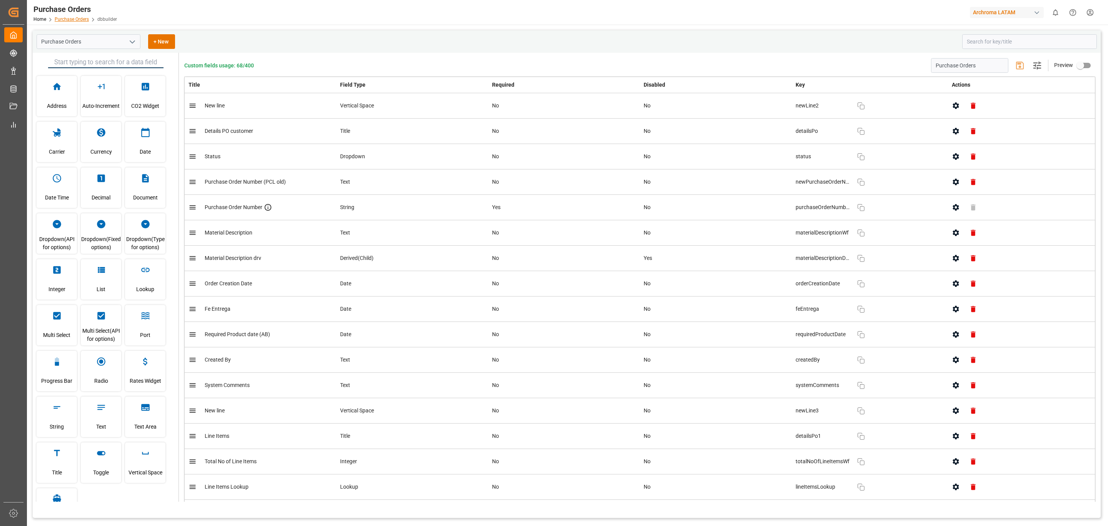
click at [75, 18] on link "Purchase Orders" at bounding box center [72, 19] width 34 height 5
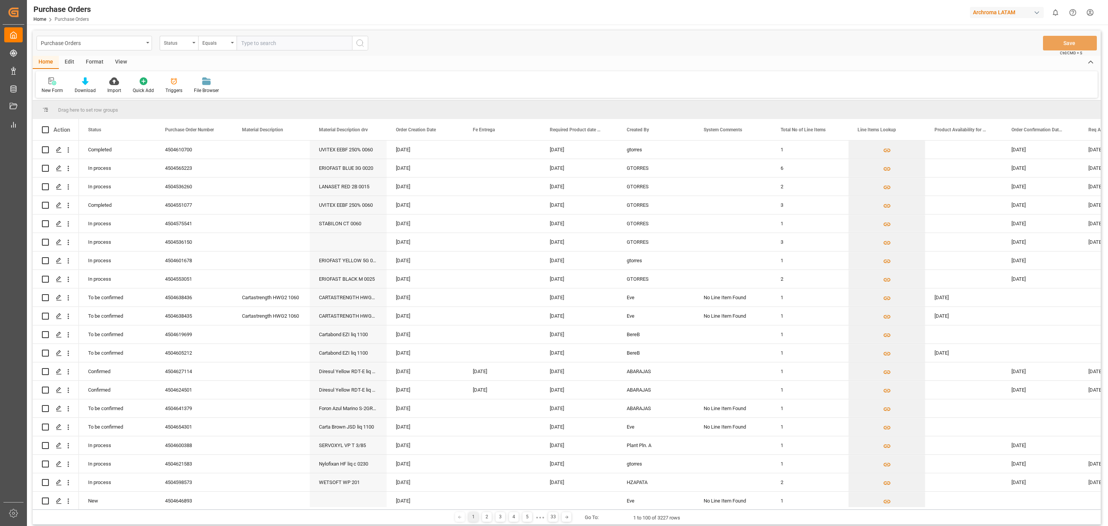
click at [75, 67] on div "Edit" at bounding box center [69, 62] width 21 height 13
click at [122, 83] on div at bounding box center [131, 81] width 29 height 8
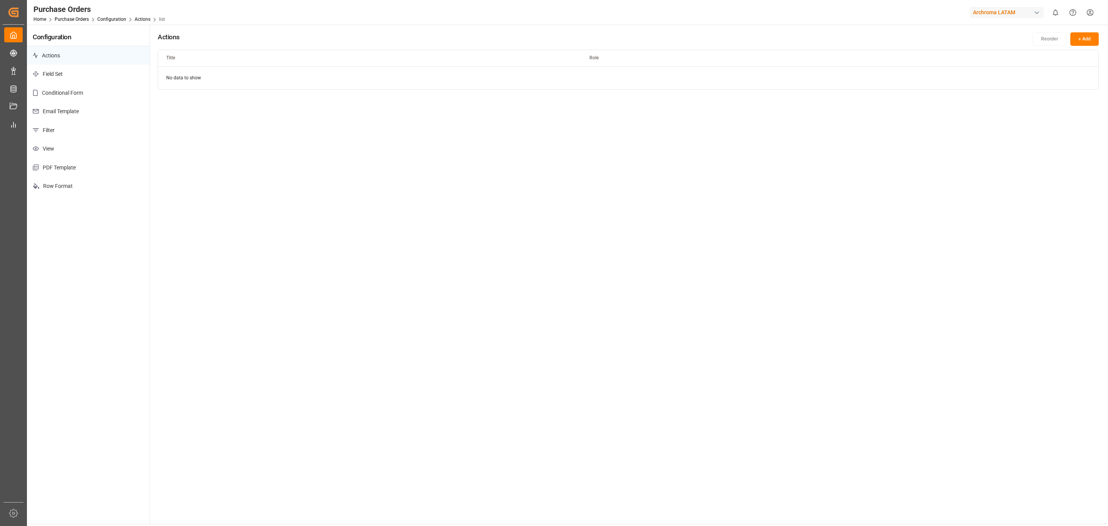
click at [89, 96] on p "Conditional Form" at bounding box center [88, 92] width 123 height 19
click at [1083, 34] on button "+ Add" at bounding box center [1084, 38] width 28 height 13
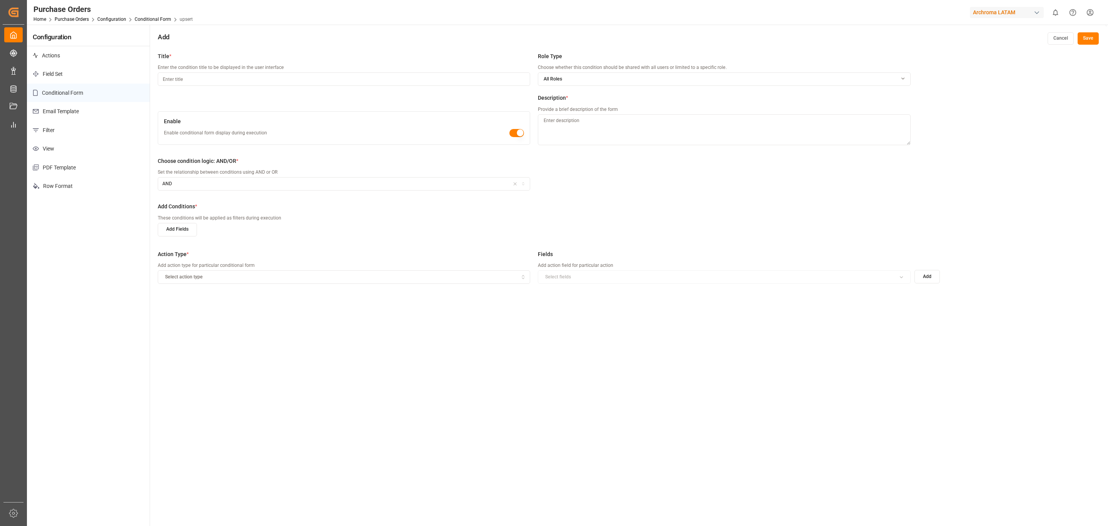
click at [373, 85] on input at bounding box center [344, 78] width 372 height 13
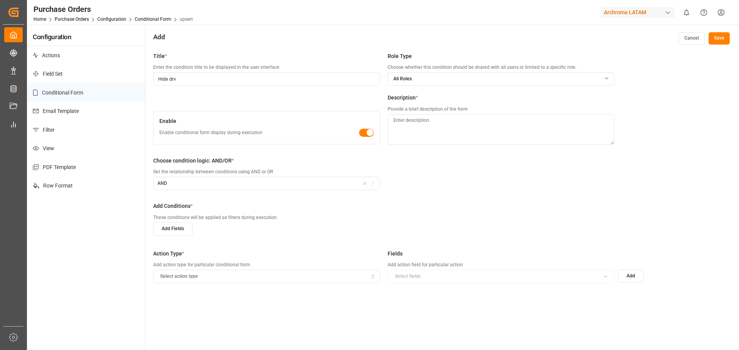
type input "Hide drv"
drag, startPoint x: 470, startPoint y: 11, endPoint x: 501, endPoint y: 29, distance: 36.0
click at [501, 29] on div "Add Cancel Save" at bounding box center [441, 37] width 592 height 24
click at [501, 132] on textarea at bounding box center [500, 129] width 227 height 31
type textarea "Hide drv fields"
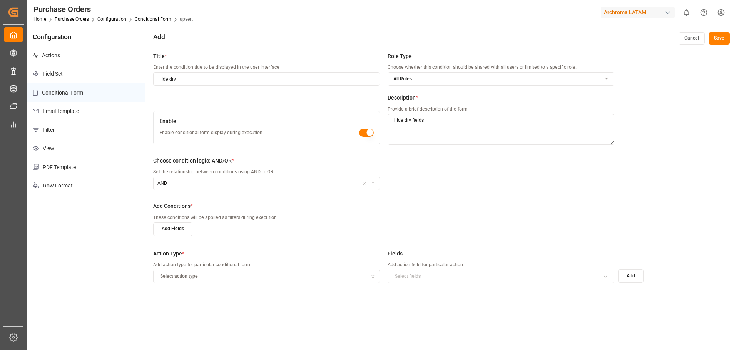
click at [522, 83] on button "All Roles" at bounding box center [500, 78] width 227 height 13
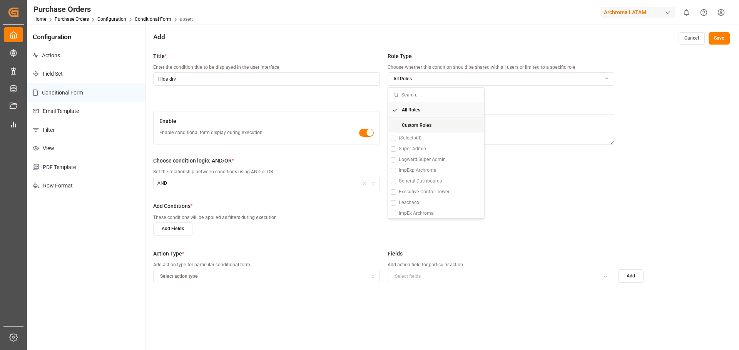
click at [437, 120] on div "Custom Roles" at bounding box center [435, 126] width 93 height 12
click at [435, 193] on span "Executive Control Tower" at bounding box center [424, 192] width 51 height 7
click at [435, 172] on span "ImpExp Archroma" at bounding box center [418, 170] width 38 height 7
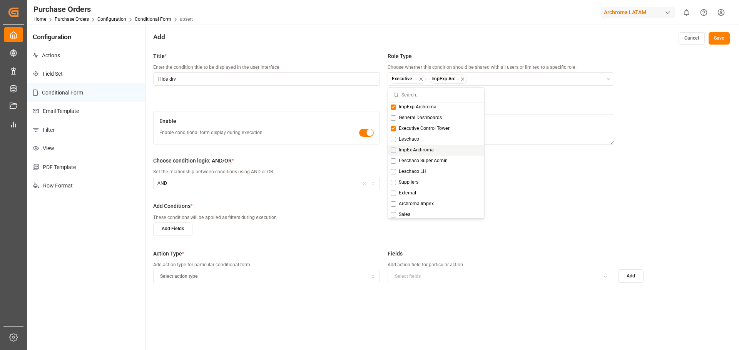
scroll to position [77, 0]
click at [393, 160] on button "Suggestions" at bounding box center [392, 158] width 5 height 5
click at [393, 139] on button "Suggestions" at bounding box center [392, 138] width 5 height 5
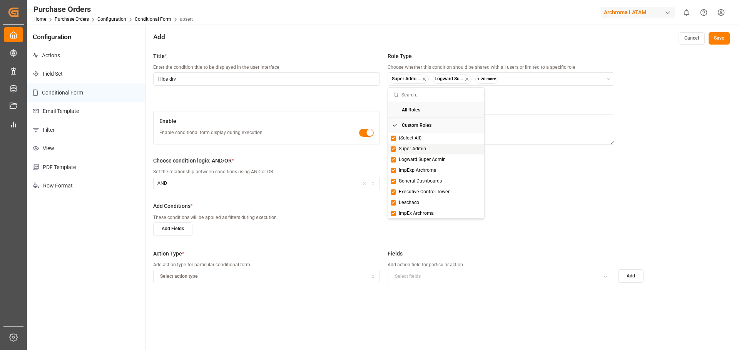
click at [394, 147] on button "Suggestions" at bounding box center [392, 149] width 5 height 5
click at [394, 164] on div "Logward Super Admin" at bounding box center [436, 160] width 96 height 11
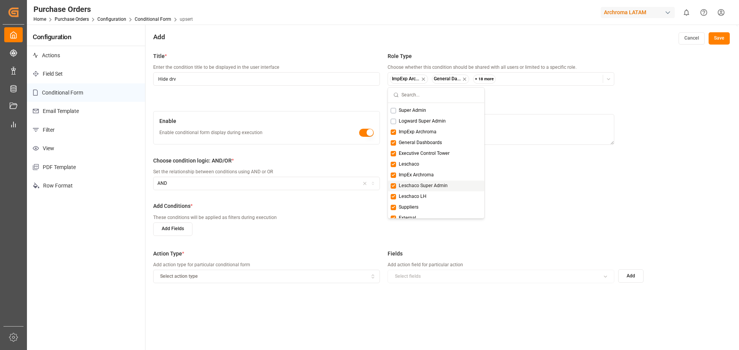
click at [393, 186] on button "Suggestions" at bounding box center [392, 186] width 5 height 5
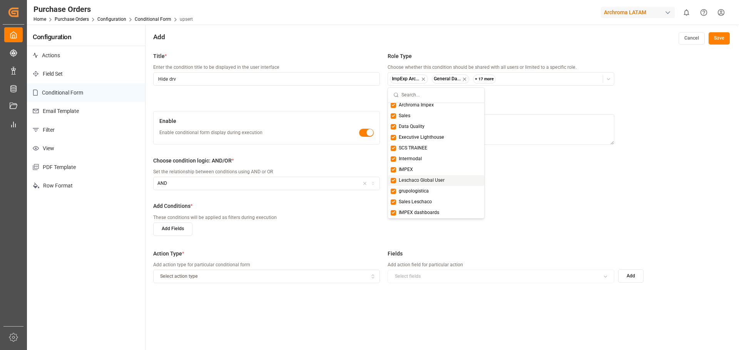
click at [572, 184] on div "Choose condition logic: AND/OR * Set the relationship between conditions using …" at bounding box center [383, 178] width 461 height 42
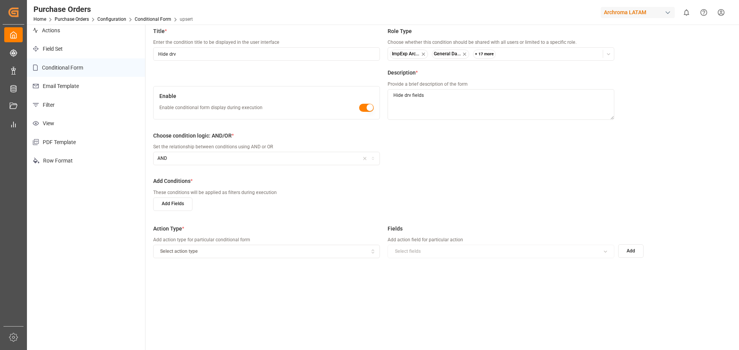
scroll to position [38, 0]
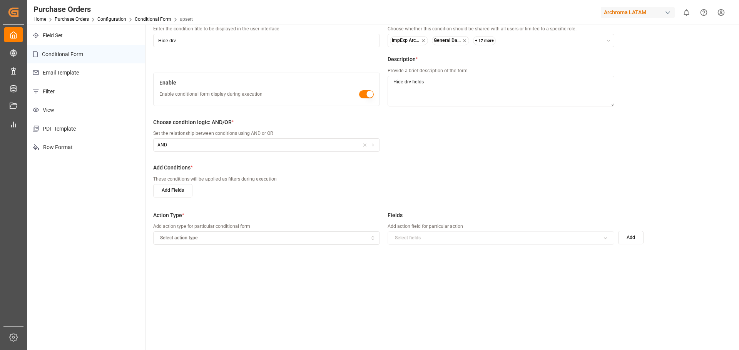
click at [170, 195] on button "Add Fields" at bounding box center [172, 190] width 39 height 13
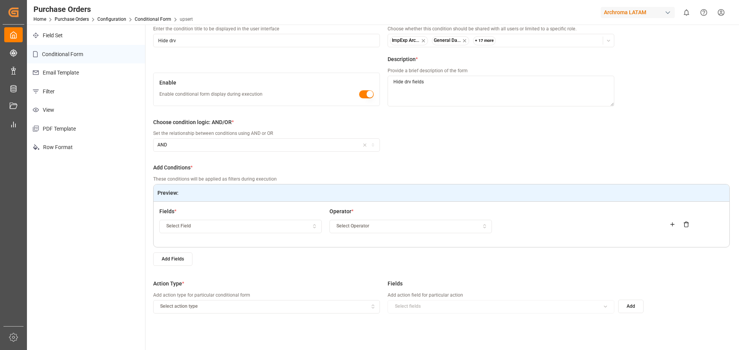
click at [195, 225] on div "Select Field" at bounding box center [240, 226] width 159 height 7
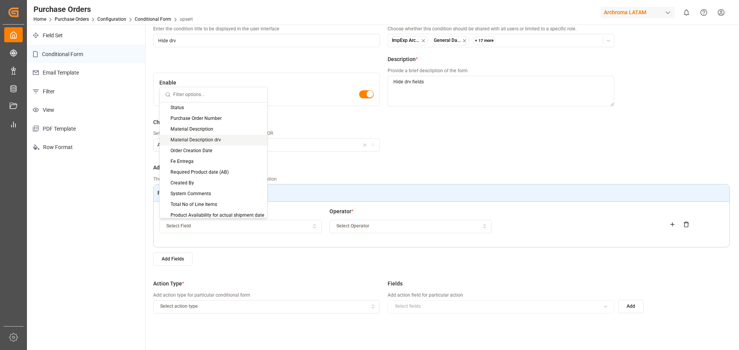
click at [216, 139] on div "Material Description drv" at bounding box center [213, 140] width 107 height 11
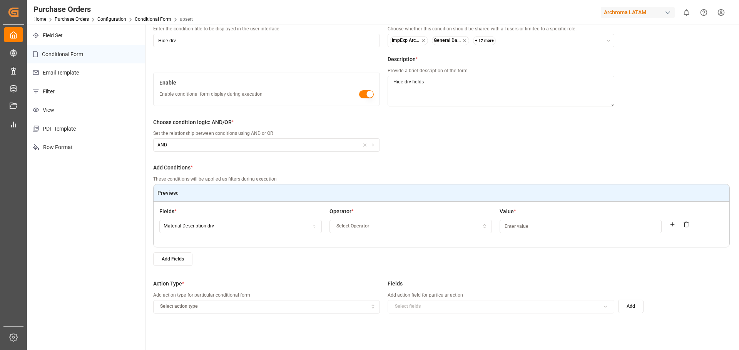
click at [242, 262] on div "Add Fields" at bounding box center [441, 259] width 576 height 13
click at [393, 244] on div "Fields * Material Description drv Operator * Select Operator Value *" at bounding box center [441, 224] width 576 height 45
click at [301, 259] on div "Add Fields" at bounding box center [441, 259] width 576 height 13
click at [387, 171] on label "Add Conditions *" at bounding box center [441, 168] width 576 height 8
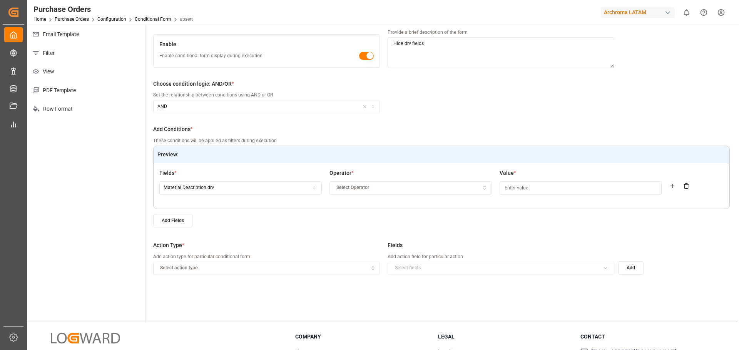
click at [344, 217] on div "Add Fields" at bounding box center [441, 220] width 576 height 13
click at [271, 225] on div "Add Fields" at bounding box center [441, 220] width 576 height 13
click at [686, 187] on icon at bounding box center [686, 186] width 6 height 6
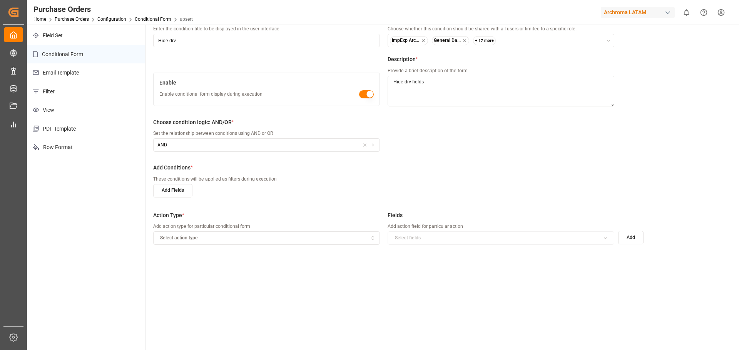
scroll to position [0, 0]
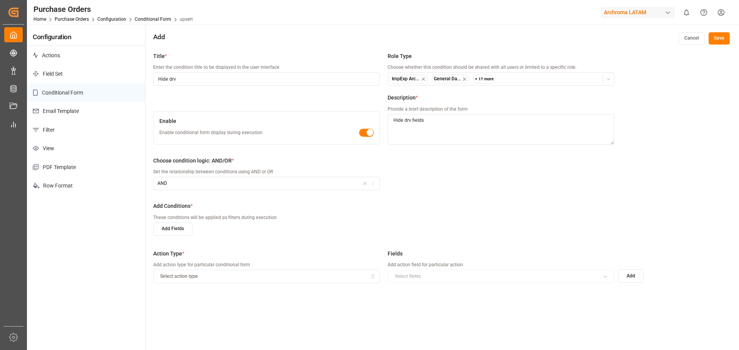
click at [364, 133] on button "button" at bounding box center [366, 133] width 15 height 8
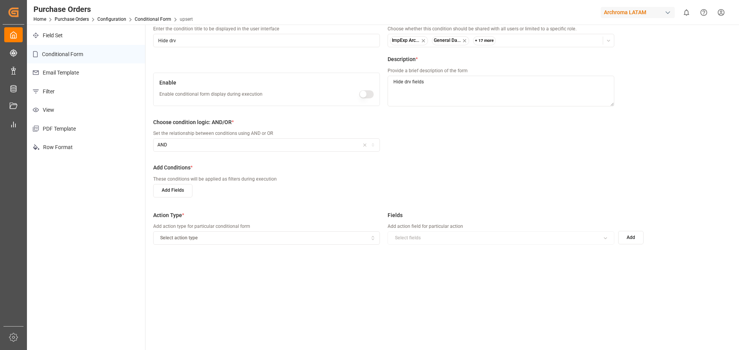
scroll to position [77, 0]
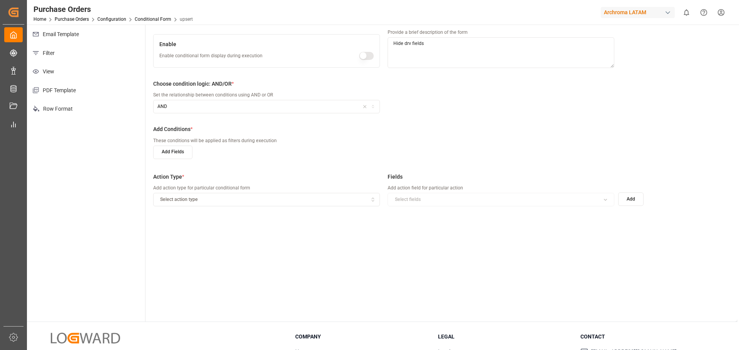
click at [220, 201] on div "Select action type" at bounding box center [266, 200] width 223 height 7
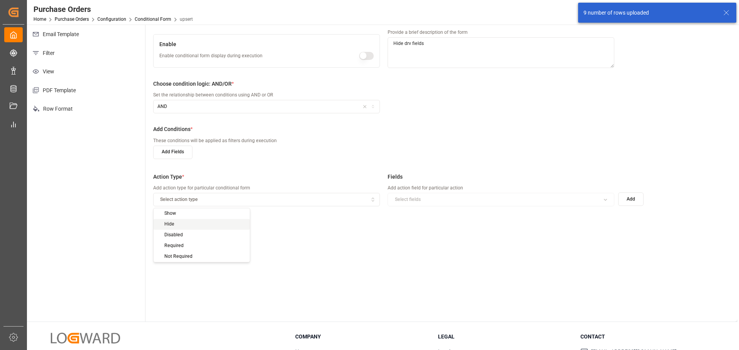
click at [186, 226] on div "Hide" at bounding box center [201, 224] width 96 height 11
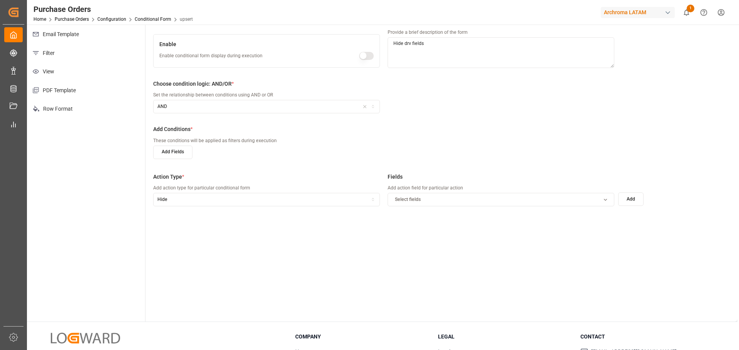
click at [431, 157] on div "Add Fields" at bounding box center [441, 152] width 576 height 13
click at [437, 199] on div "Select fields" at bounding box center [500, 200] width 223 height 7
type input "drv"
click at [392, 230] on button "Suggestions" at bounding box center [392, 229] width 5 height 5
click at [391, 241] on button "Suggestions" at bounding box center [392, 239] width 5 height 5
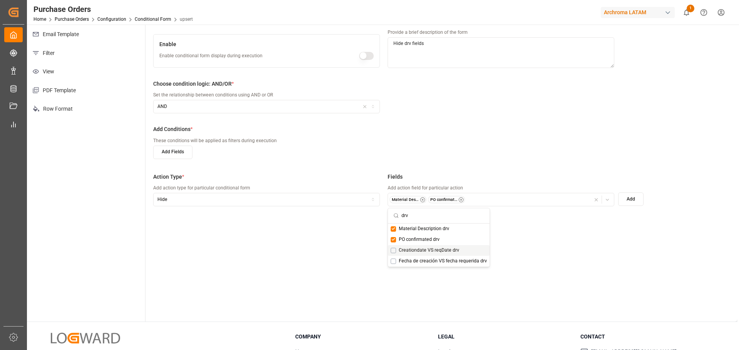
click at [391, 252] on button "Suggestions" at bounding box center [392, 250] width 5 height 5
click at [397, 263] on div "Fecha de creación VS fecha requerida drv" at bounding box center [439, 261] width 102 height 11
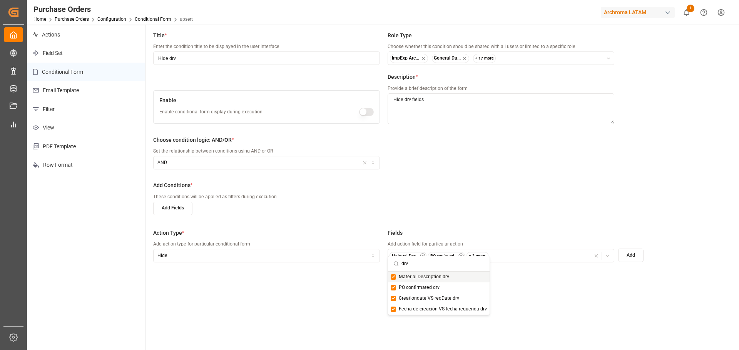
scroll to position [20, 0]
click at [185, 211] on button "Add Fields" at bounding box center [172, 208] width 39 height 13
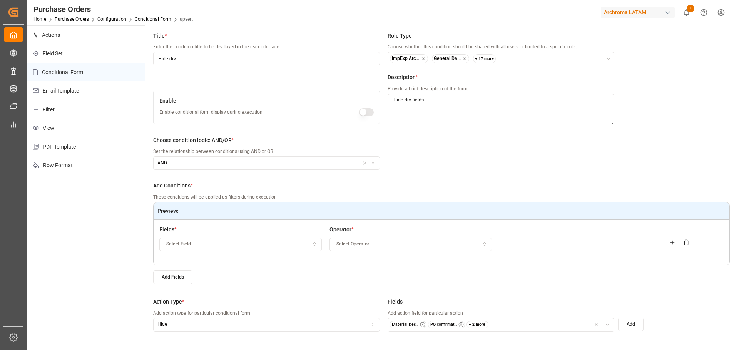
click at [289, 244] on div "Select Field" at bounding box center [240, 244] width 159 height 7
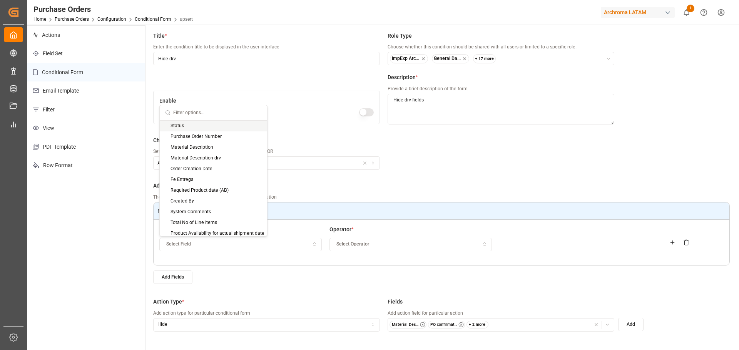
click at [231, 130] on div "Status" at bounding box center [213, 126] width 107 height 11
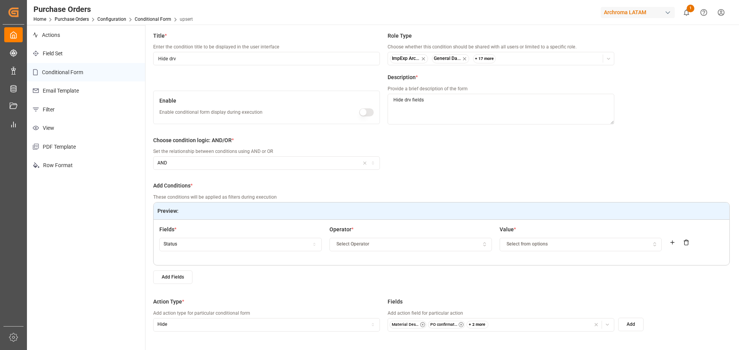
click at [283, 247] on div "Status" at bounding box center [240, 244] width 159 height 7
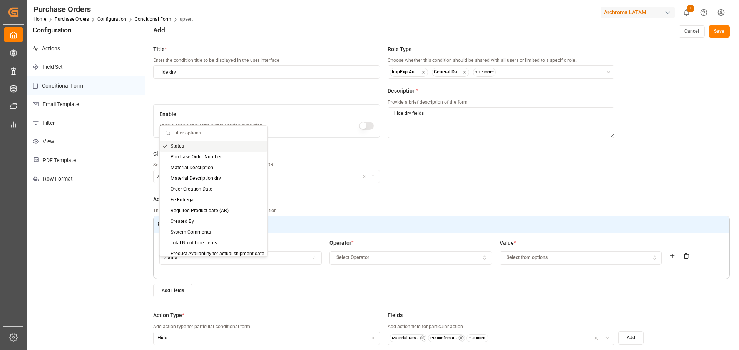
scroll to position [0, 0]
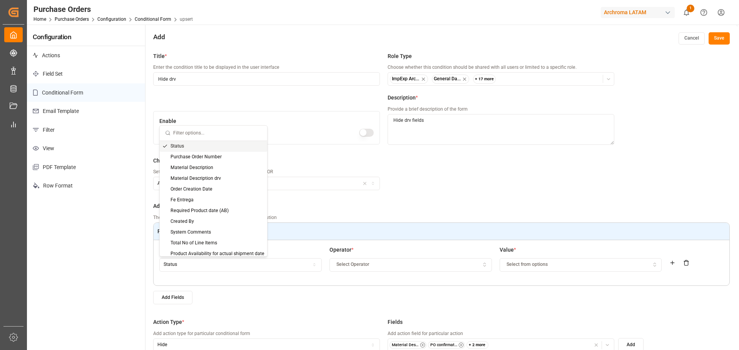
click at [694, 37] on button "Cancel" at bounding box center [691, 38] width 26 height 12
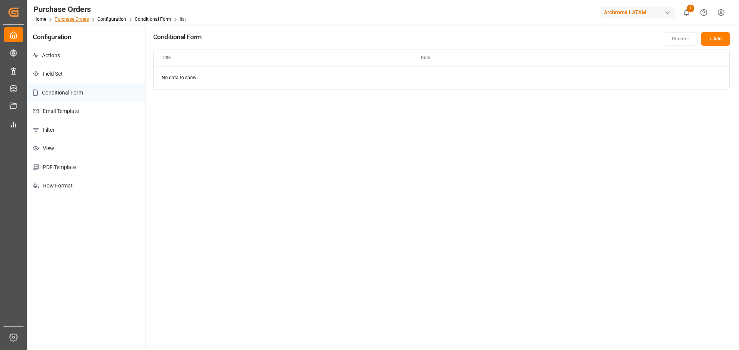
click at [85, 18] on link "Purchase Orders" at bounding box center [72, 19] width 34 height 5
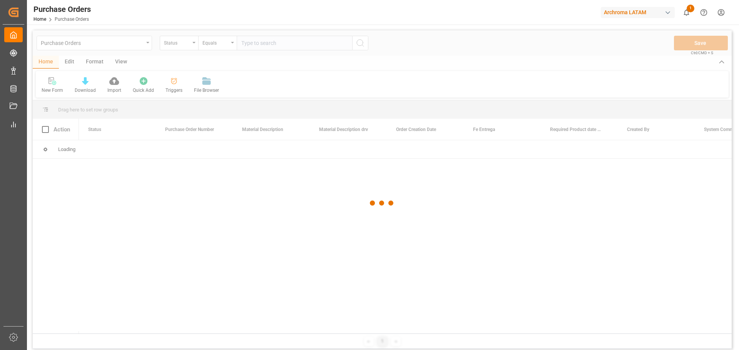
click at [73, 62] on div at bounding box center [382, 203] width 699 height 346
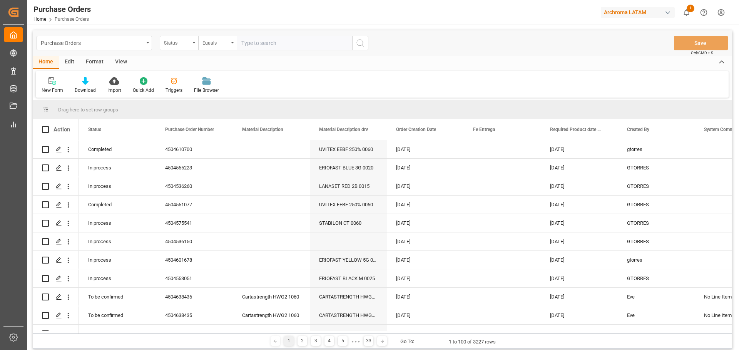
click at [73, 62] on div "Edit" at bounding box center [69, 62] width 21 height 13
click at [170, 87] on div "Schema Edit" at bounding box center [170, 90] width 26 height 7
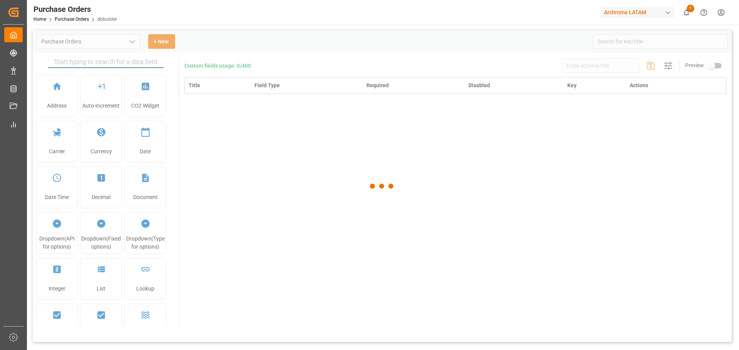
type input "Purchase Orders"
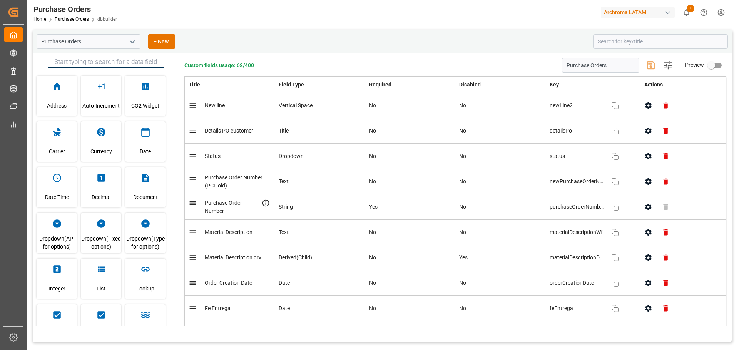
click at [623, 32] on div "Purchase Orders + New" at bounding box center [382, 41] width 699 height 22
click at [618, 41] on input at bounding box center [660, 41] width 135 height 15
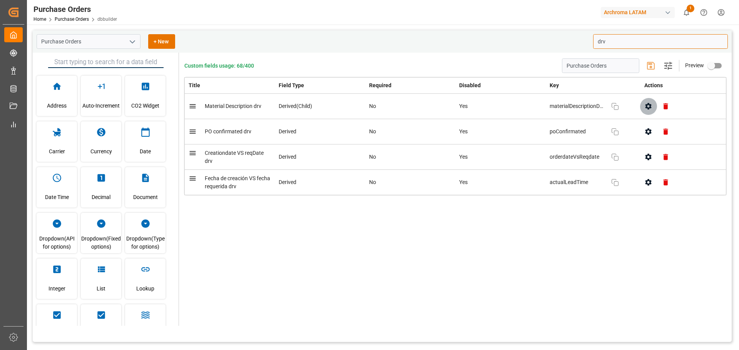
click at [651, 109] on icon "button" at bounding box center [648, 106] width 8 height 8
type input "drv"
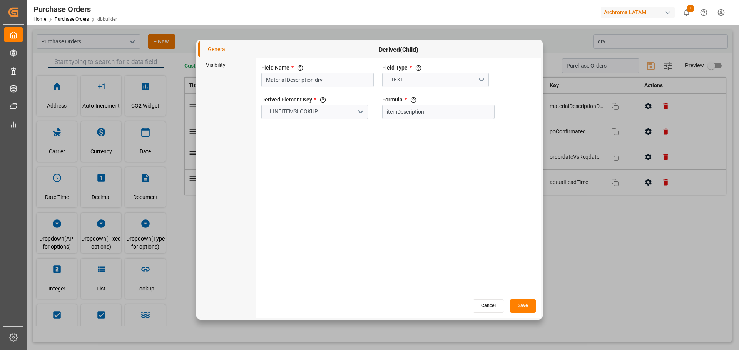
click at [222, 64] on li "Visibility" at bounding box center [227, 65] width 58 height 16
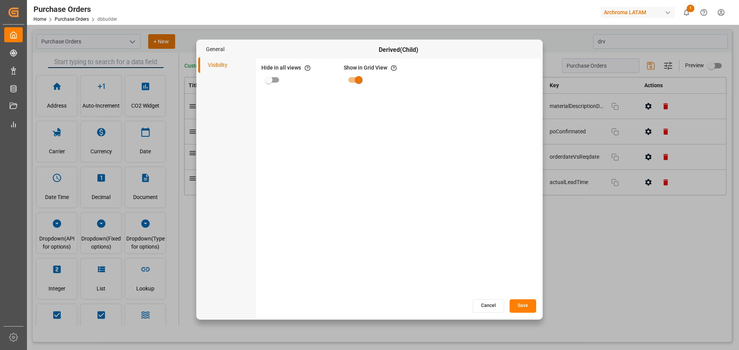
click at [267, 80] on input "primary checkbox" at bounding box center [269, 80] width 44 height 15
checkbox input "true"
click at [522, 310] on button "Save" at bounding box center [522, 306] width 27 height 13
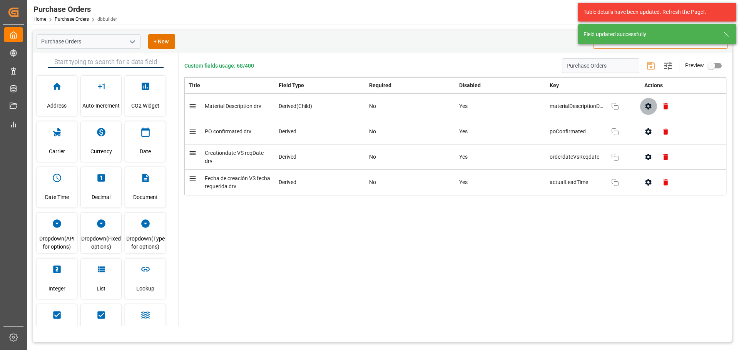
click at [647, 109] on icon "button" at bounding box center [648, 106] width 8 height 8
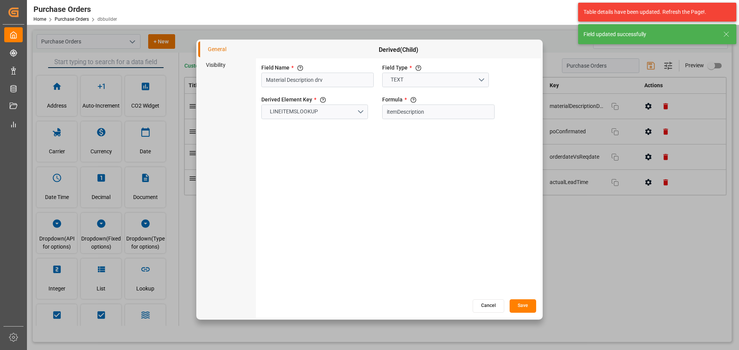
click at [218, 68] on li "Visibility" at bounding box center [227, 65] width 58 height 16
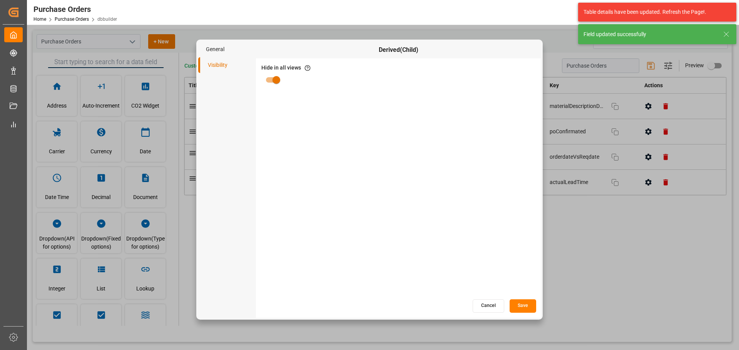
click at [267, 75] on input "primary checkbox" at bounding box center [276, 80] width 44 height 15
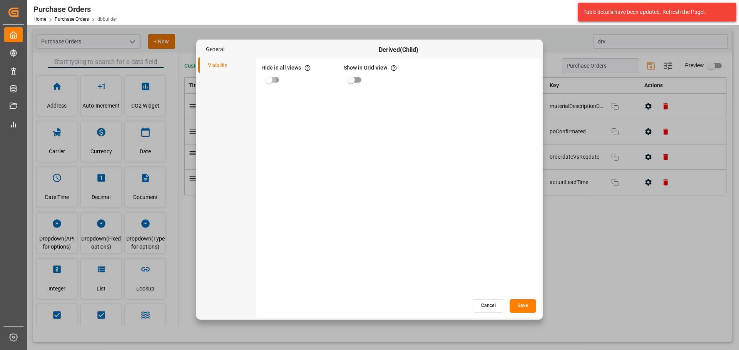
click at [277, 82] on input "primary checkbox" at bounding box center [269, 80] width 44 height 15
checkbox input "true"
click at [494, 306] on button "Cancel" at bounding box center [488, 306] width 32 height 13
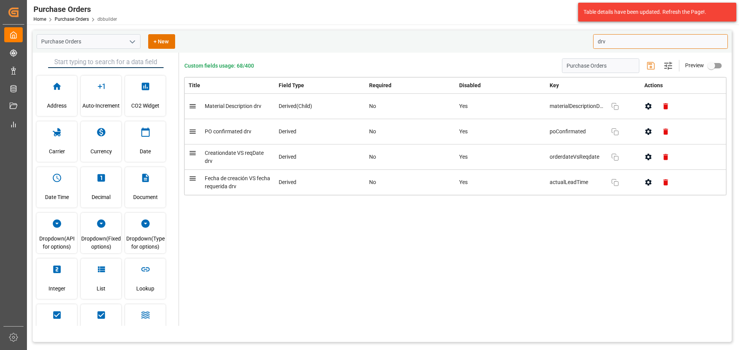
click at [644, 133] on icon "button" at bounding box center [648, 132] width 8 height 8
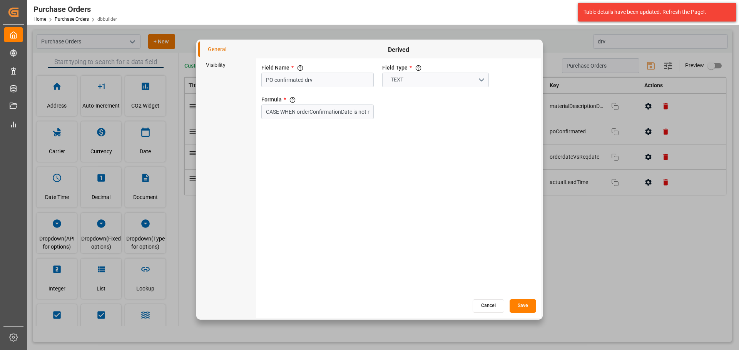
click at [209, 66] on li "Visibility" at bounding box center [227, 65] width 58 height 16
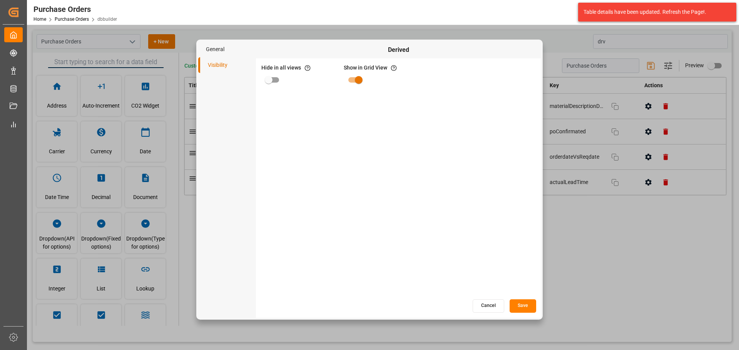
click at [269, 83] on input "primary checkbox" at bounding box center [269, 80] width 44 height 15
checkbox input "true"
click at [531, 309] on button "Save" at bounding box center [522, 306] width 27 height 13
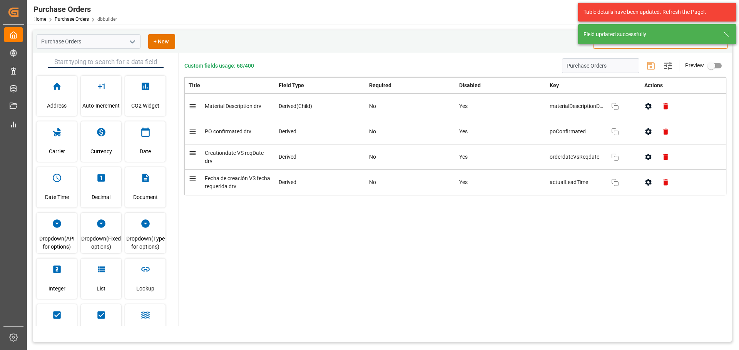
click at [647, 160] on icon "button" at bounding box center [648, 157] width 8 height 8
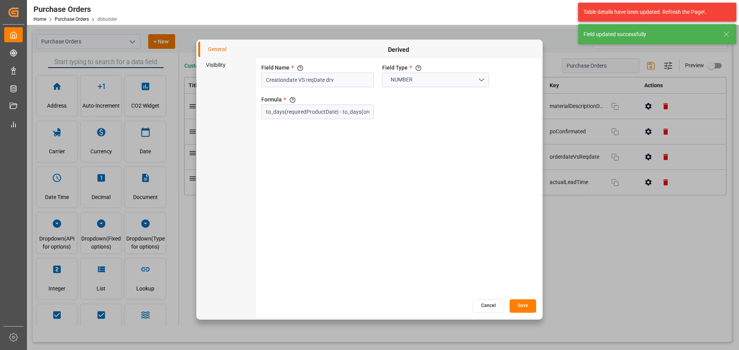
click at [230, 69] on li "Visibility" at bounding box center [227, 65] width 58 height 16
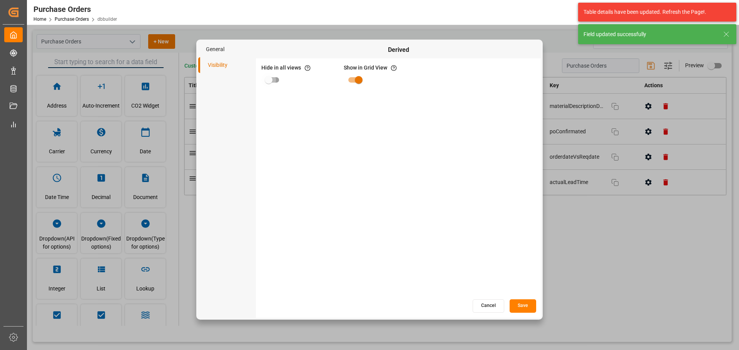
click at [270, 77] on input "primary checkbox" at bounding box center [269, 80] width 44 height 15
checkbox input "true"
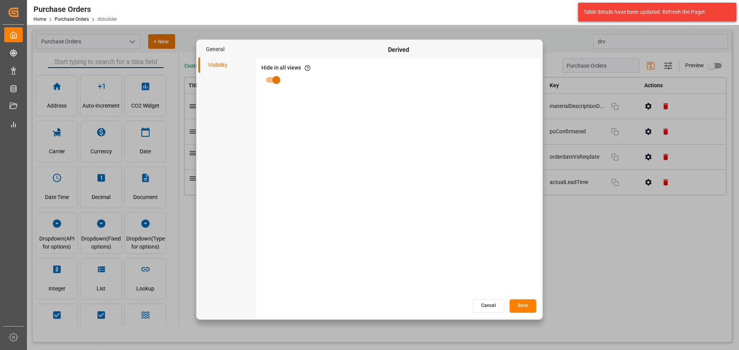
click at [526, 305] on button "Save" at bounding box center [522, 306] width 27 height 13
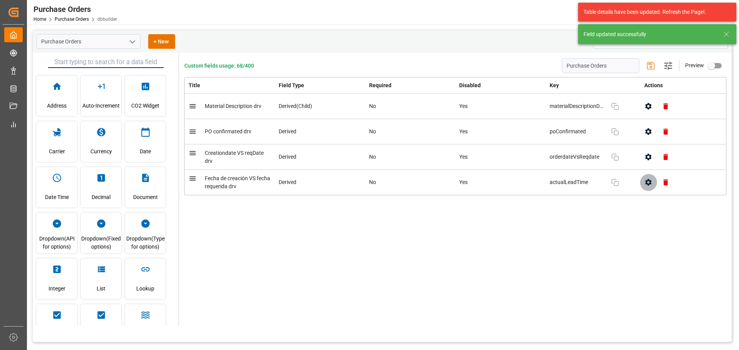
click at [651, 188] on button "button" at bounding box center [647, 182] width 17 height 17
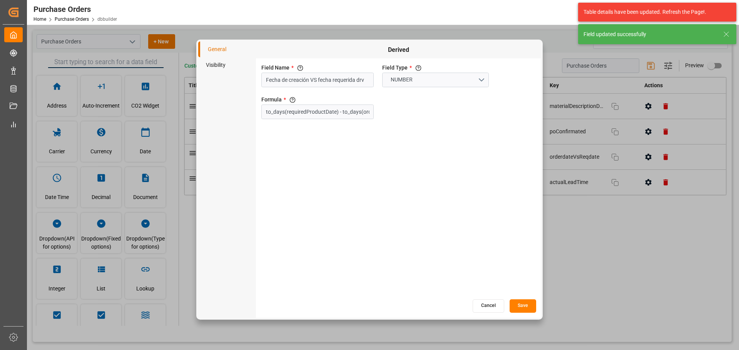
click at [220, 66] on li "Visibility" at bounding box center [227, 65] width 58 height 16
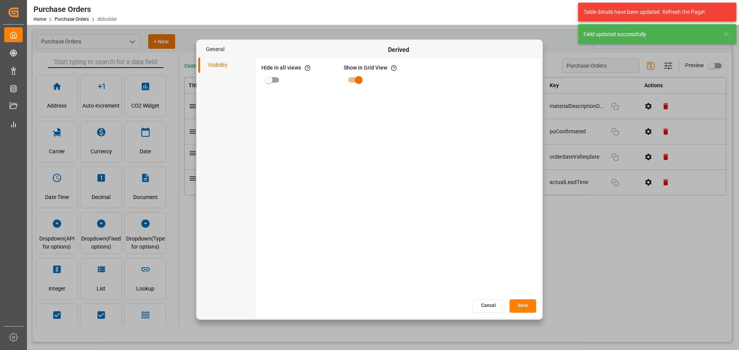
click at [280, 81] on input "primary checkbox" at bounding box center [269, 80] width 44 height 15
checkbox input "true"
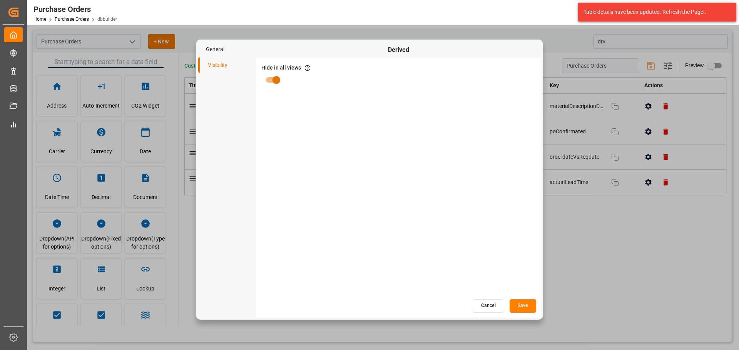
click at [520, 306] on button "Save" at bounding box center [522, 306] width 27 height 13
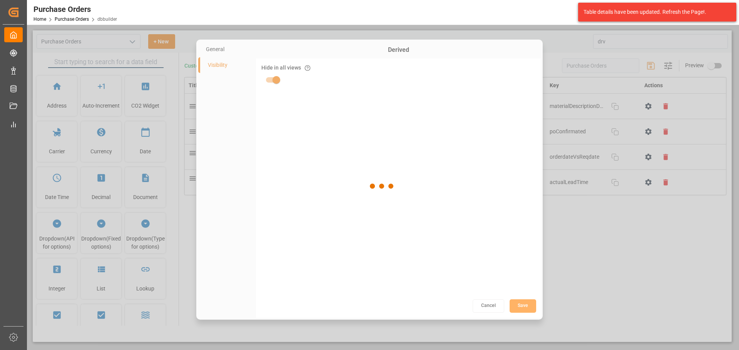
click at [610, 247] on div at bounding box center [382, 186] width 699 height 312
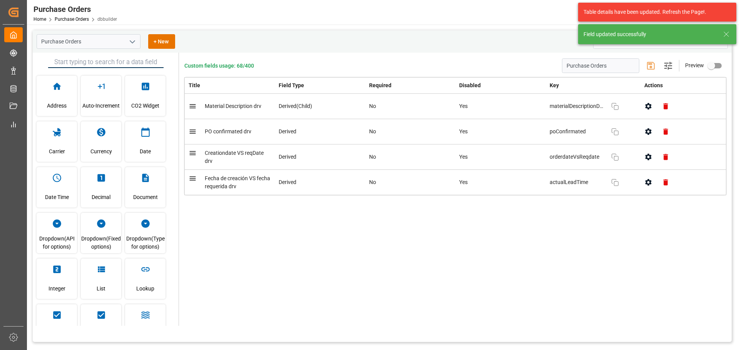
click at [130, 44] on icon "open menu" at bounding box center [132, 41] width 9 height 9
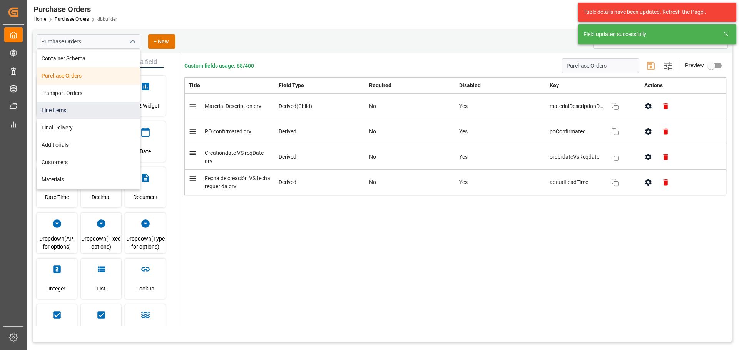
click at [72, 107] on div "Line Items" at bounding box center [88, 110] width 103 height 17
type input "Line Items"
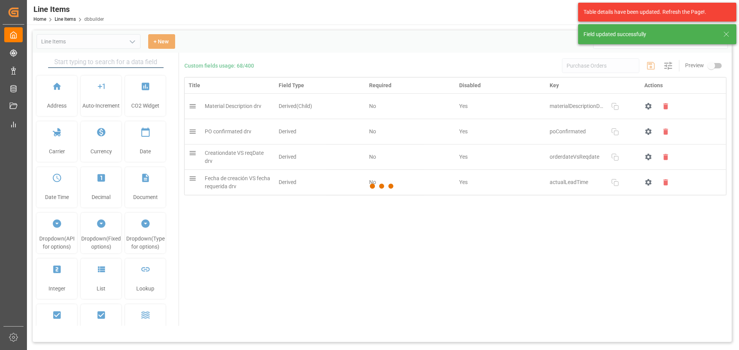
type input "Line Items"
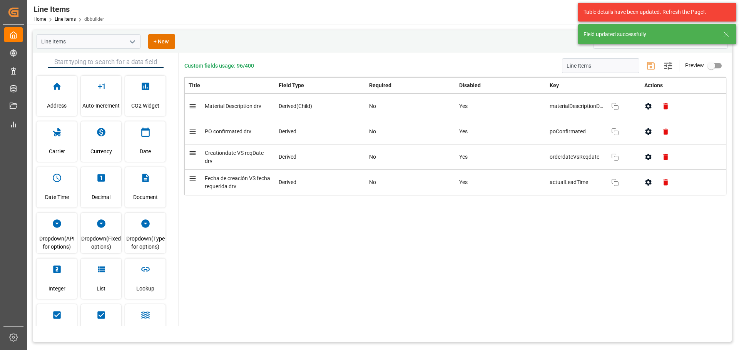
click at [731, 36] on div "Field updated successfully" at bounding box center [657, 34] width 158 height 20
click at [723, 38] on icon at bounding box center [725, 34] width 9 height 9
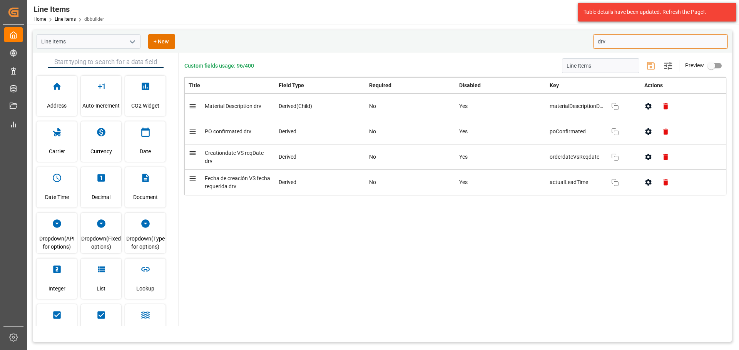
click at [664, 44] on input "drv" at bounding box center [660, 41] width 135 height 15
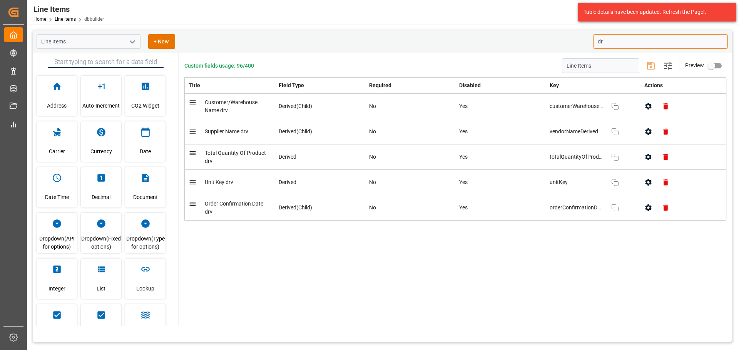
type input "drv"
click at [458, 223] on div "Title Field Type Required Disabled Key Actions Customer/Warehouse Name drv Deri…" at bounding box center [455, 162] width 542 height 170
click at [641, 105] on button "button" at bounding box center [647, 106] width 17 height 17
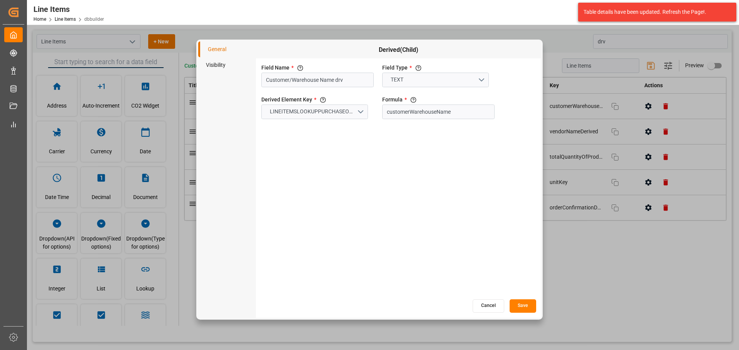
click at [207, 70] on li "Visibility" at bounding box center [227, 65] width 58 height 16
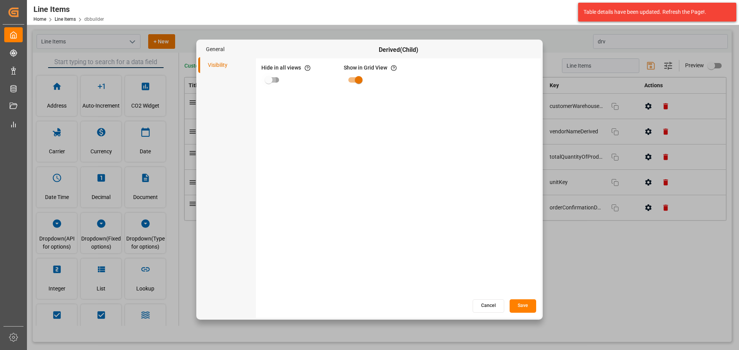
click at [273, 81] on input "primary checkbox" at bounding box center [269, 80] width 44 height 15
checkbox input "true"
click at [524, 302] on button "Save" at bounding box center [522, 306] width 27 height 13
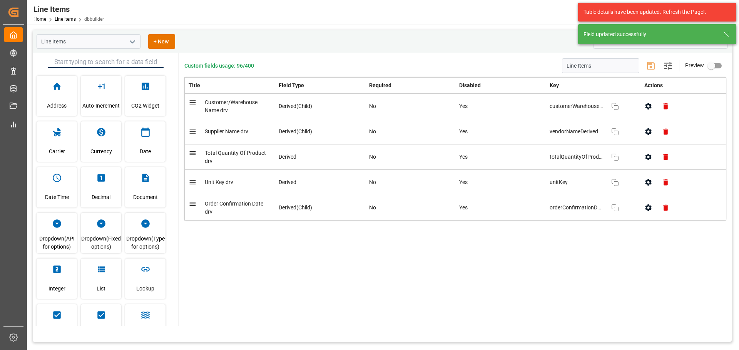
click at [648, 135] on icon "button" at bounding box center [648, 131] width 6 height 7
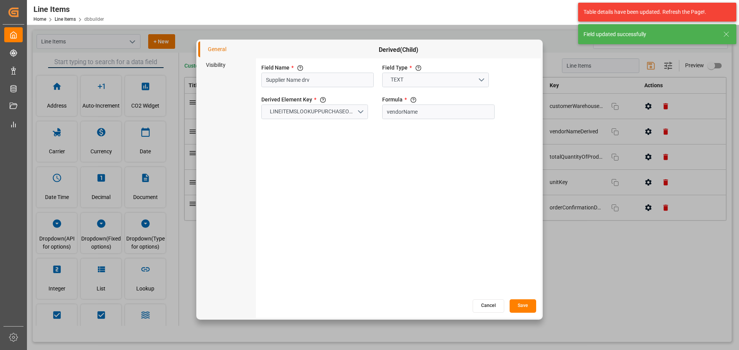
click at [214, 68] on li "Visibility" at bounding box center [227, 65] width 58 height 16
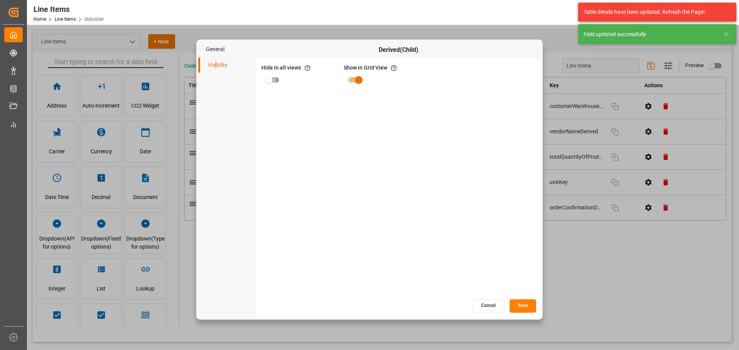
drag, startPoint x: 276, startPoint y: 78, endPoint x: 284, endPoint y: 83, distance: 9.4
click at [277, 79] on input "primary checkbox" at bounding box center [269, 80] width 44 height 15
checkbox input "true"
click at [526, 312] on button "Save" at bounding box center [522, 306] width 27 height 13
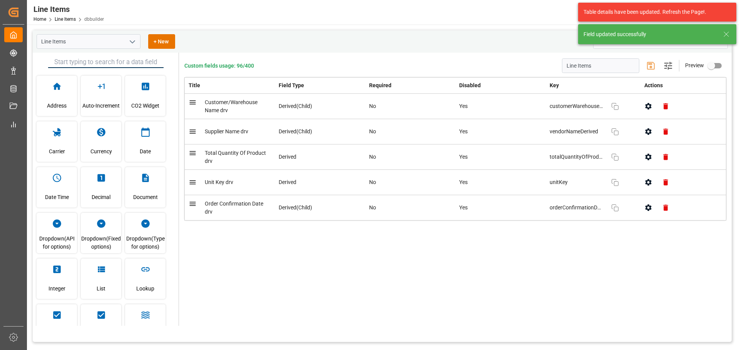
click at [644, 158] on icon "button" at bounding box center [648, 157] width 8 height 8
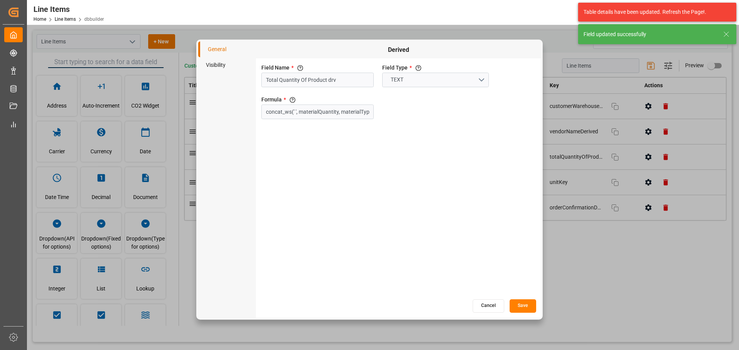
click at [227, 65] on li "Visibility" at bounding box center [227, 65] width 58 height 16
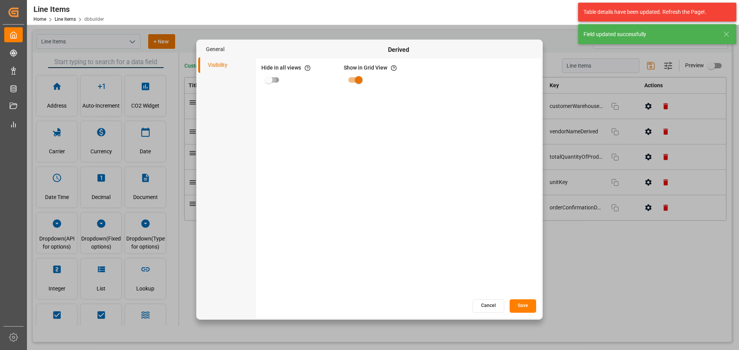
click at [277, 79] on input "primary checkbox" at bounding box center [269, 80] width 44 height 15
checkbox input "true"
click at [529, 304] on button "Save" at bounding box center [522, 306] width 27 height 13
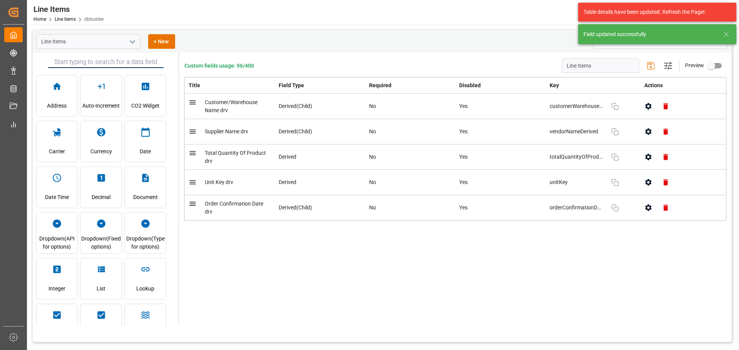
click at [647, 184] on icon "button" at bounding box center [648, 183] width 8 height 8
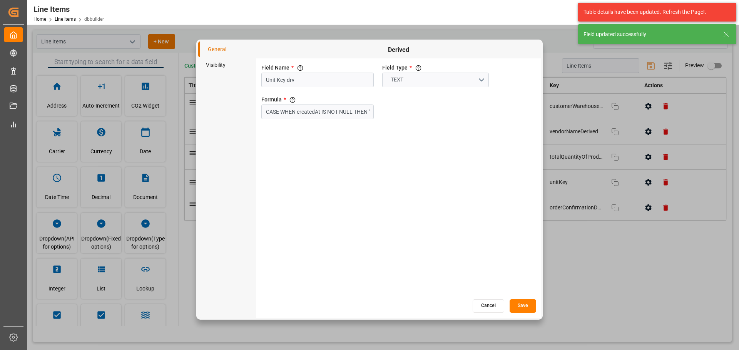
click at [210, 64] on li "Visibility" at bounding box center [227, 65] width 58 height 16
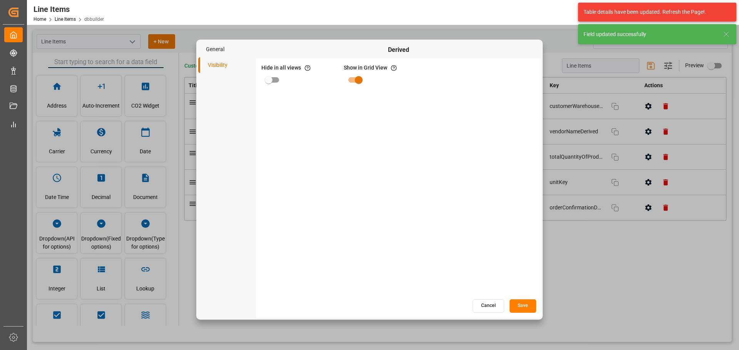
click at [267, 80] on input "primary checkbox" at bounding box center [269, 80] width 44 height 15
checkbox input "true"
click at [525, 307] on button "Save" at bounding box center [522, 306] width 27 height 13
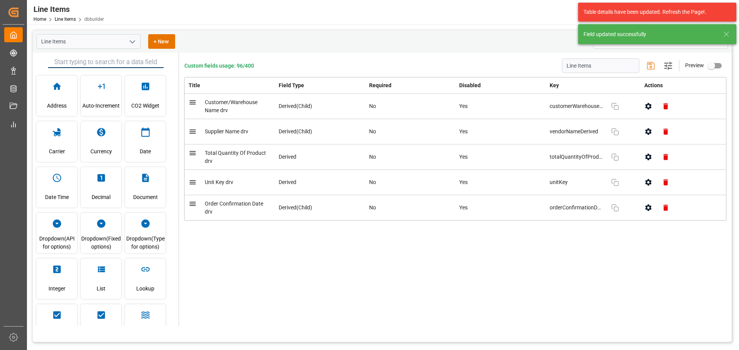
click at [640, 183] on button "button" at bounding box center [647, 182] width 17 height 17
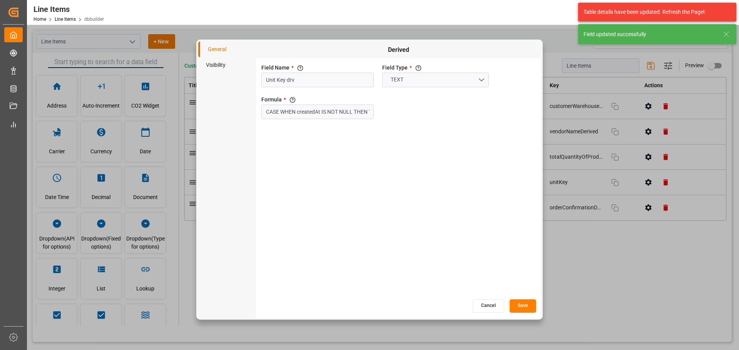
click at [204, 67] on li "Visibility" at bounding box center [227, 65] width 58 height 16
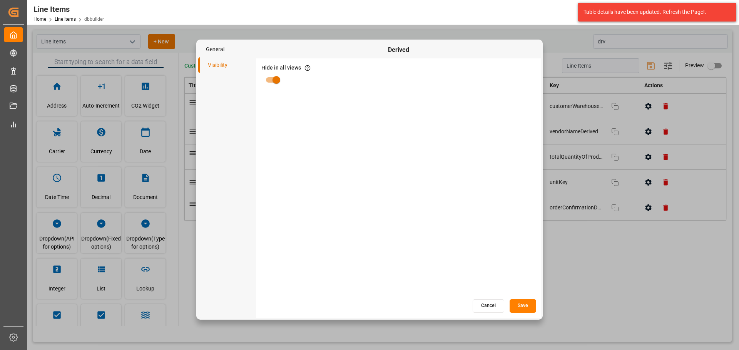
click at [484, 307] on button "Cancel" at bounding box center [488, 306] width 32 height 13
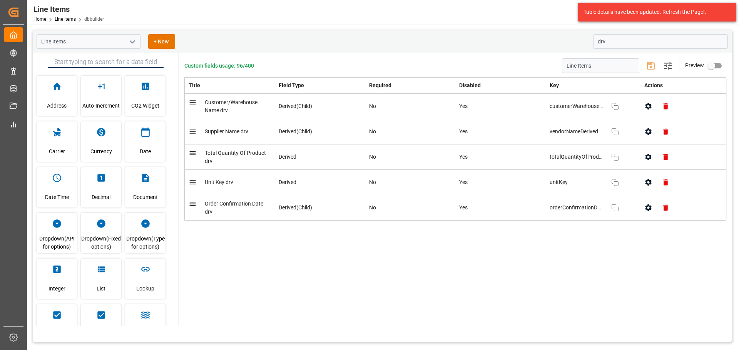
click at [647, 210] on icon "button" at bounding box center [648, 208] width 8 height 8
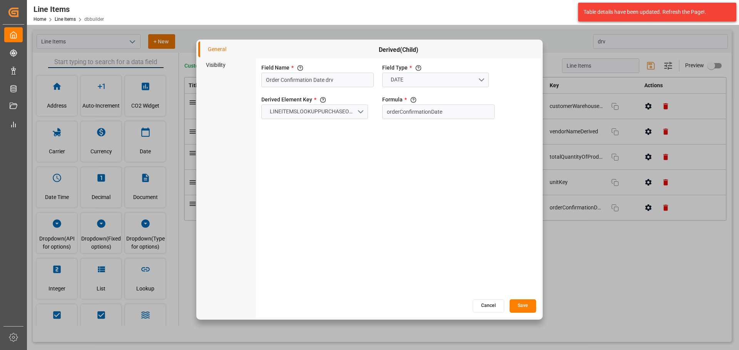
click at [211, 70] on li "Visibility" at bounding box center [227, 65] width 58 height 16
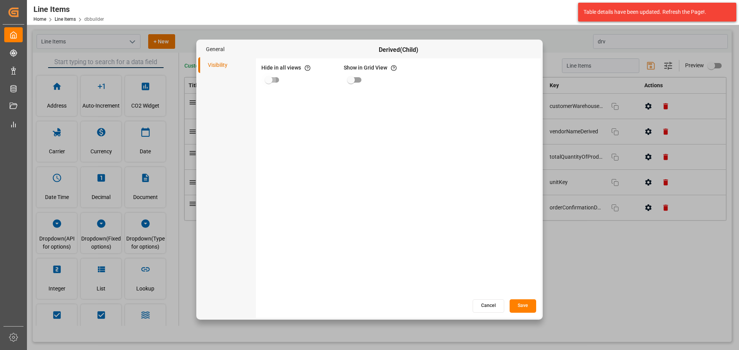
click at [272, 78] on input "primary checkbox" at bounding box center [269, 80] width 44 height 15
checkbox input "true"
click at [525, 304] on button "Save" at bounding box center [522, 306] width 27 height 13
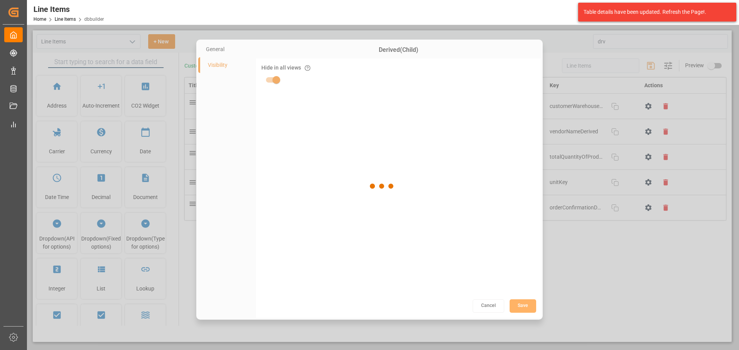
click at [602, 294] on div at bounding box center [382, 186] width 699 height 312
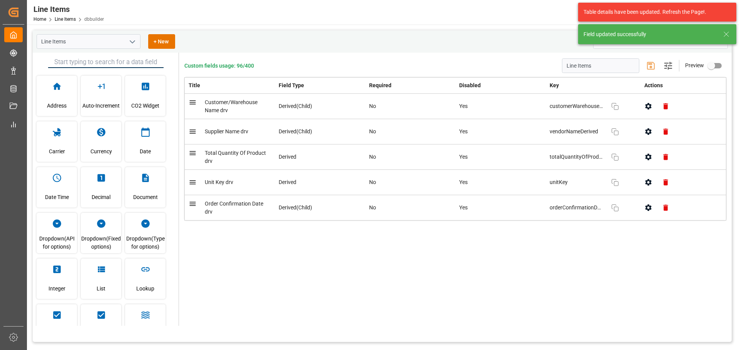
click at [126, 40] on button "open menu" at bounding box center [132, 42] width 12 height 12
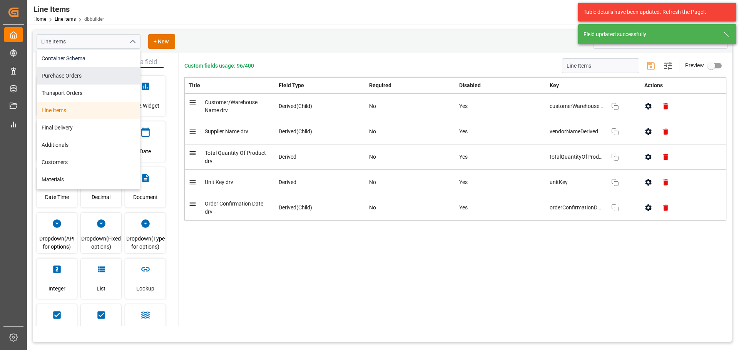
click at [88, 62] on div "Container Schema" at bounding box center [88, 58] width 103 height 17
type input "Container Schema"
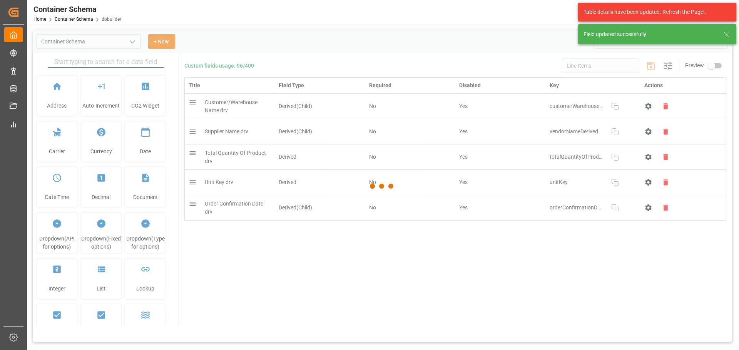
type input "Container Schema"
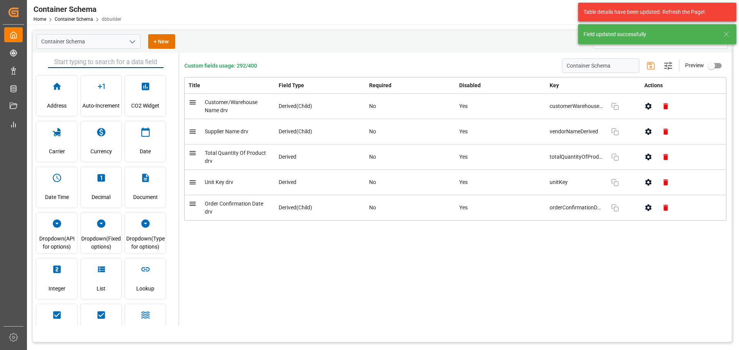
click at [725, 34] on icon at bounding box center [725, 34] width 9 height 9
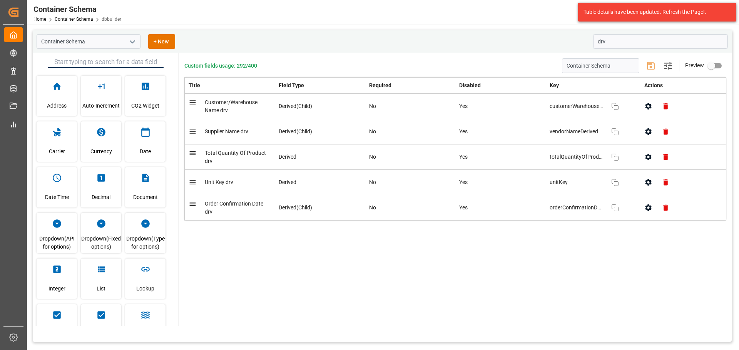
click at [621, 46] on body "Created by potrace 1.15, written by Peter Selinger 2001-2017 Created by potrace…" at bounding box center [369, 175] width 739 height 350
click at [621, 45] on input "drv" at bounding box center [660, 41] width 135 height 15
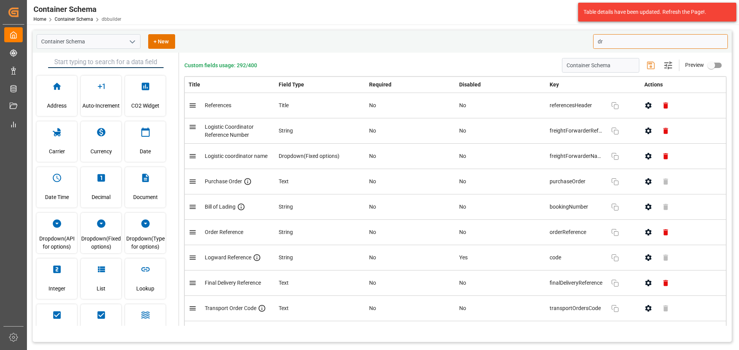
type input "drv"
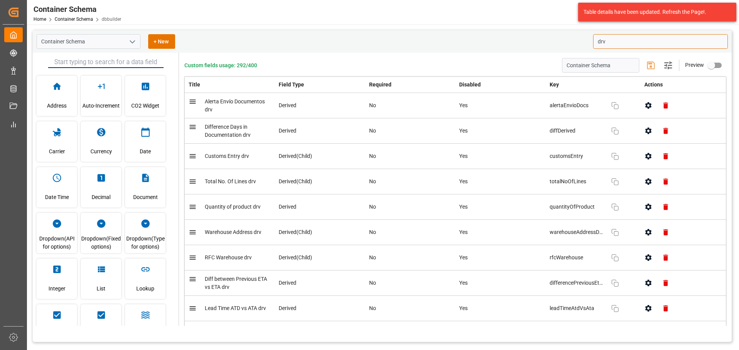
click at [645, 106] on icon "button" at bounding box center [648, 106] width 8 height 8
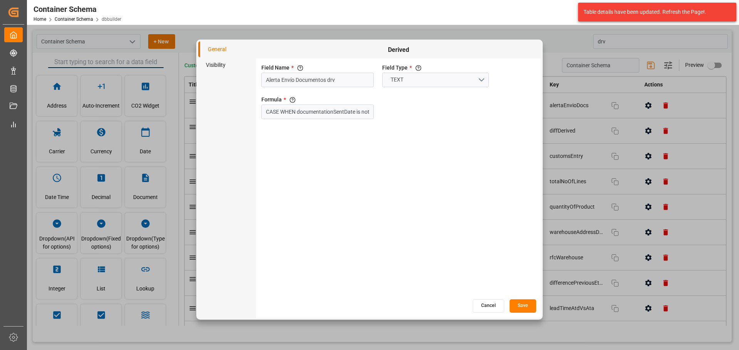
click at [208, 66] on li "Visibility" at bounding box center [227, 65] width 58 height 16
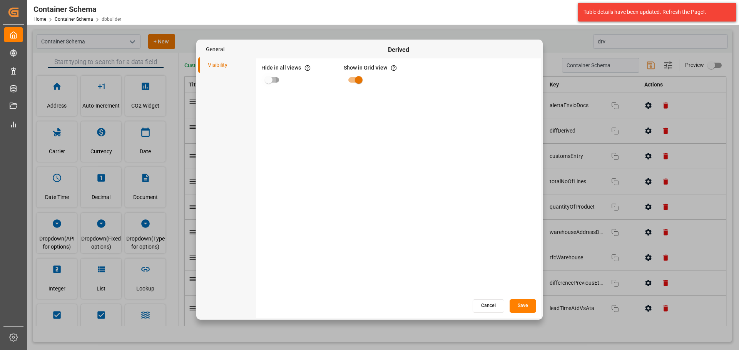
click at [274, 82] on input "primary checkbox" at bounding box center [269, 80] width 44 height 15
checkbox input "true"
click at [539, 303] on div "Cancel Save" at bounding box center [398, 306] width 285 height 15
click at [515, 309] on button "Save" at bounding box center [522, 306] width 27 height 13
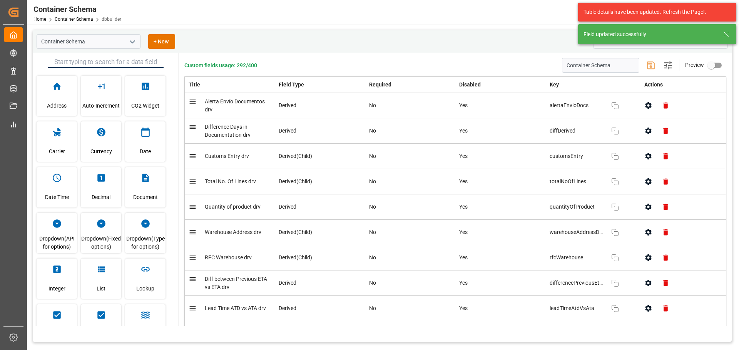
click at [640, 132] on button "button" at bounding box center [647, 130] width 17 height 17
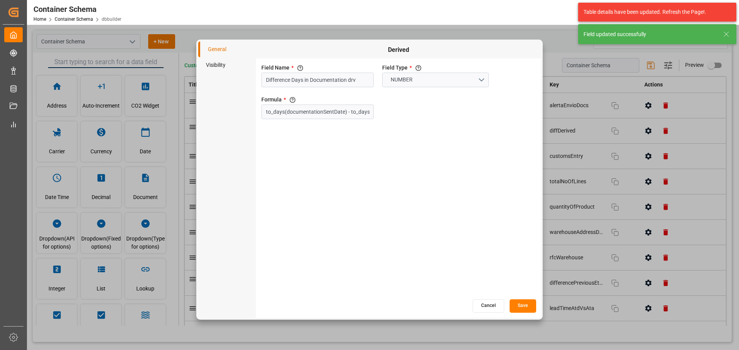
click at [214, 63] on li "Visibility" at bounding box center [227, 65] width 58 height 16
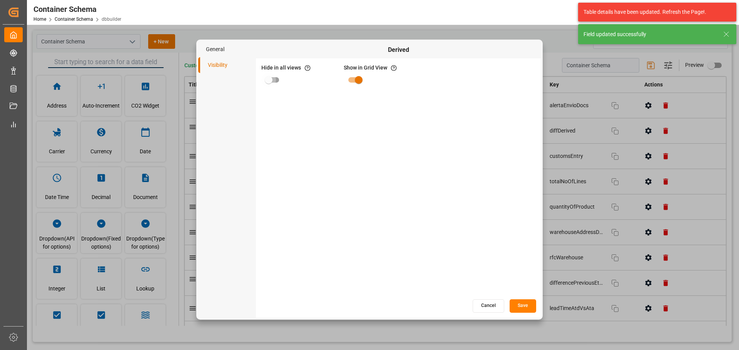
click at [278, 80] on input "primary checkbox" at bounding box center [269, 80] width 44 height 15
checkbox input "true"
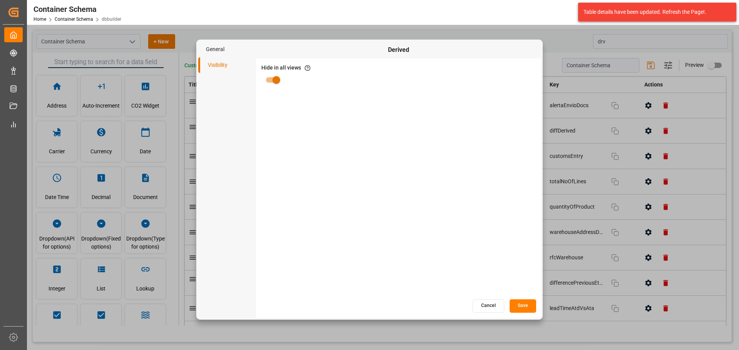
click at [514, 303] on button "Save" at bounding box center [522, 306] width 27 height 13
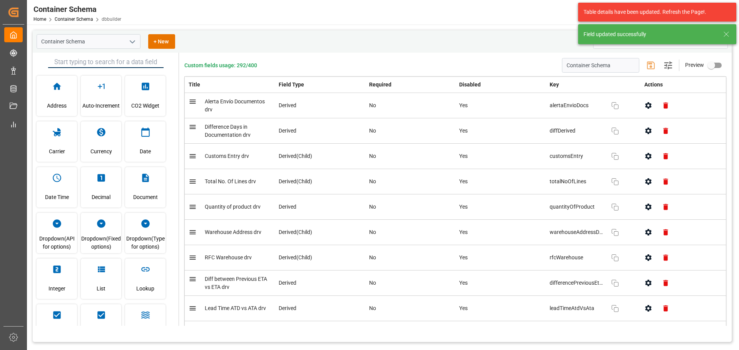
click at [646, 150] on button "button" at bounding box center [647, 156] width 17 height 17
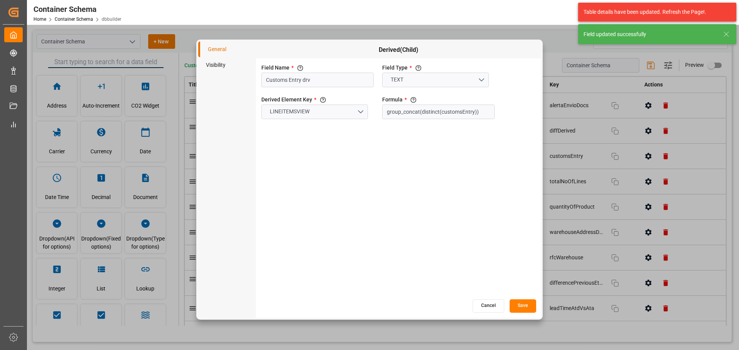
click at [223, 65] on li "Visibility" at bounding box center [227, 65] width 58 height 16
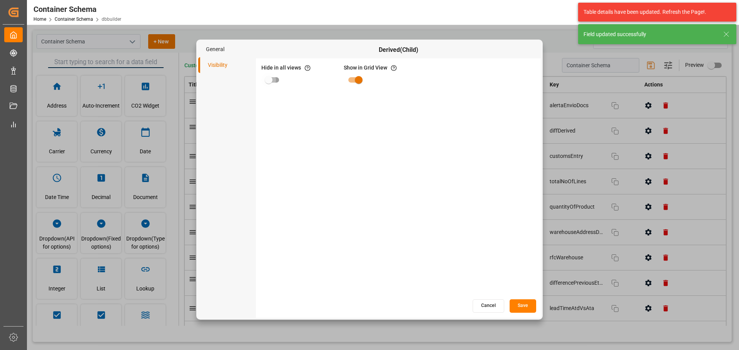
click at [265, 75] on input "primary checkbox" at bounding box center [269, 80] width 44 height 15
checkbox input "true"
click at [522, 309] on button "Save" at bounding box center [522, 306] width 27 height 13
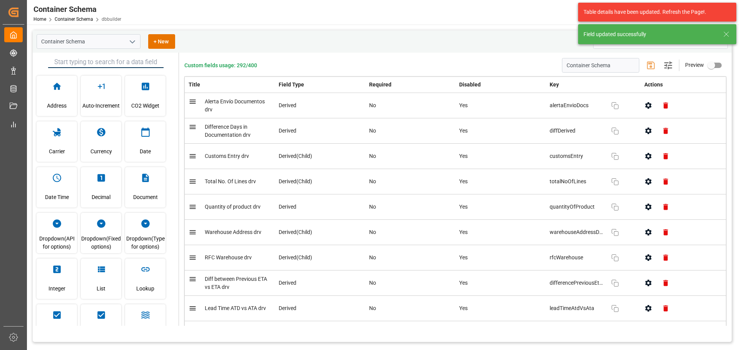
click at [641, 211] on button "button" at bounding box center [647, 207] width 17 height 17
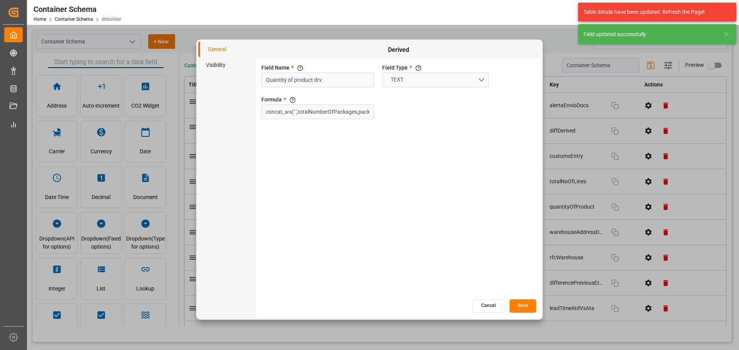
click at [212, 69] on li "Visibility" at bounding box center [227, 65] width 58 height 16
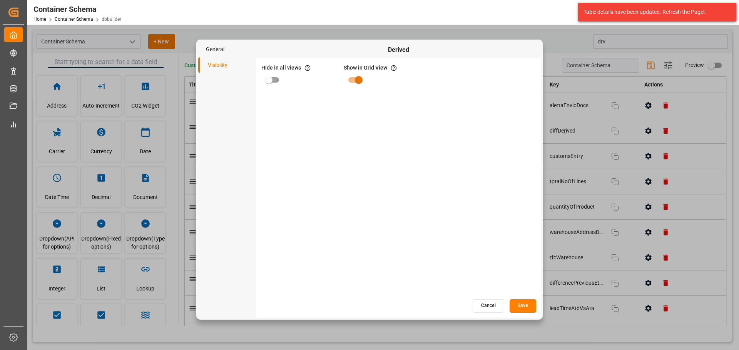
click at [265, 78] on input "primary checkbox" at bounding box center [269, 80] width 44 height 15
checkbox input "true"
click at [517, 305] on button "Save" at bounding box center [522, 306] width 27 height 13
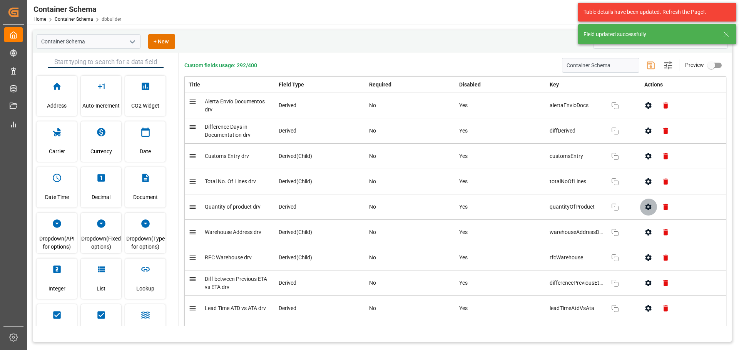
click at [645, 207] on icon "button" at bounding box center [648, 207] width 6 height 7
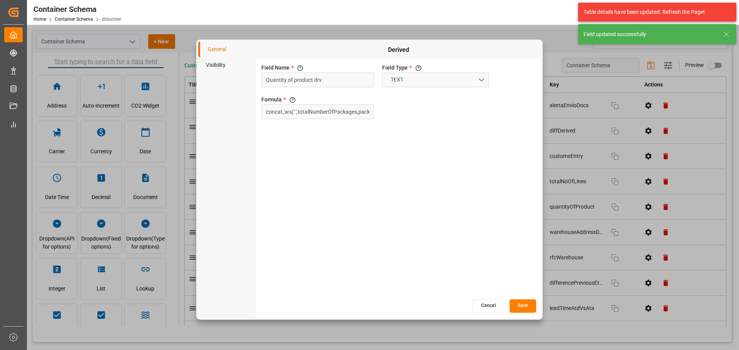
click at [229, 62] on li "Visibility" at bounding box center [227, 65] width 58 height 16
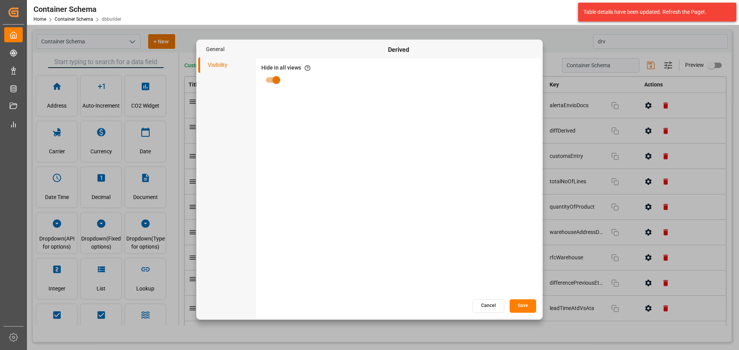
click at [480, 305] on button "Cancel" at bounding box center [488, 306] width 32 height 13
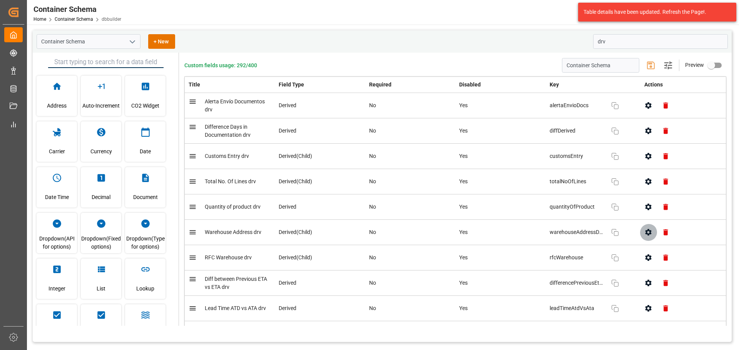
click at [639, 231] on button "button" at bounding box center [647, 232] width 17 height 17
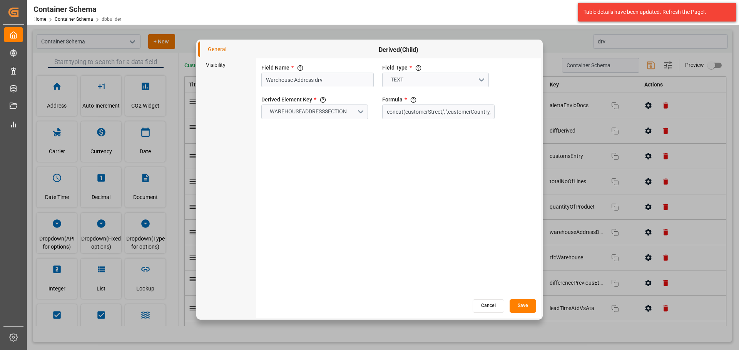
click at [205, 67] on li "Visibility" at bounding box center [227, 65] width 58 height 16
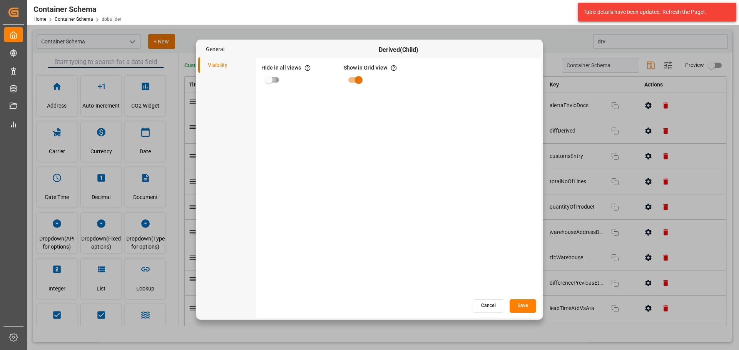
click at [274, 81] on input "primary checkbox" at bounding box center [269, 80] width 44 height 15
checkbox input "true"
click at [529, 305] on button "Save" at bounding box center [522, 306] width 27 height 13
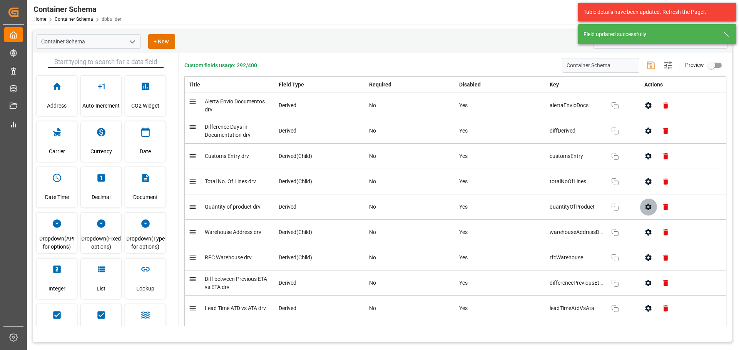
click at [644, 210] on icon "button" at bounding box center [648, 207] width 8 height 8
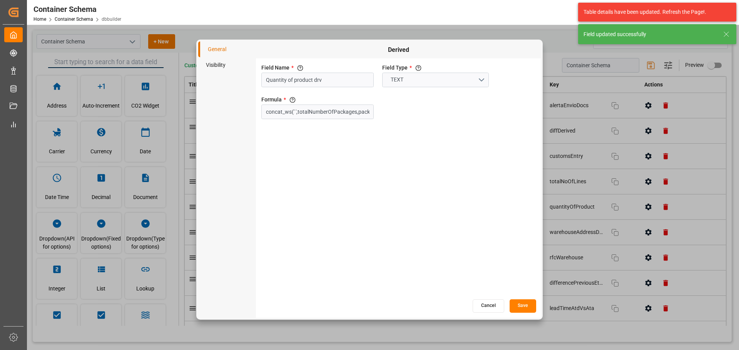
click at [230, 67] on li "Visibility" at bounding box center [227, 65] width 58 height 16
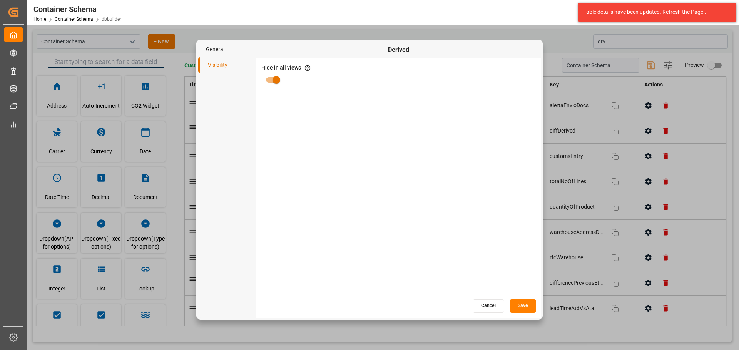
click at [492, 304] on button "Cancel" at bounding box center [488, 306] width 32 height 13
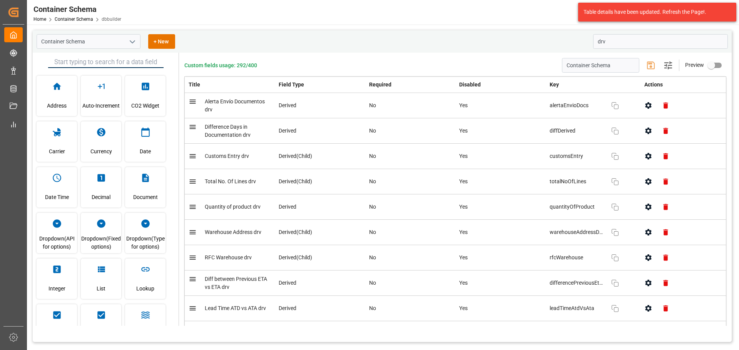
click at [650, 230] on button "button" at bounding box center [647, 232] width 17 height 17
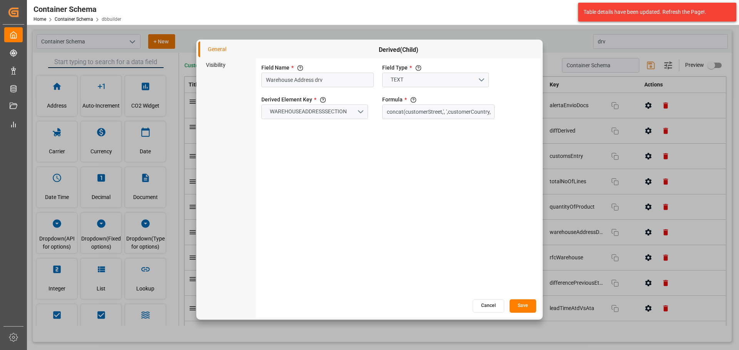
click at [230, 69] on li "Visibility" at bounding box center [227, 65] width 58 height 16
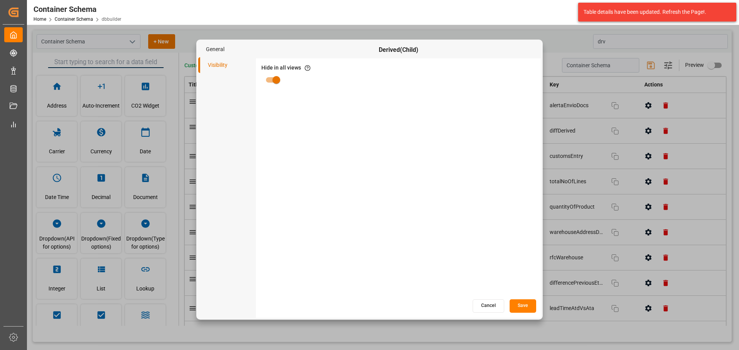
click at [489, 310] on button "Cancel" at bounding box center [488, 306] width 32 height 13
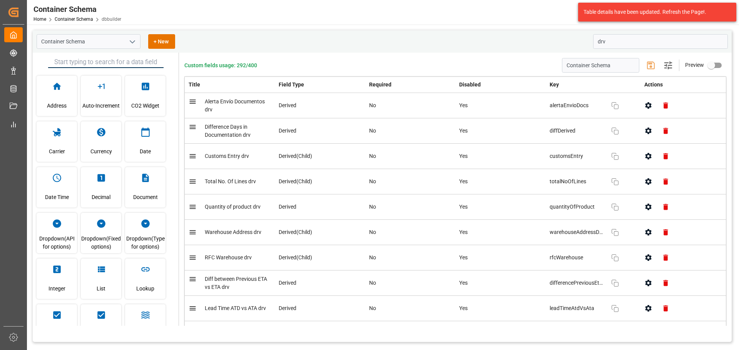
click at [641, 257] on button "button" at bounding box center [647, 257] width 17 height 17
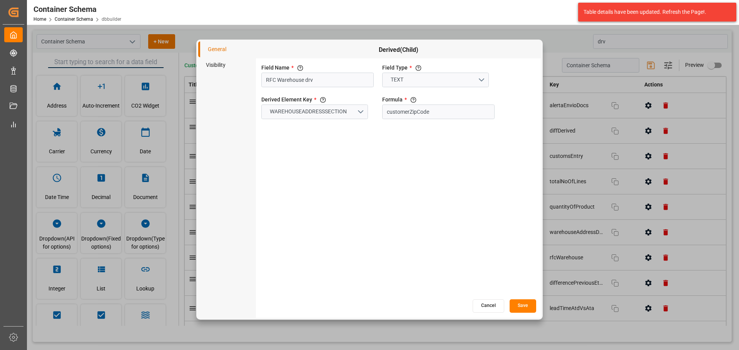
click at [210, 68] on li "Visibility" at bounding box center [227, 65] width 58 height 16
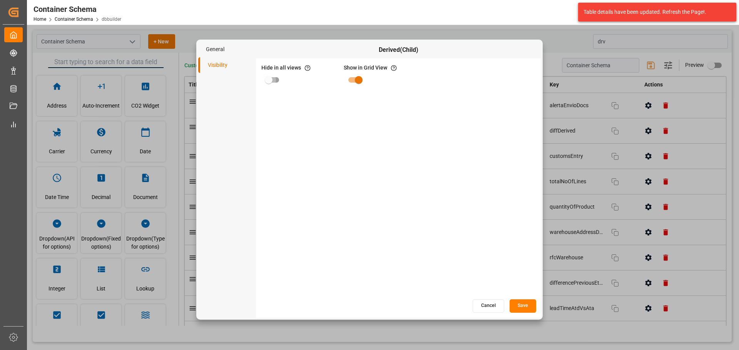
click at [272, 77] on input "primary checkbox" at bounding box center [269, 80] width 44 height 15
checkbox input "true"
click at [530, 303] on button "Save" at bounding box center [522, 306] width 27 height 13
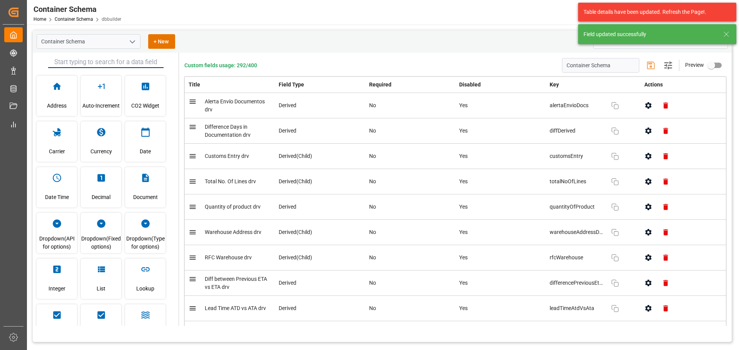
click at [651, 234] on button "button" at bounding box center [647, 232] width 17 height 17
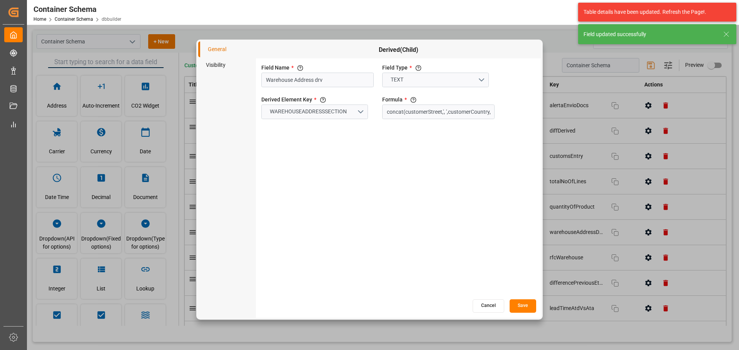
click at [225, 65] on li "Visibility" at bounding box center [227, 65] width 58 height 16
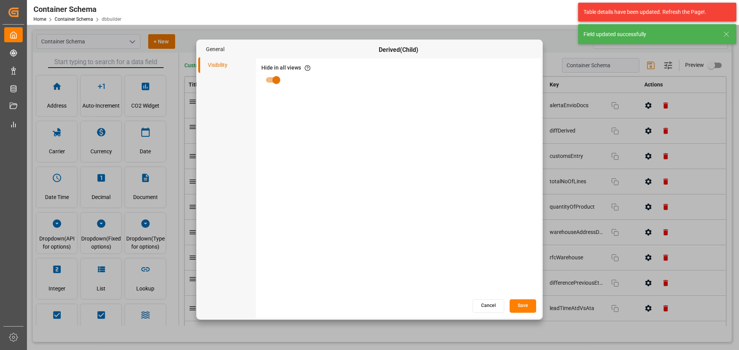
click at [496, 309] on button "Cancel" at bounding box center [488, 306] width 32 height 13
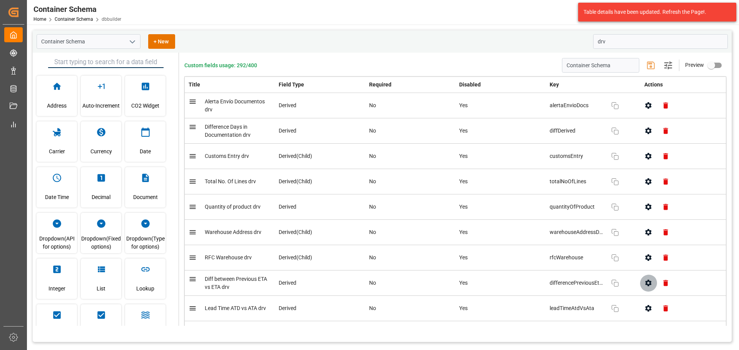
click at [645, 282] on icon "button" at bounding box center [648, 283] width 6 height 7
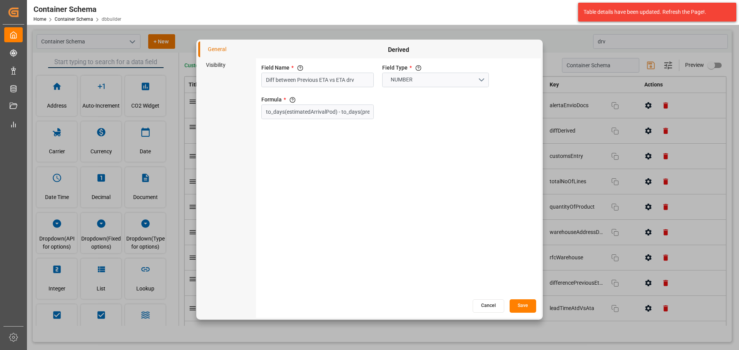
click at [209, 70] on li "Visibility" at bounding box center [227, 65] width 58 height 16
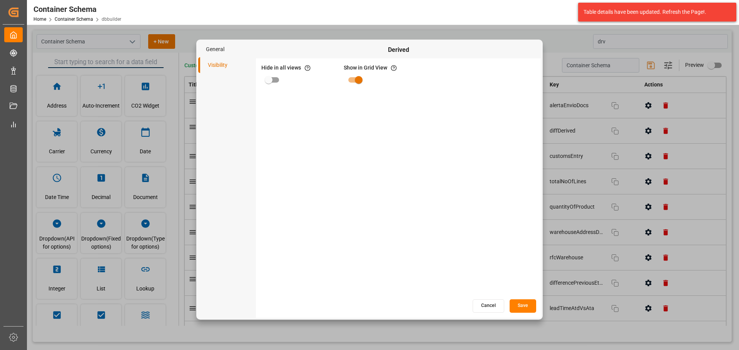
click at [267, 78] on input "primary checkbox" at bounding box center [269, 80] width 44 height 15
checkbox input "true"
click at [526, 305] on button "Save" at bounding box center [522, 306] width 27 height 13
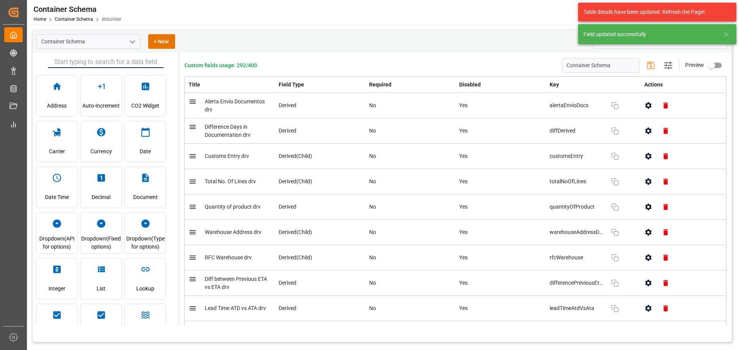
click at [646, 307] on icon "button" at bounding box center [648, 308] width 6 height 7
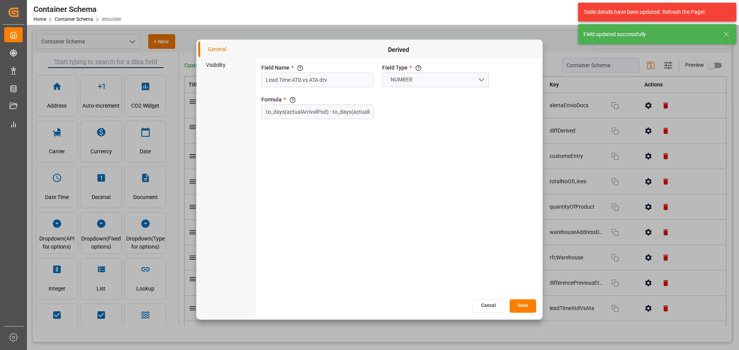
click at [221, 67] on li "Visibility" at bounding box center [227, 65] width 58 height 16
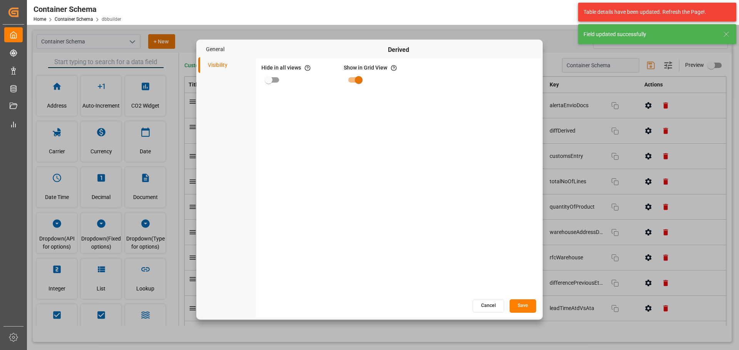
click at [279, 81] on input "primary checkbox" at bounding box center [269, 80] width 44 height 15
checkbox input "true"
click at [519, 309] on button "Save" at bounding box center [522, 306] width 27 height 13
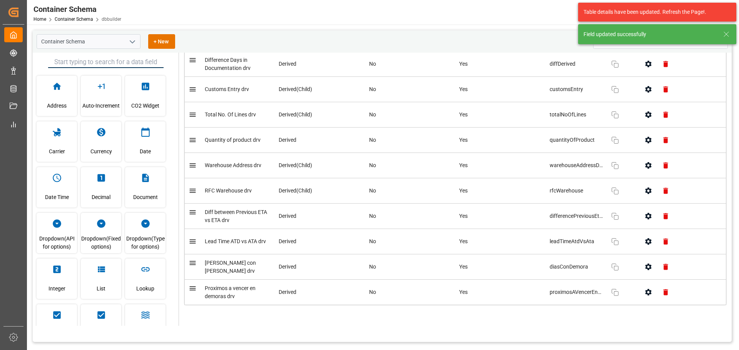
scroll to position [78, 0]
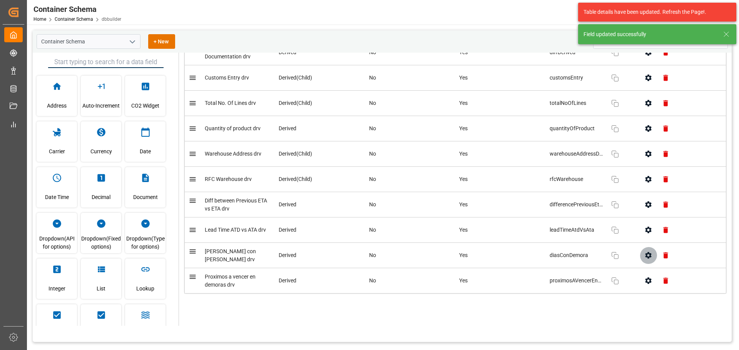
click at [640, 258] on button "button" at bounding box center [647, 255] width 17 height 17
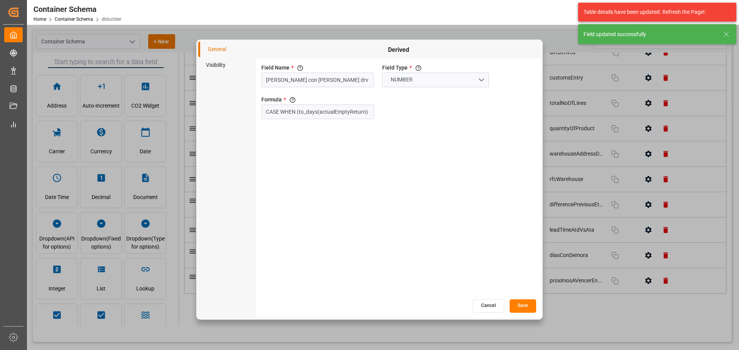
click at [211, 63] on li "Visibility" at bounding box center [227, 65] width 58 height 16
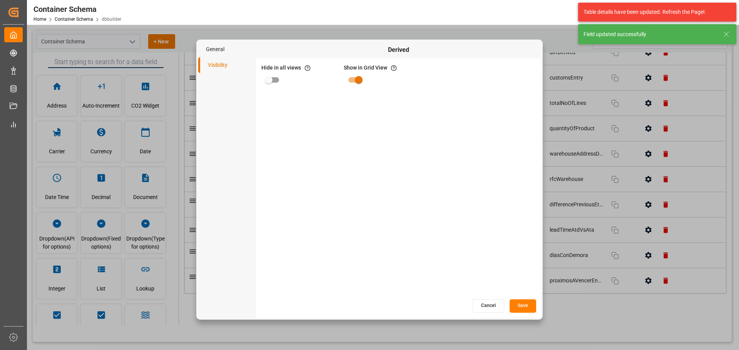
drag, startPoint x: 256, startPoint y: 76, endPoint x: 260, endPoint y: 75, distance: 4.3
click at [257, 76] on div "Hide in all views If hide is set to true, field is hidden in both App and Admin…" at bounding box center [398, 178] width 285 height 240
click at [265, 78] on input "primary checkbox" at bounding box center [269, 80] width 44 height 15
checkbox input "true"
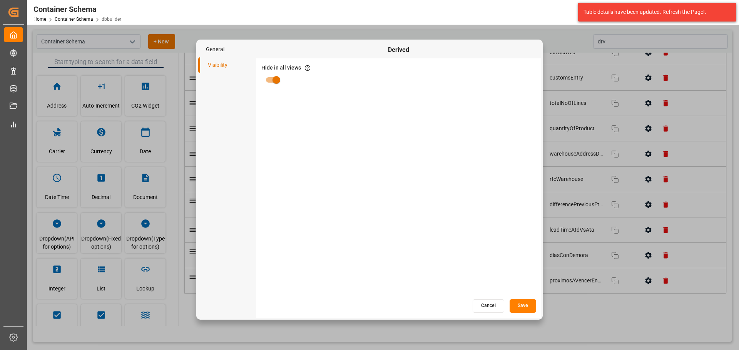
click at [520, 310] on button "Save" at bounding box center [522, 306] width 27 height 13
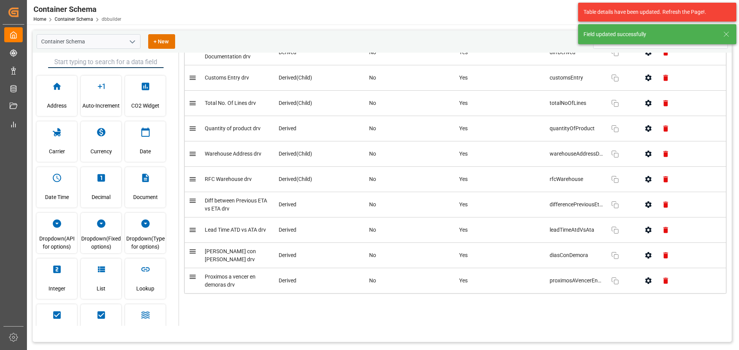
click at [644, 284] on icon "button" at bounding box center [648, 281] width 8 height 8
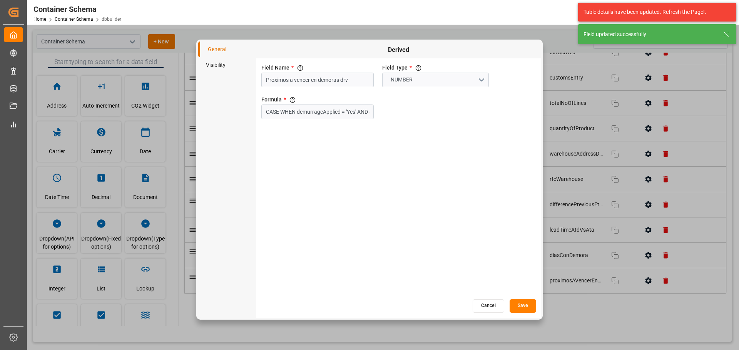
click at [207, 64] on li "Visibility" at bounding box center [227, 65] width 58 height 16
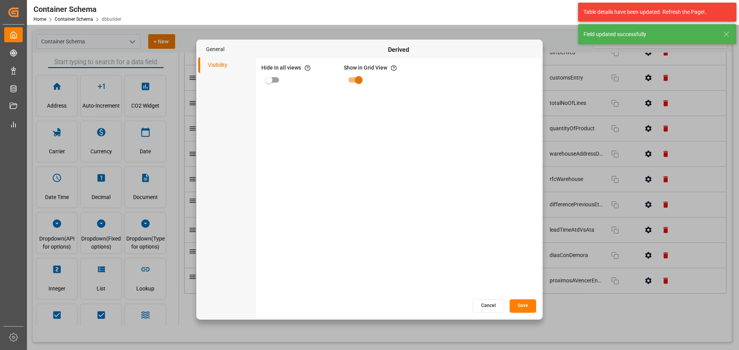
click at [275, 82] on input "primary checkbox" at bounding box center [269, 80] width 44 height 15
checkbox input "true"
click at [526, 303] on button "Save" at bounding box center [522, 306] width 27 height 13
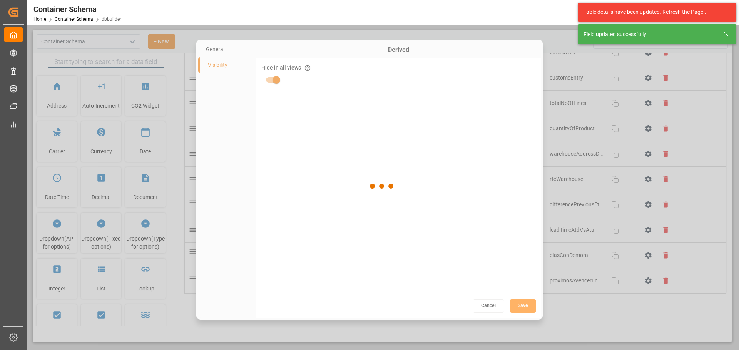
click at [602, 317] on div at bounding box center [382, 186] width 699 height 312
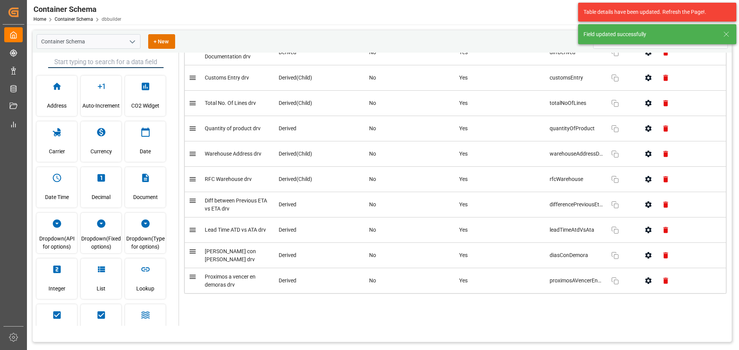
click at [133, 43] on icon "open menu" at bounding box center [132, 41] width 9 height 9
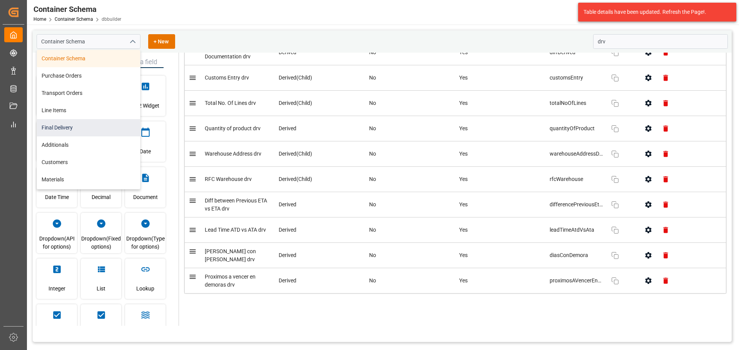
click at [94, 126] on div "Final Delivery" at bounding box center [88, 127] width 103 height 17
type input "Final Delivery"
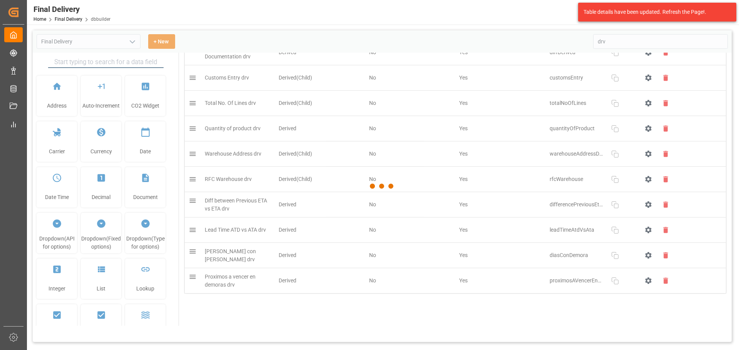
type input "Final Delivery"
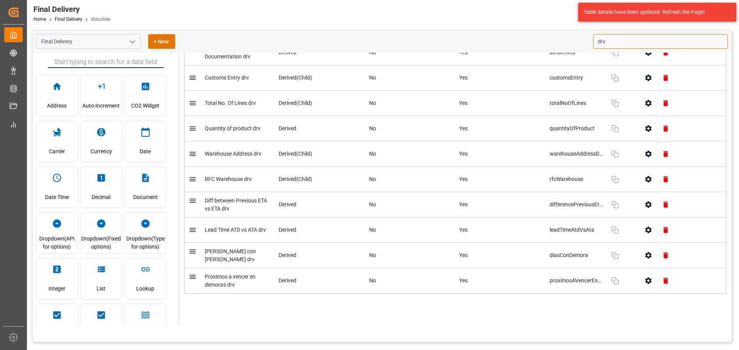
click at [664, 39] on input "drv" at bounding box center [660, 41] width 135 height 15
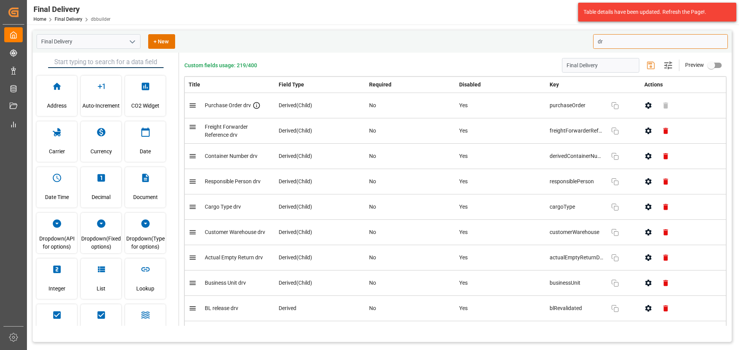
type input "d"
type input "drv"
click at [642, 112] on button "button" at bounding box center [647, 105] width 17 height 17
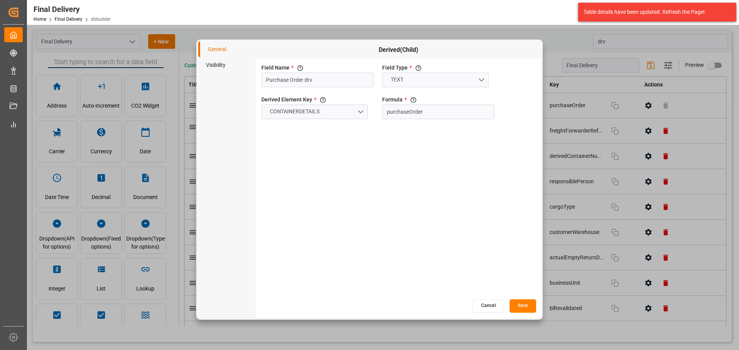
click at [213, 61] on li "Visibility" at bounding box center [227, 65] width 58 height 16
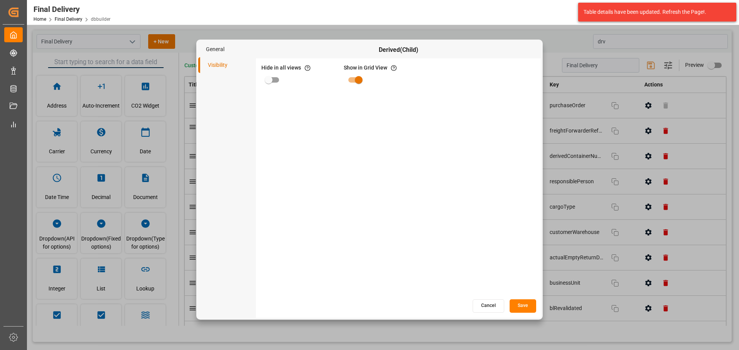
click at [260, 78] on div "Hide in all views If hide is set to true, field is hidden in both App and Admin…" at bounding box center [398, 178] width 285 height 240
click at [274, 88] on div "Hide in all views If hide is set to true, field is hidden in both App and Admin" at bounding box center [298, 75] width 77 height 27
click at [271, 76] on input "primary checkbox" at bounding box center [269, 80] width 44 height 15
checkbox input "true"
click at [528, 309] on button "Save" at bounding box center [522, 306] width 27 height 13
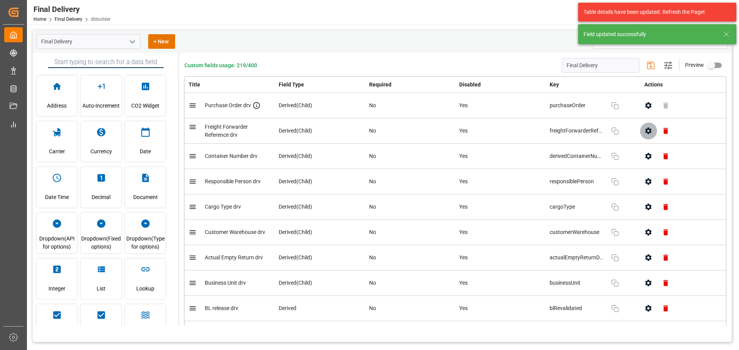
click at [646, 130] on icon "button" at bounding box center [648, 131] width 8 height 8
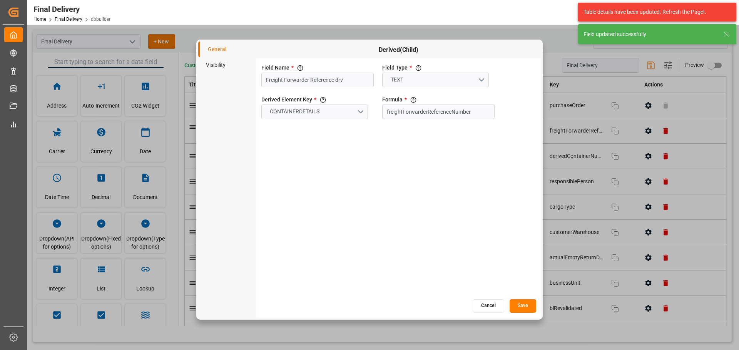
drag, startPoint x: 213, startPoint y: 68, endPoint x: 218, endPoint y: 70, distance: 5.5
click at [213, 68] on li "Visibility" at bounding box center [227, 65] width 58 height 16
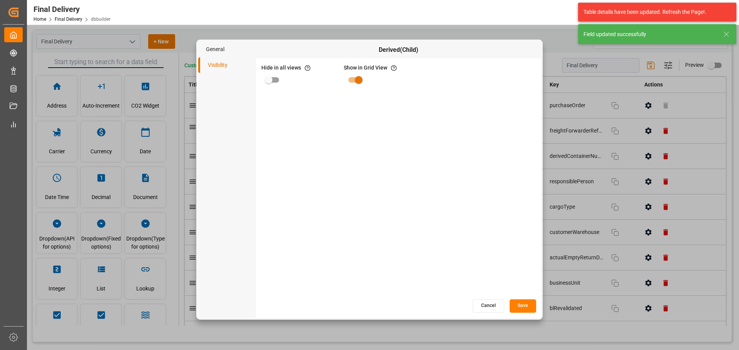
click at [269, 78] on input "primary checkbox" at bounding box center [269, 80] width 44 height 15
checkbox input "true"
click at [512, 306] on button "Save" at bounding box center [522, 306] width 27 height 13
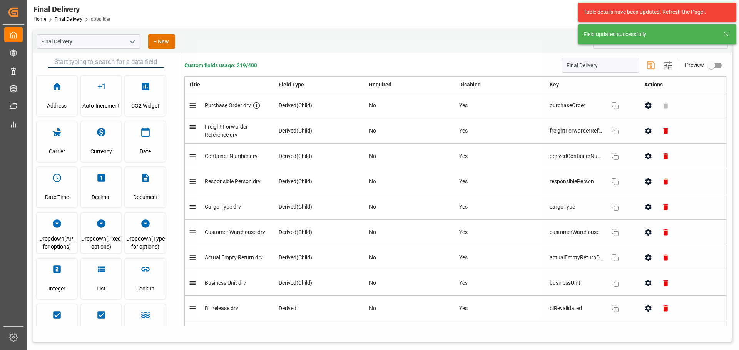
click at [644, 156] on icon "button" at bounding box center [648, 156] width 8 height 8
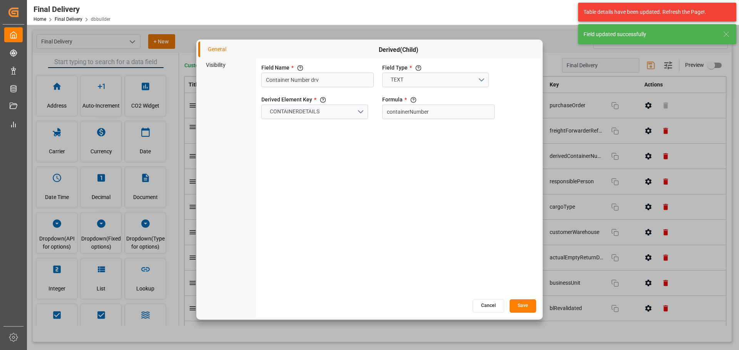
click at [217, 62] on li "Visibility" at bounding box center [227, 65] width 58 height 16
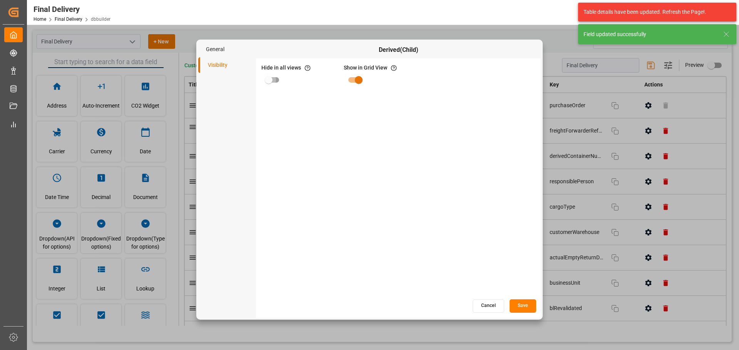
drag, startPoint x: 275, startPoint y: 74, endPoint x: 280, endPoint y: 82, distance: 9.4
click at [274, 74] on input "primary checkbox" at bounding box center [269, 80] width 44 height 15
checkbox input "true"
click at [526, 304] on button "Save" at bounding box center [522, 306] width 27 height 13
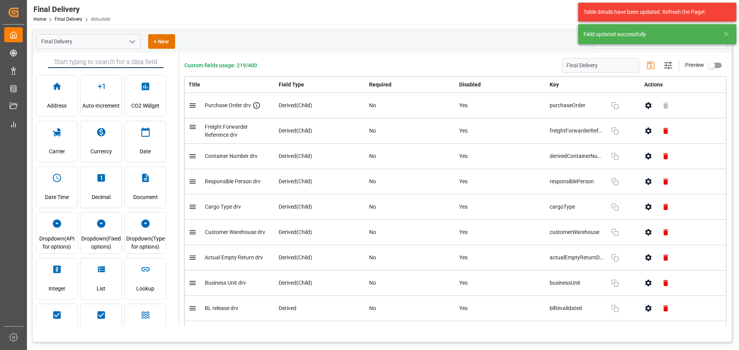
click at [647, 184] on icon "button" at bounding box center [648, 182] width 6 height 7
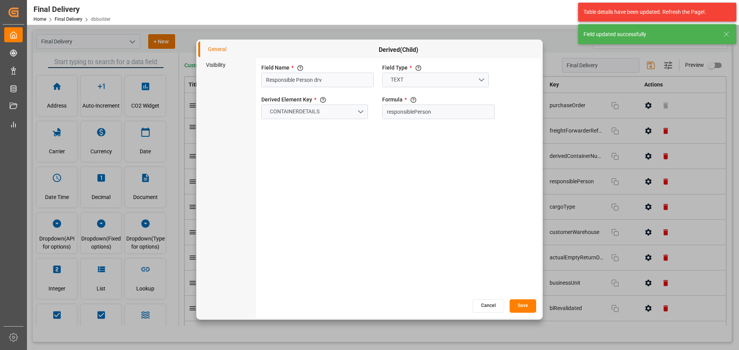
click at [217, 68] on li "Visibility" at bounding box center [227, 65] width 58 height 16
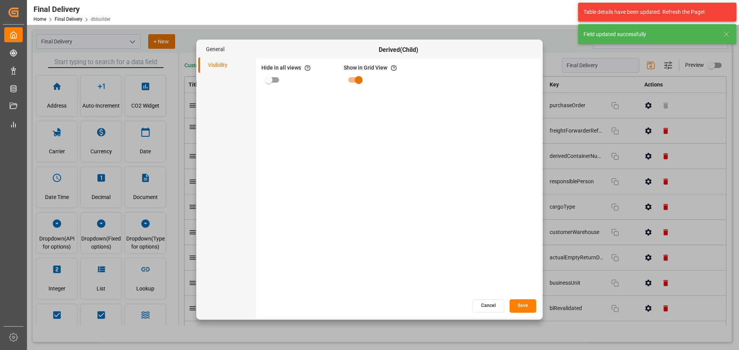
drag, startPoint x: 279, startPoint y: 81, endPoint x: 283, endPoint y: 89, distance: 8.9
click at [279, 81] on input "primary checkbox" at bounding box center [269, 80] width 44 height 15
checkbox input "true"
click at [514, 305] on button "Save" at bounding box center [522, 306] width 27 height 13
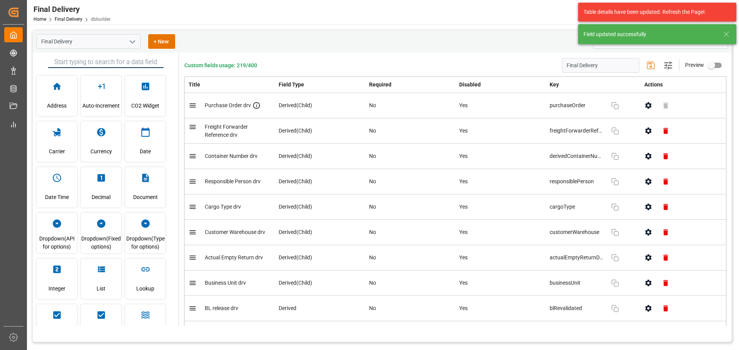
click at [644, 212] on button "button" at bounding box center [647, 207] width 17 height 17
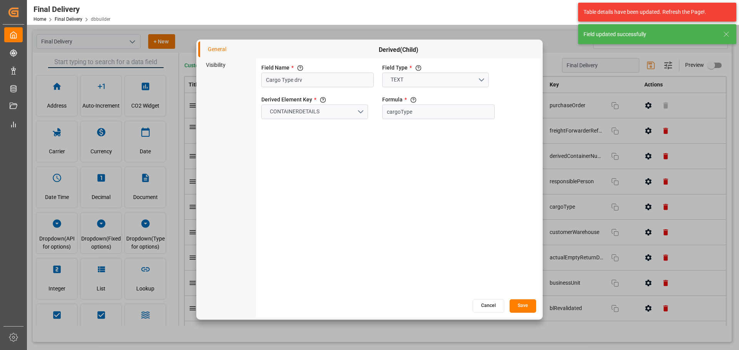
click at [207, 63] on li "Visibility" at bounding box center [227, 65] width 58 height 16
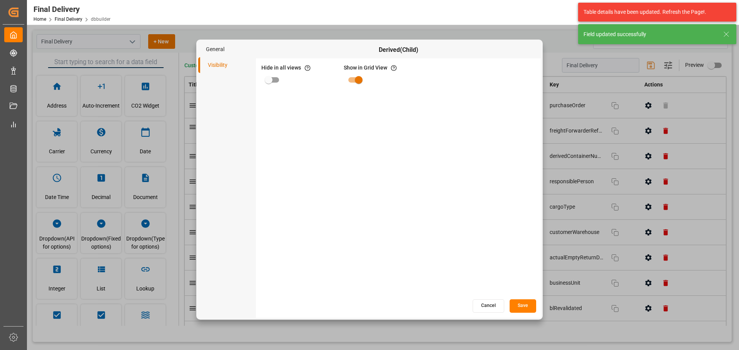
drag, startPoint x: 272, startPoint y: 83, endPoint x: 277, endPoint y: 88, distance: 7.1
click at [272, 83] on input "primary checkbox" at bounding box center [269, 80] width 44 height 15
checkbox input "true"
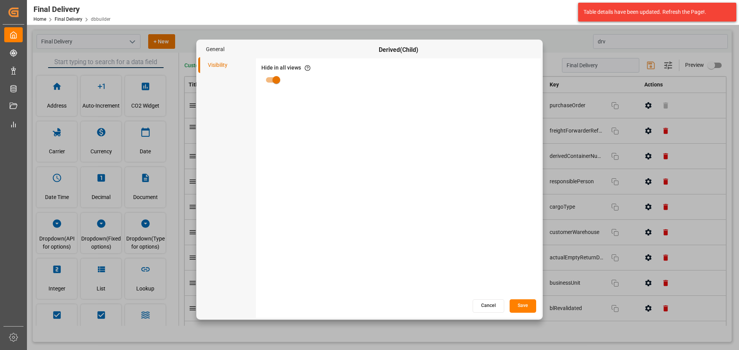
click at [528, 306] on button "Save" at bounding box center [522, 306] width 27 height 13
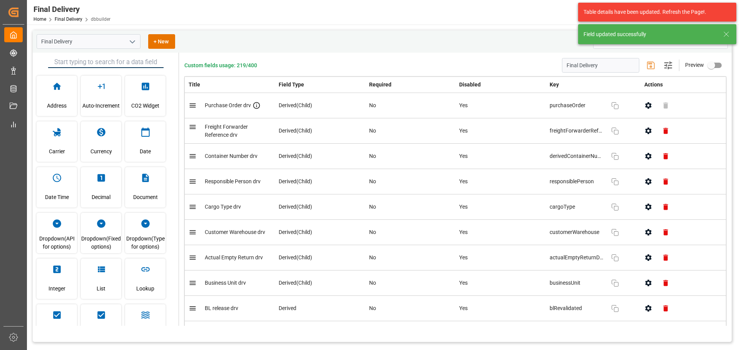
click at [645, 258] on icon "button" at bounding box center [648, 258] width 6 height 7
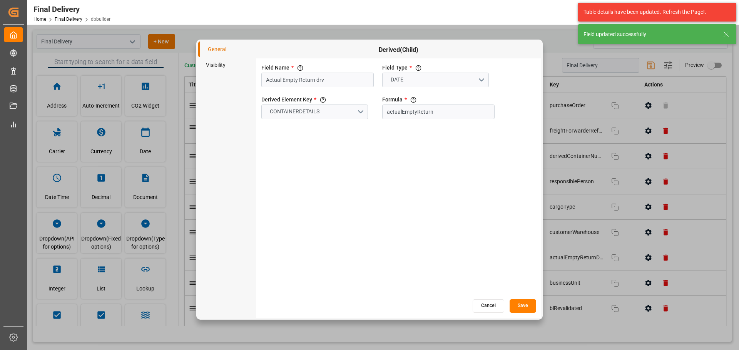
click at [233, 67] on li "Visibility" at bounding box center [227, 65] width 58 height 16
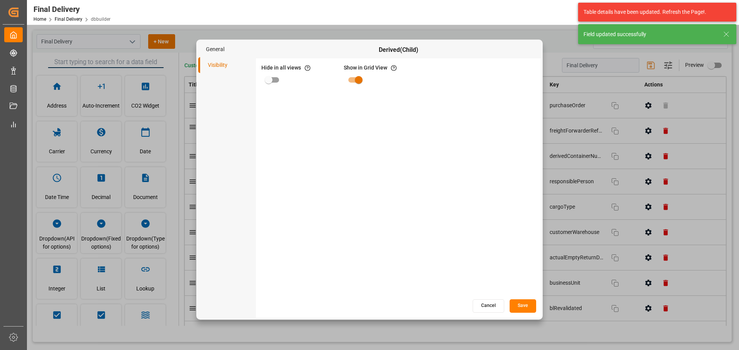
click at [274, 83] on input "primary checkbox" at bounding box center [269, 80] width 44 height 15
checkbox input "true"
click at [522, 308] on button "Save" at bounding box center [522, 306] width 27 height 13
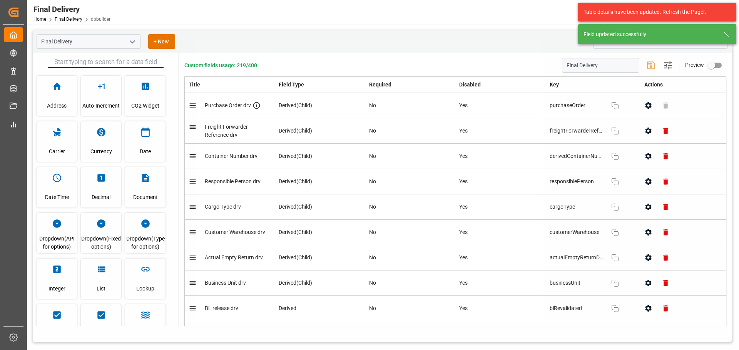
click at [645, 258] on div at bounding box center [369, 175] width 739 height 350
click at [645, 258] on icon "button" at bounding box center [648, 258] width 8 height 8
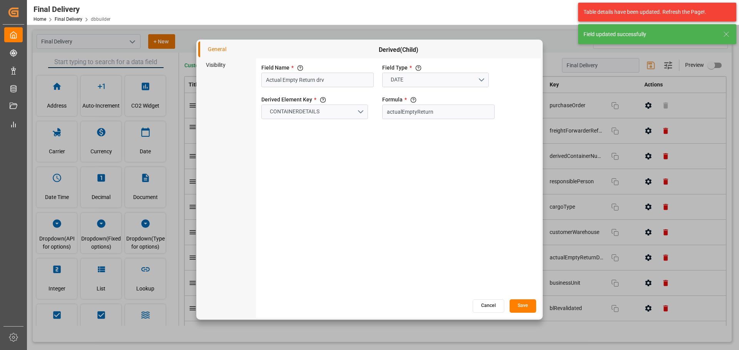
click at [218, 62] on li "Visibility" at bounding box center [227, 65] width 58 height 16
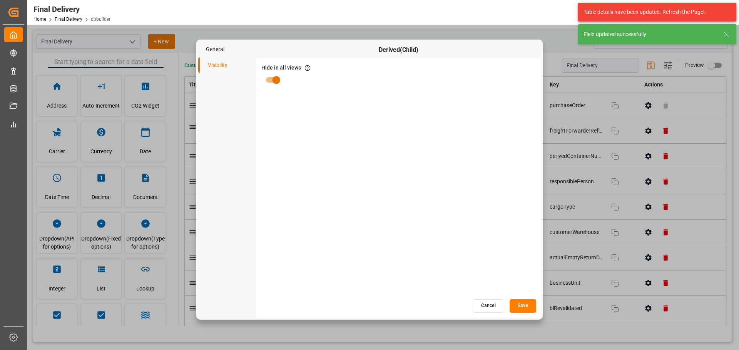
click at [489, 307] on button "Cancel" at bounding box center [488, 306] width 32 height 13
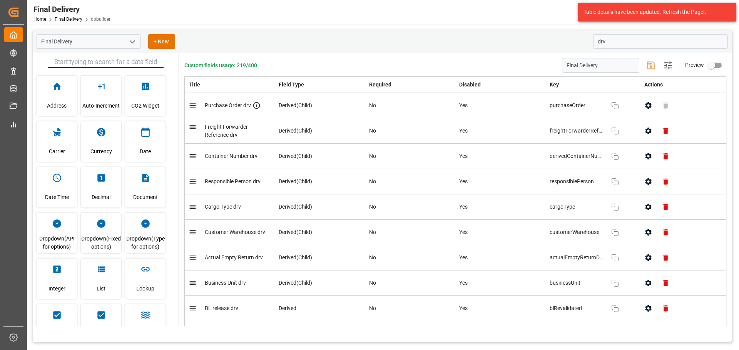
click at [639, 279] on button "button" at bounding box center [647, 283] width 17 height 17
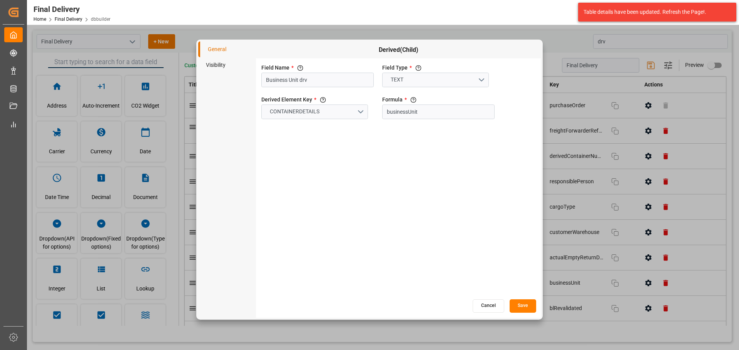
click at [219, 67] on li "Visibility" at bounding box center [227, 65] width 58 height 16
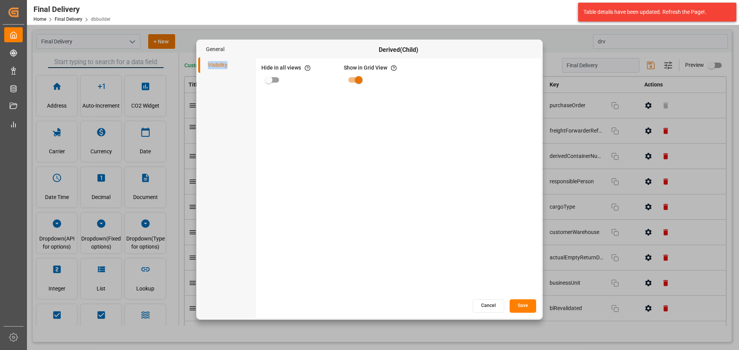
click at [267, 83] on input "primary checkbox" at bounding box center [269, 80] width 44 height 15
checkbox input "true"
click at [530, 310] on button "Save" at bounding box center [522, 306] width 27 height 13
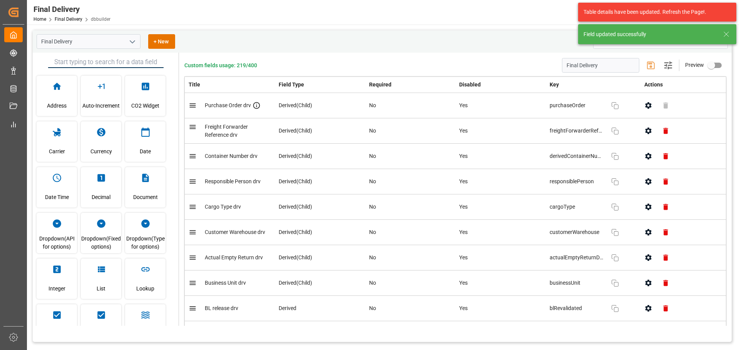
click at [646, 311] on icon "button" at bounding box center [648, 308] width 6 height 7
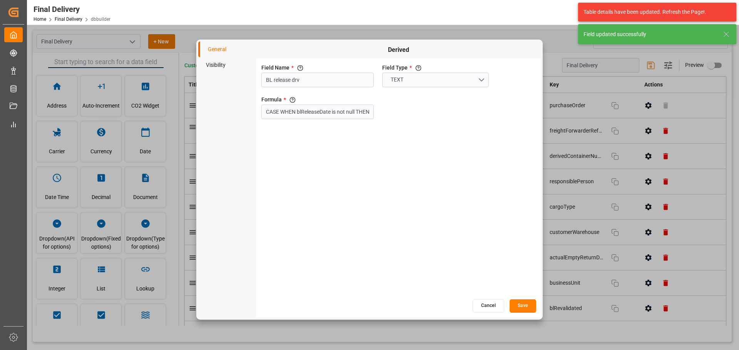
click at [218, 65] on li "Visibility" at bounding box center [227, 65] width 58 height 16
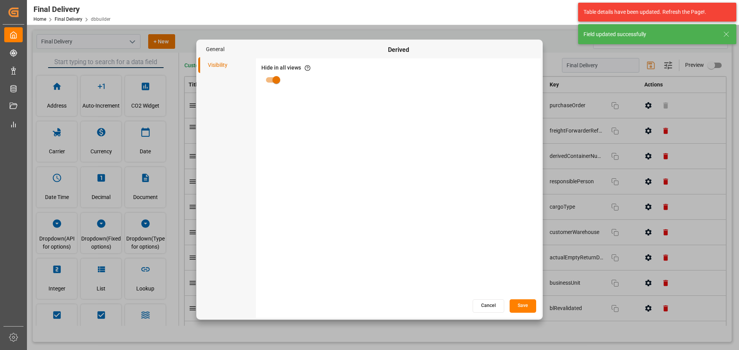
click at [491, 309] on button "Cancel" at bounding box center [488, 306] width 32 height 13
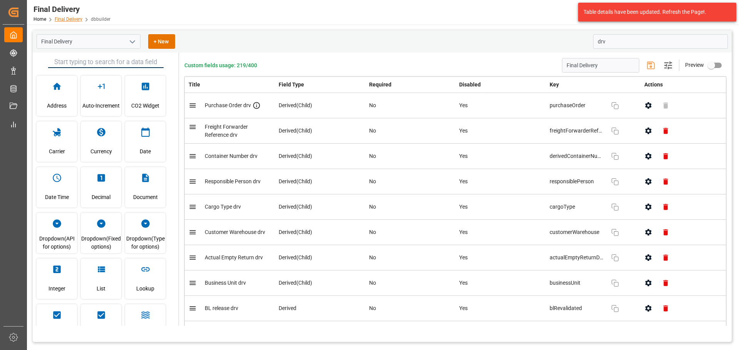
click at [72, 19] on link "Final Delivery" at bounding box center [69, 19] width 28 height 5
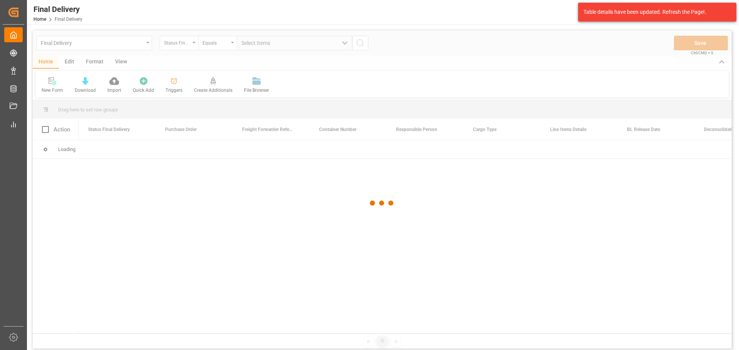
click at [147, 44] on div at bounding box center [382, 203] width 699 height 346
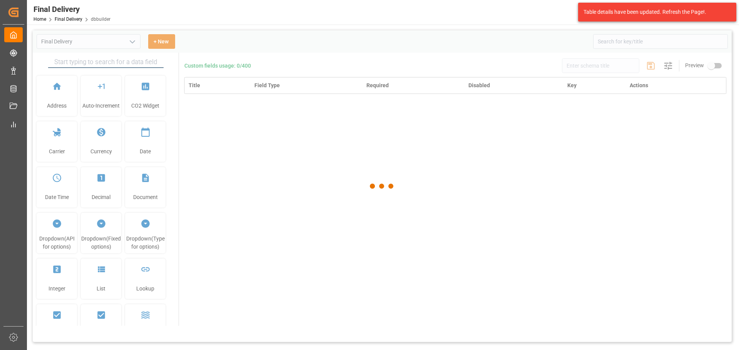
type input "Final Delivery"
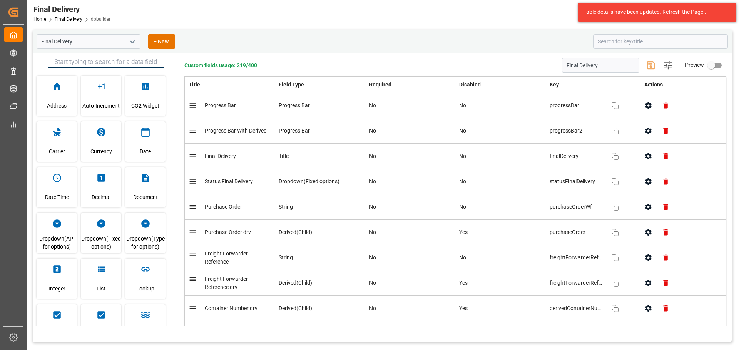
click at [132, 44] on icon "open menu" at bounding box center [132, 41] width 9 height 9
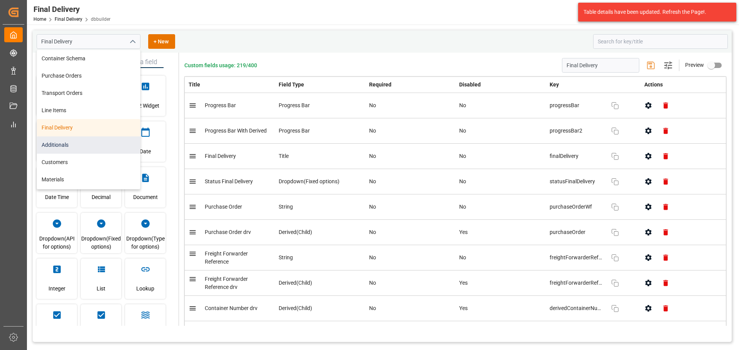
click at [109, 150] on div "Additionals" at bounding box center [88, 145] width 103 height 17
type input "Additionals"
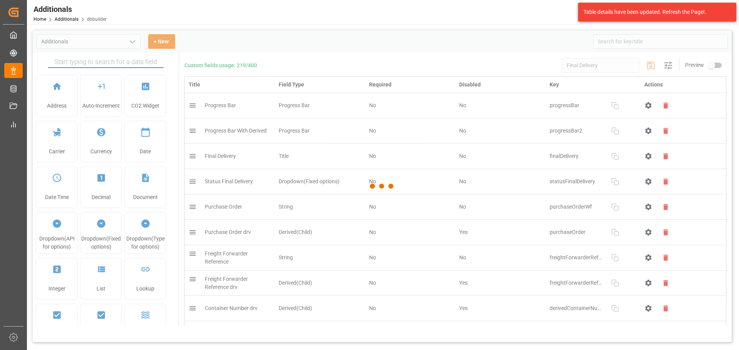
type input "Additionals"
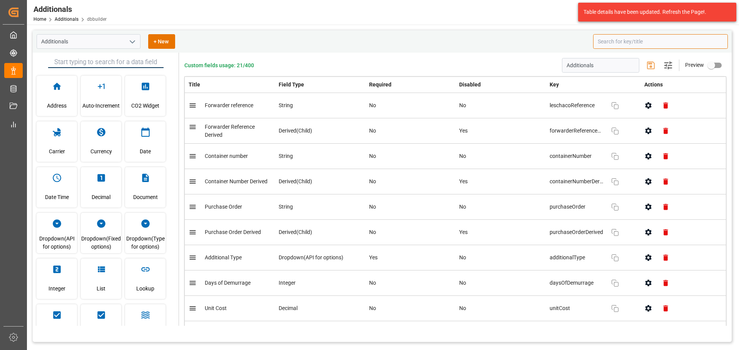
click at [662, 42] on input at bounding box center [660, 41] width 135 height 15
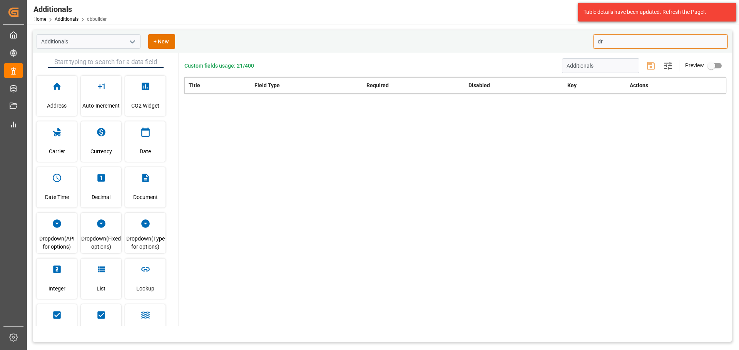
type input "d"
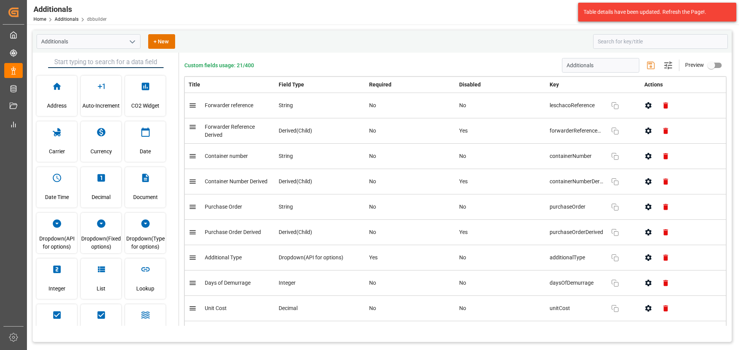
click at [128, 40] on icon "open menu" at bounding box center [132, 41] width 9 height 9
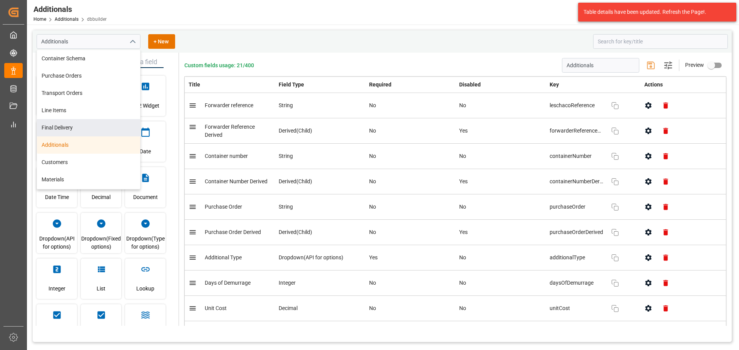
click at [250, 43] on div "Additionals Container Schema Purchase Orders Transport Orders Line Items Final …" at bounding box center [312, 41] width 551 height 15
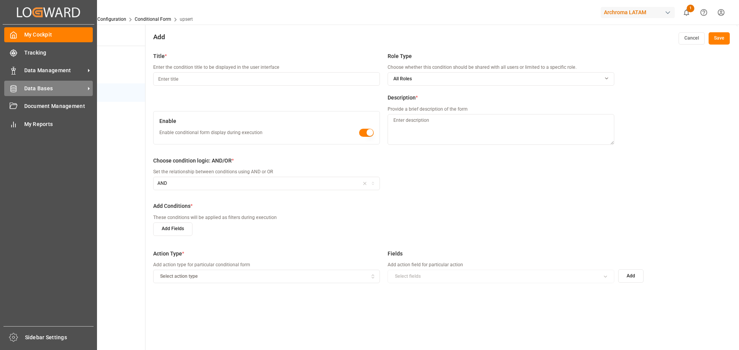
click at [52, 87] on span "Data Bases" at bounding box center [54, 89] width 61 height 8
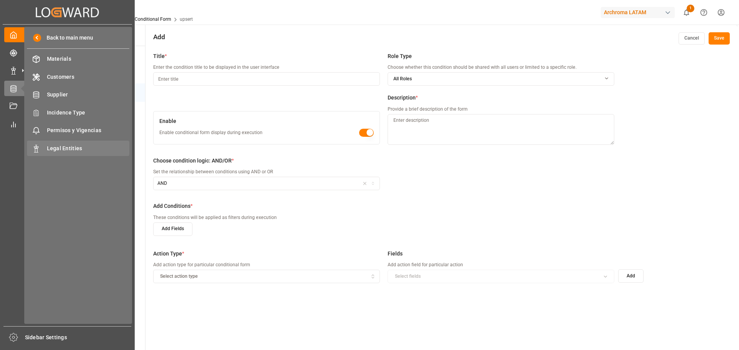
click at [91, 144] on div "Legal Entities Legal Entities" at bounding box center [78, 148] width 102 height 15
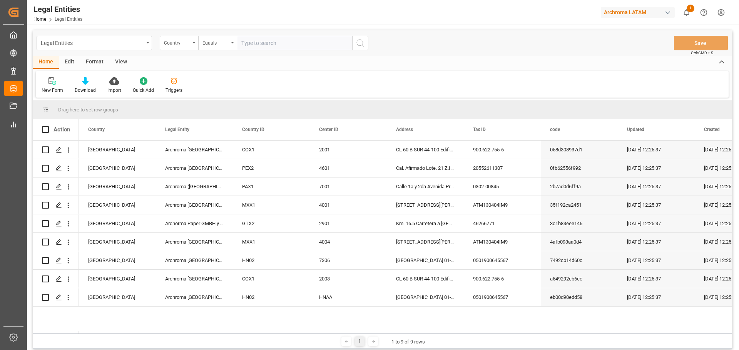
click at [358, 72] on div "New Form Download Import Quick Add Triggers" at bounding box center [382, 84] width 692 height 27
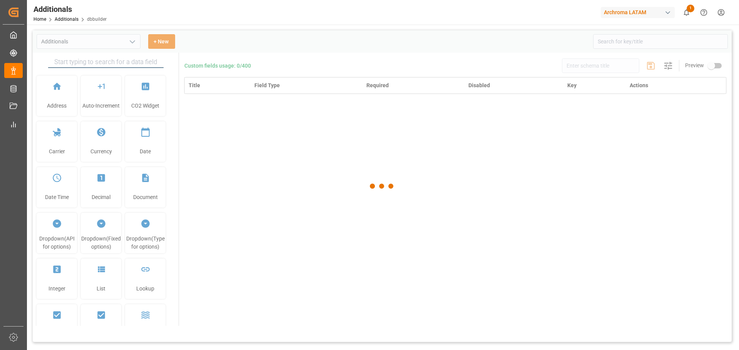
type input "Additionals"
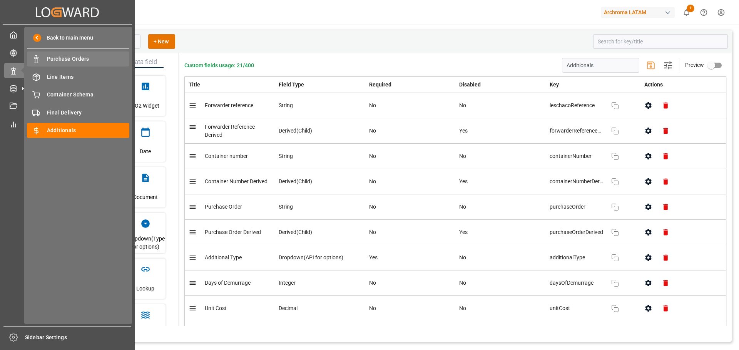
click at [72, 61] on span "Purchase Orders" at bounding box center [88, 59] width 83 height 8
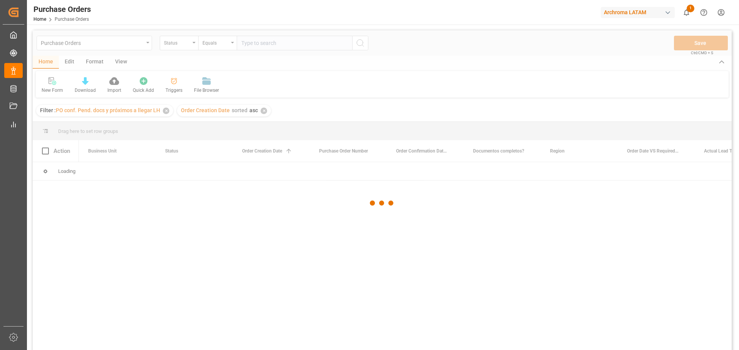
click at [168, 112] on div at bounding box center [382, 203] width 699 height 346
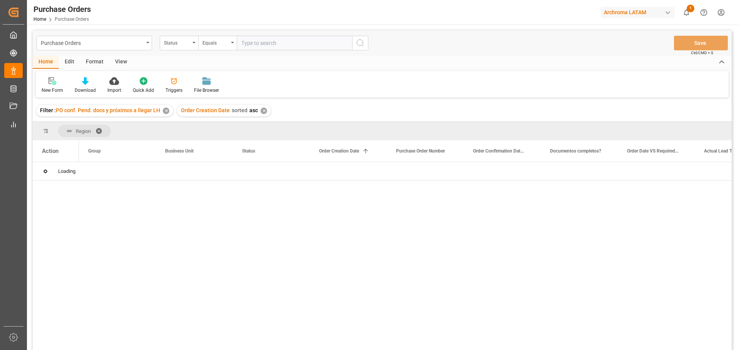
click at [167, 112] on div "✕" at bounding box center [166, 111] width 7 height 7
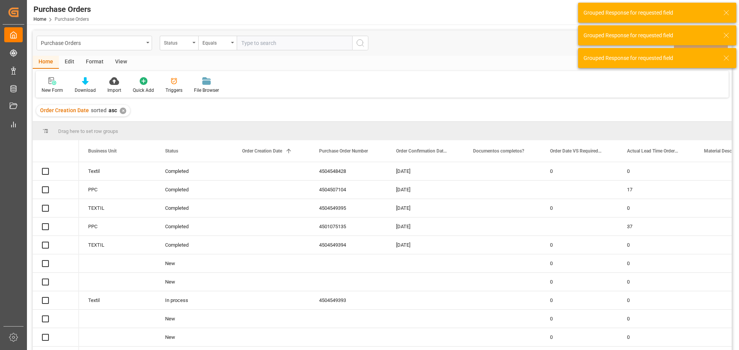
click at [120, 111] on div "✕" at bounding box center [123, 111] width 7 height 7
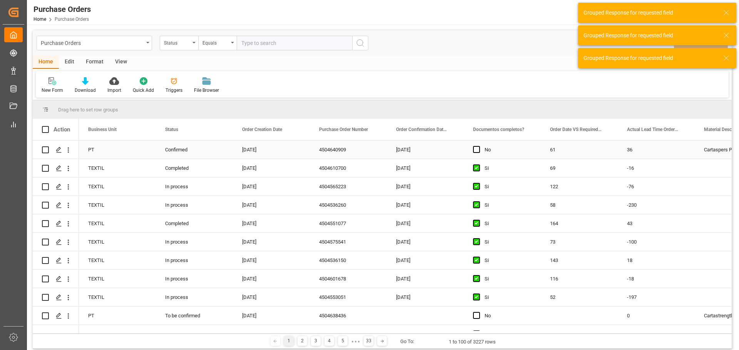
click at [62, 155] on div "Press SPACE to select this row." at bounding box center [59, 150] width 12 height 14
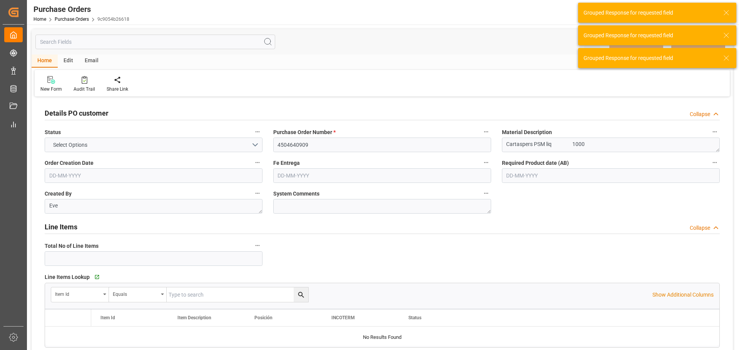
type input "1"
type input "[DATE]"
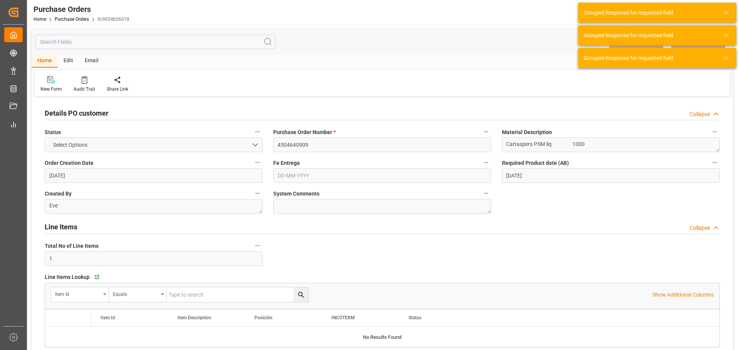
type input "[DATE]"
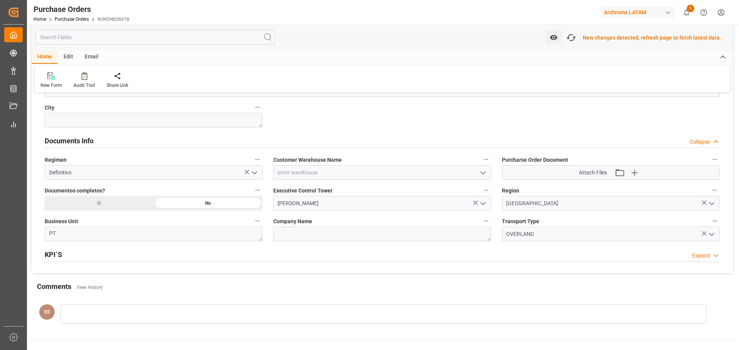
scroll to position [501, 0]
click at [573, 37] on icon "button" at bounding box center [571, 38] width 12 height 12
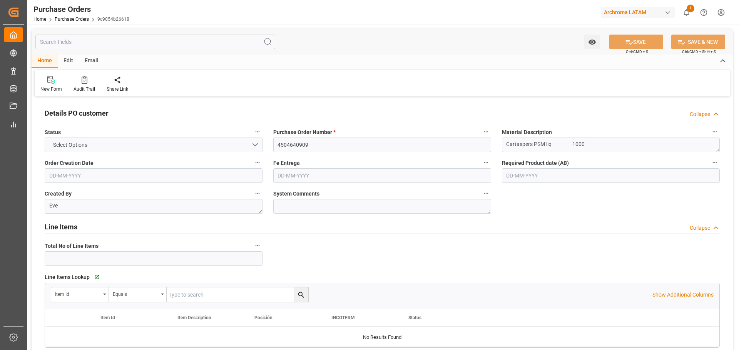
type input "1"
type input "[DATE]"
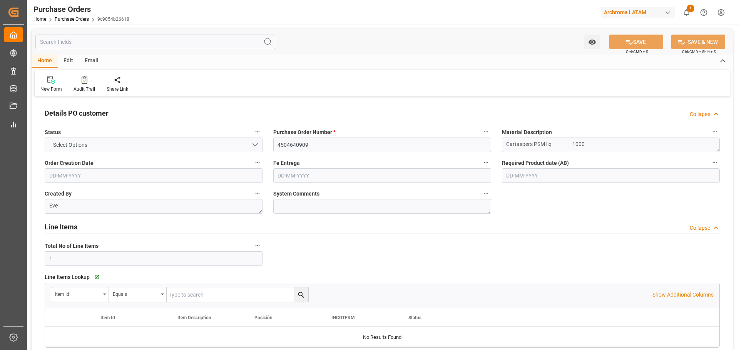
type input "[DATE]"
click at [73, 20] on link "Purchase Orders" at bounding box center [72, 19] width 34 height 5
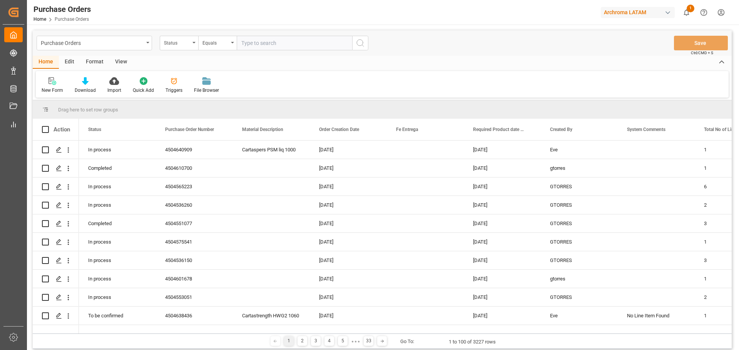
click at [332, 63] on div "Home Edit Format View" at bounding box center [382, 62] width 699 height 13
click at [138, 44] on div "Purchase Orders" at bounding box center [92, 43] width 103 height 10
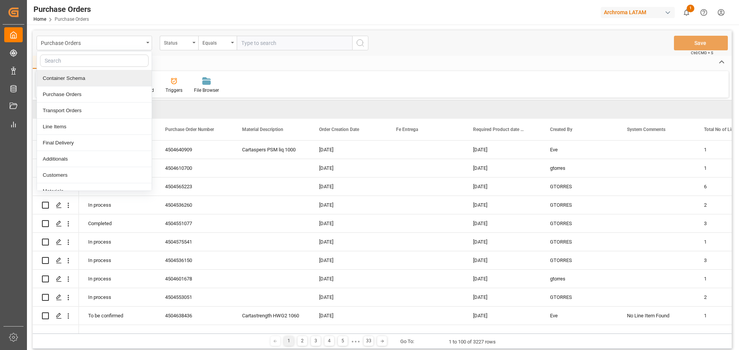
click at [100, 79] on div "Container Schema" at bounding box center [94, 78] width 115 height 16
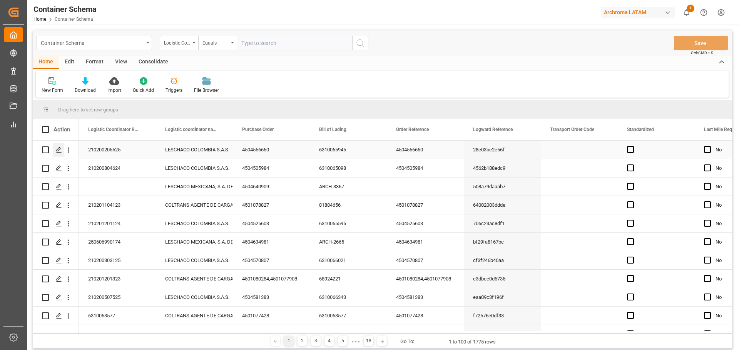
click at [60, 153] on line "Press SPACE to select this row." at bounding box center [59, 153] width 5 height 0
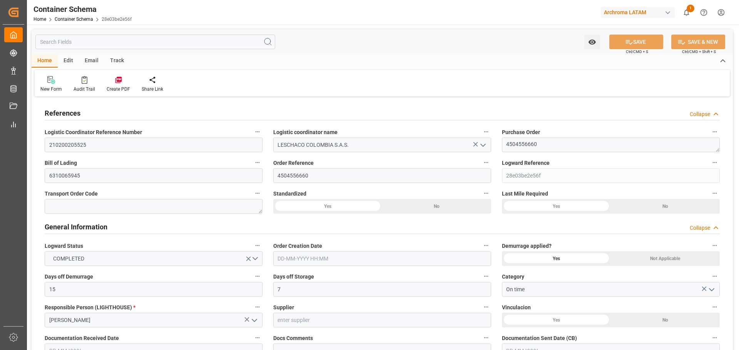
type input "15"
type input "7"
type input "1"
type input "8"
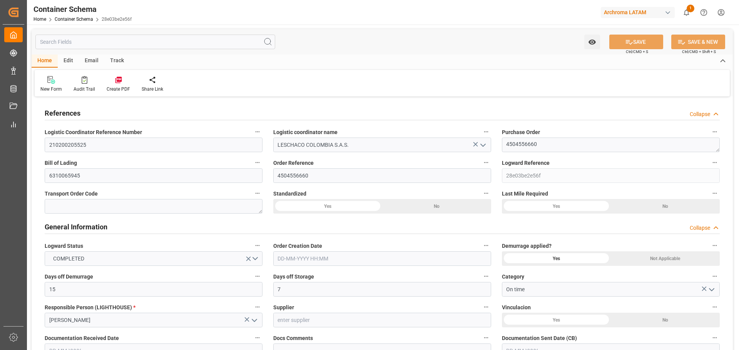
type input "8000"
type input "8464"
type input "Hapag Lloyd"
type input "Hapag Lloyd Aktiengesellschaft"
type input "USCHS"
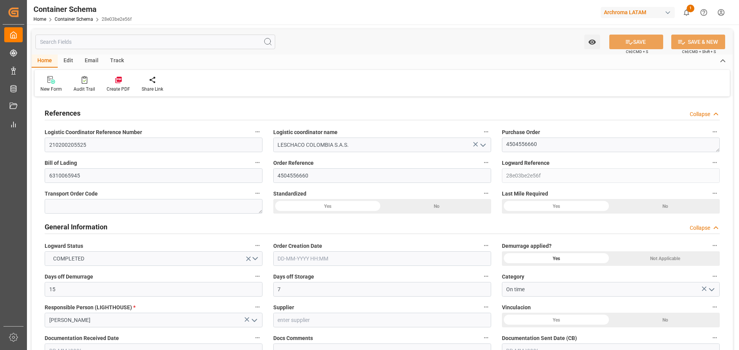
type input "USCHS"
type input "COCTG"
type input "9407160"
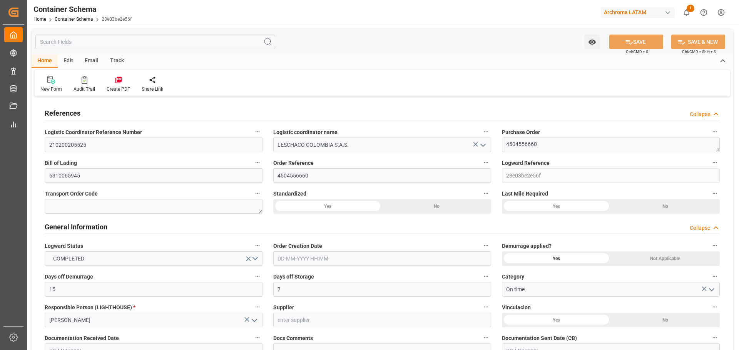
type input "9407160"
type input "0"
type input "8"
type input "149"
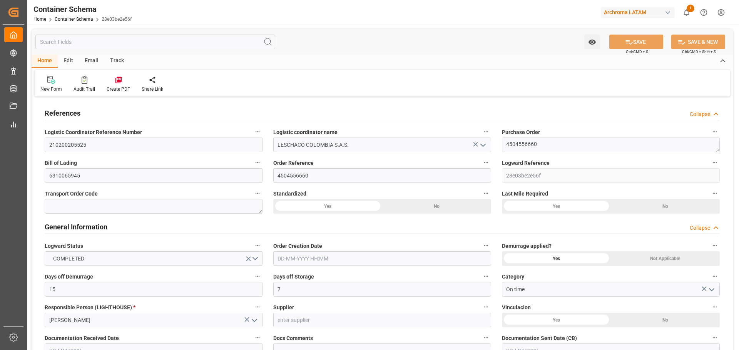
type input "1"
type input "24-02-2025 10:45"
type input "21-02-2025"
type input "24-02-2025"
type input "26-02-2025"
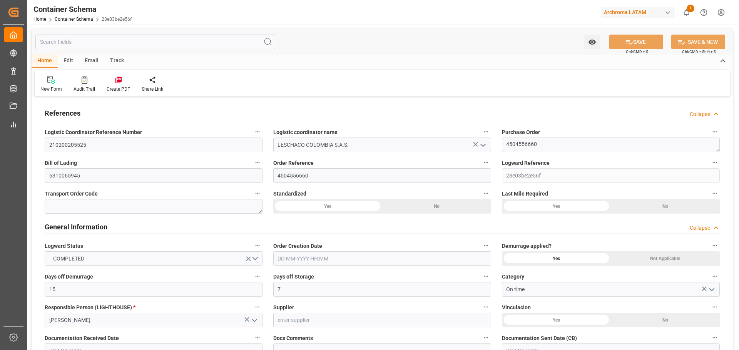
type input "04-07-2025"
type input "[DATE]"
type input "13-08-2025 18:52"
type input "24-02-2025 15:45"
type input "[DATE]"
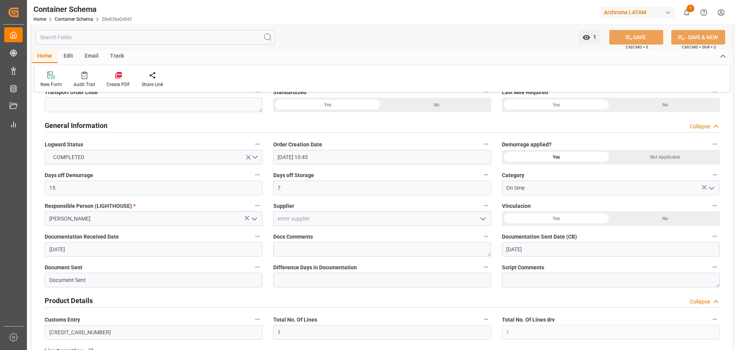
scroll to position [115, 0]
